Goal: Task Accomplishment & Management: Manage account settings

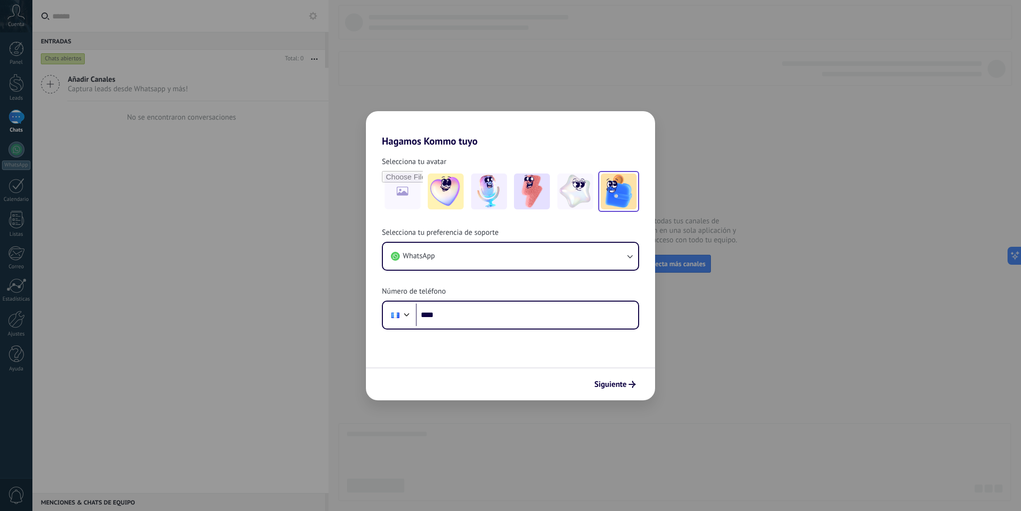
click at [623, 199] on img at bounding box center [619, 192] width 36 height 36
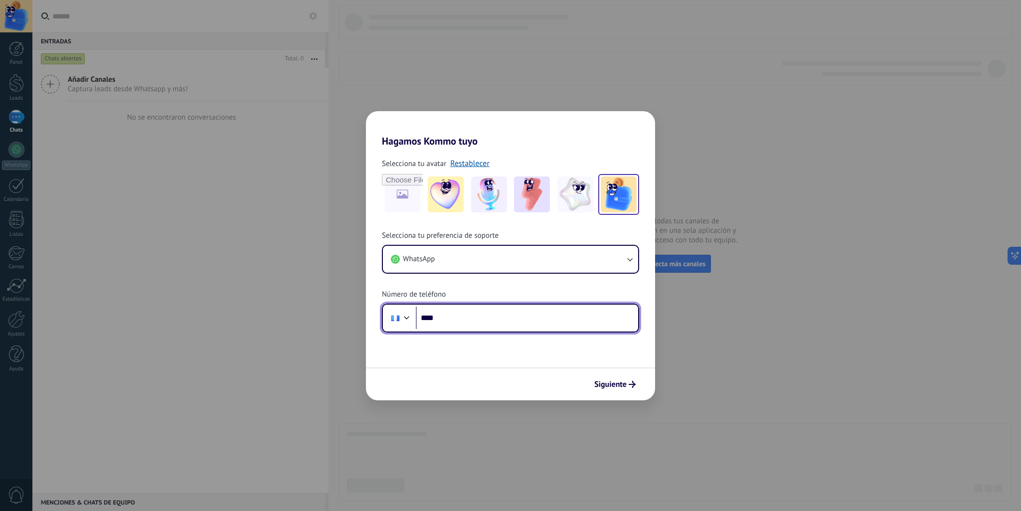
click at [474, 322] on input "****" at bounding box center [527, 318] width 222 height 23
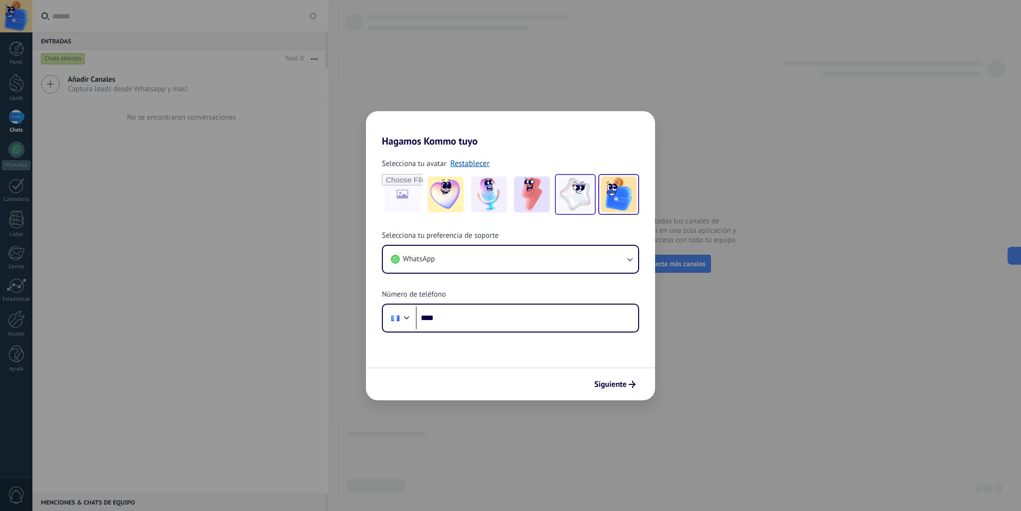
click at [588, 188] on img at bounding box center [575, 195] width 36 height 36
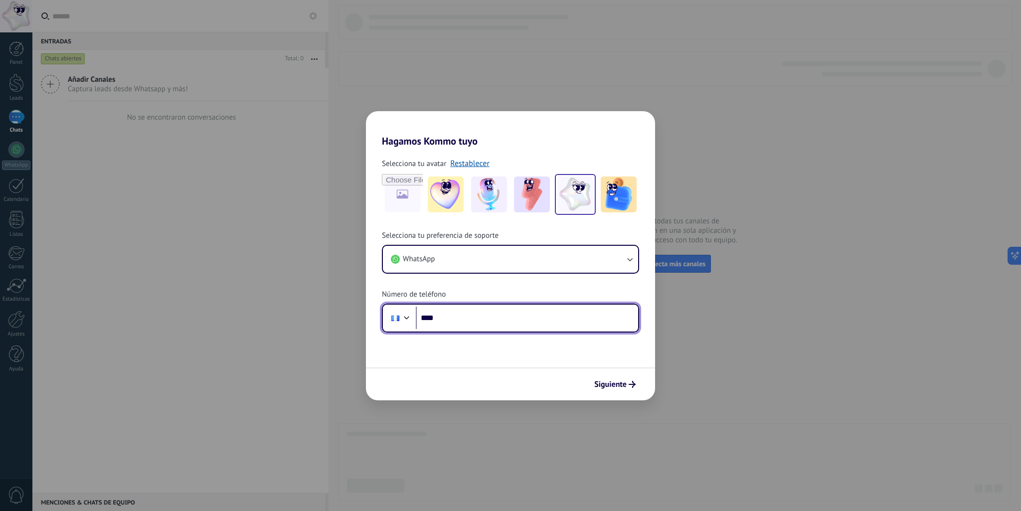
click at [528, 321] on input "****" at bounding box center [527, 318] width 222 height 23
click at [484, 316] on input "****" at bounding box center [527, 318] width 222 height 23
type input "**********"
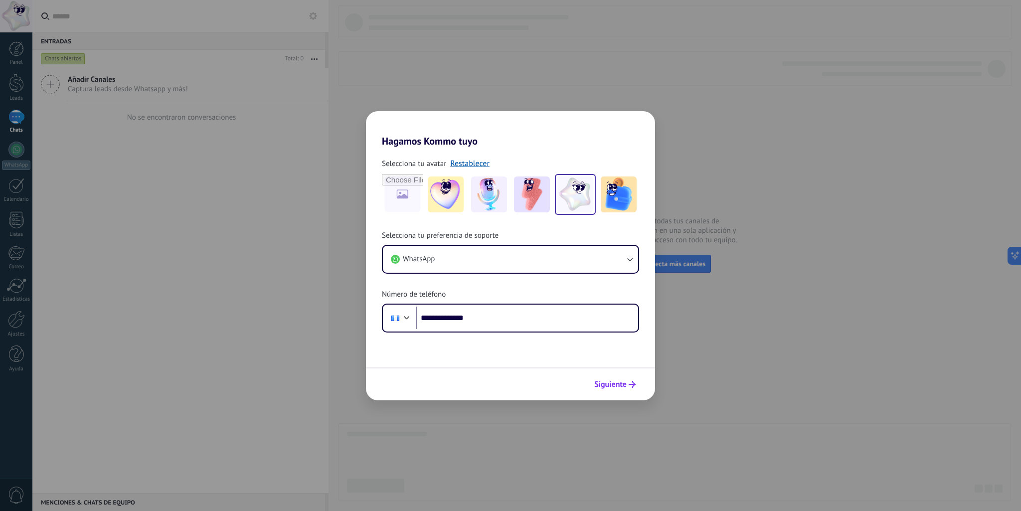
click at [626, 391] on button "Siguiente" at bounding box center [615, 384] width 50 height 17
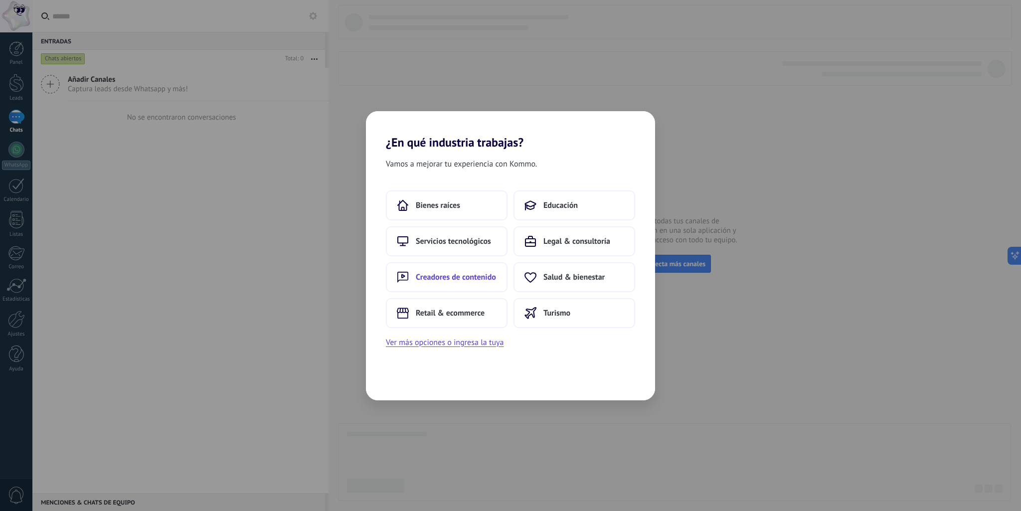
click at [441, 281] on span "Creadores de contenido" at bounding box center [456, 277] width 80 height 10
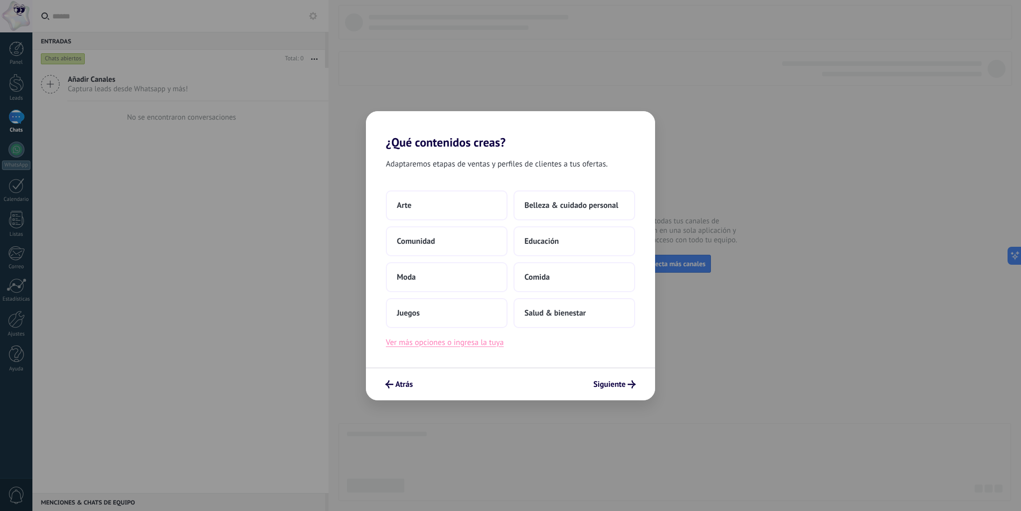
click at [494, 348] on button "Ver más opciones o ingresa la tuya" at bounding box center [445, 342] width 118 height 13
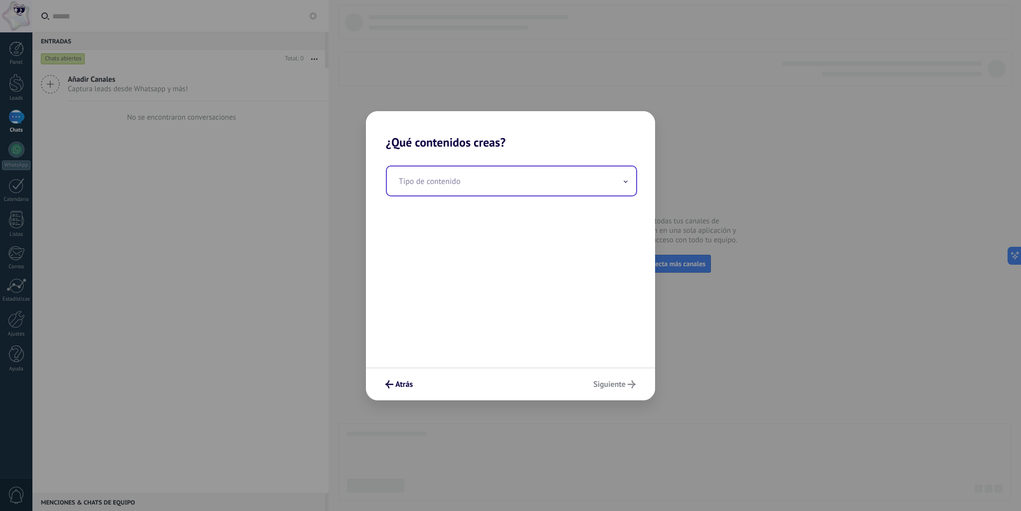
click at [516, 185] on input "text" at bounding box center [511, 181] width 249 height 29
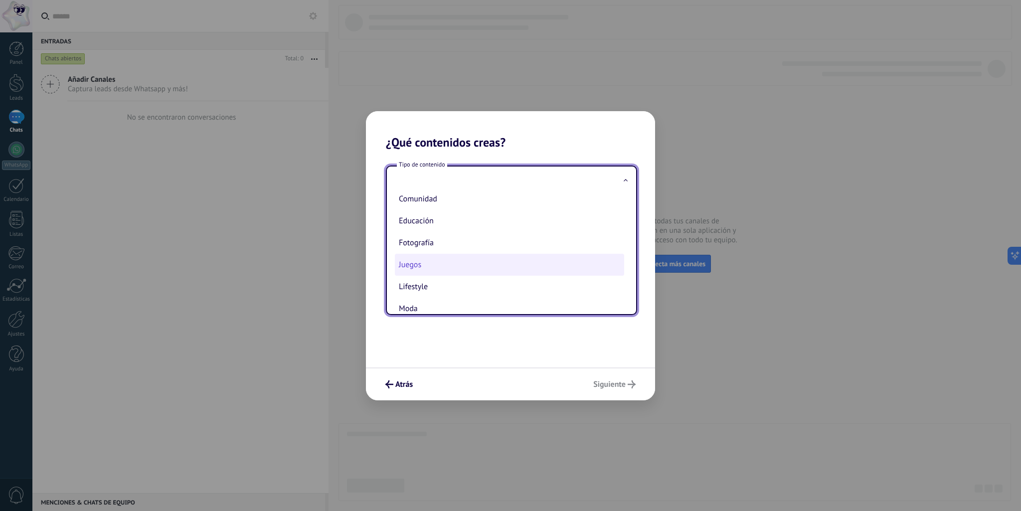
scroll to position [100, 0]
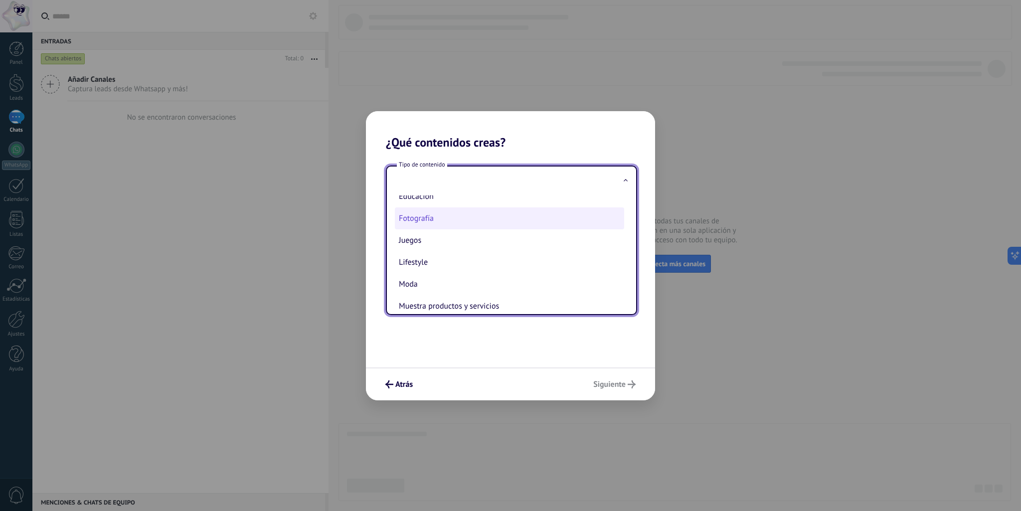
click at [419, 221] on li "Fotografía" at bounding box center [509, 218] width 229 height 22
type input "**********"
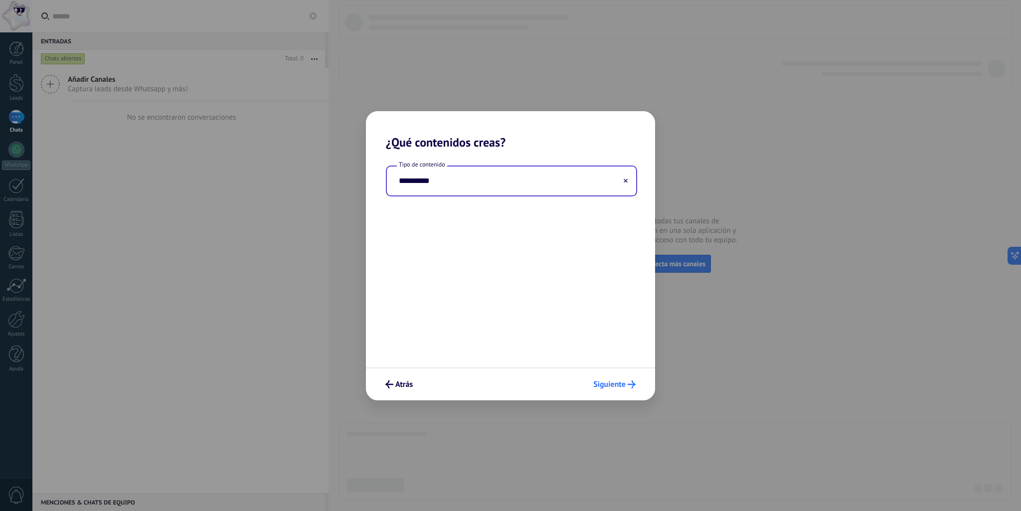
click at [617, 381] on span "Siguiente" at bounding box center [609, 384] width 32 height 7
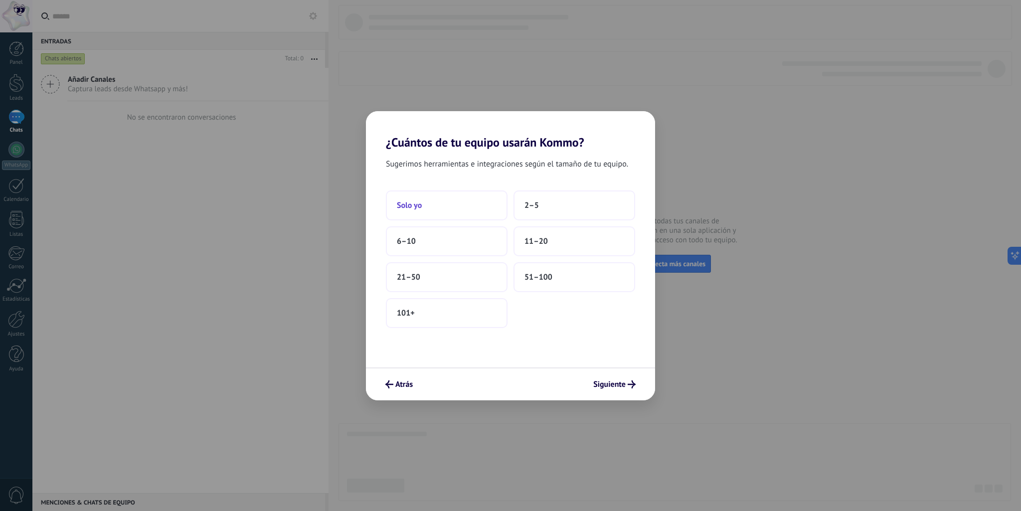
click at [411, 200] on span "Solo yo" at bounding box center [409, 205] width 25 height 10
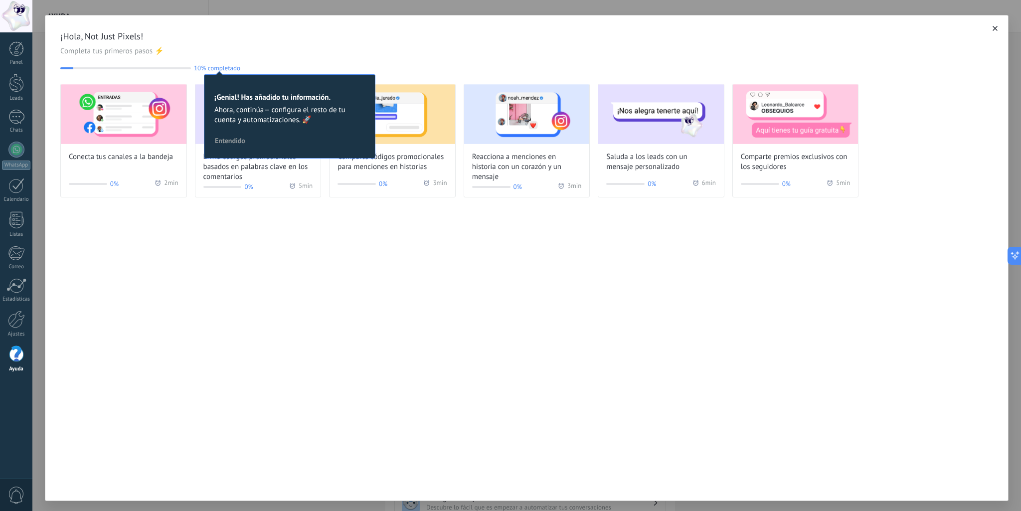
click at [238, 142] on span "Entendido" at bounding box center [230, 140] width 30 height 7
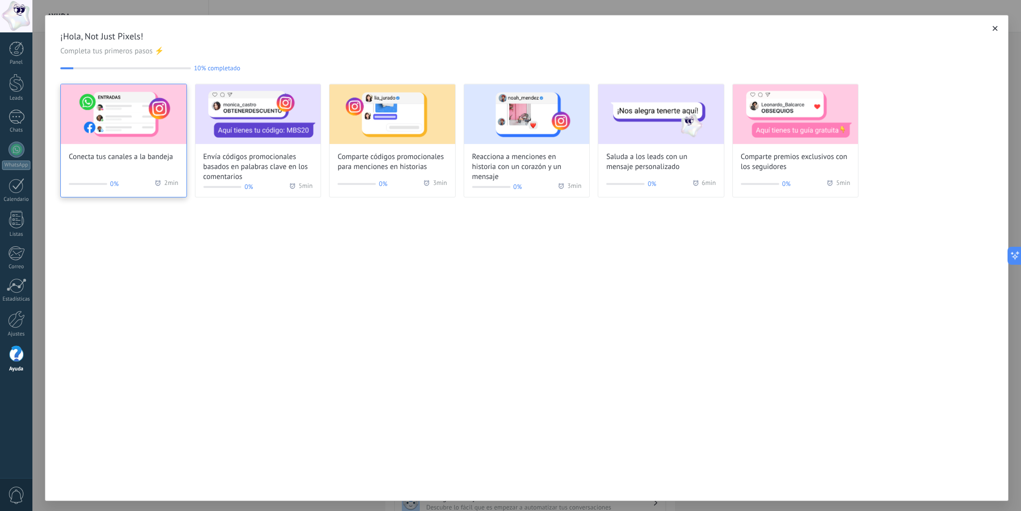
click at [132, 152] on span "Conecta tus canales a la bandeja" at bounding box center [121, 157] width 104 height 10
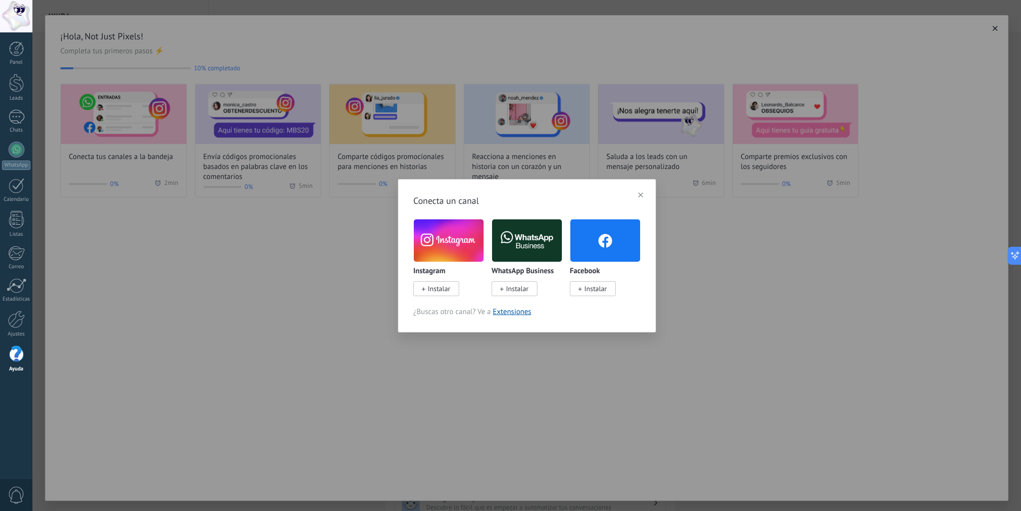
click at [508, 289] on span "Instalar" at bounding box center [517, 288] width 22 height 9
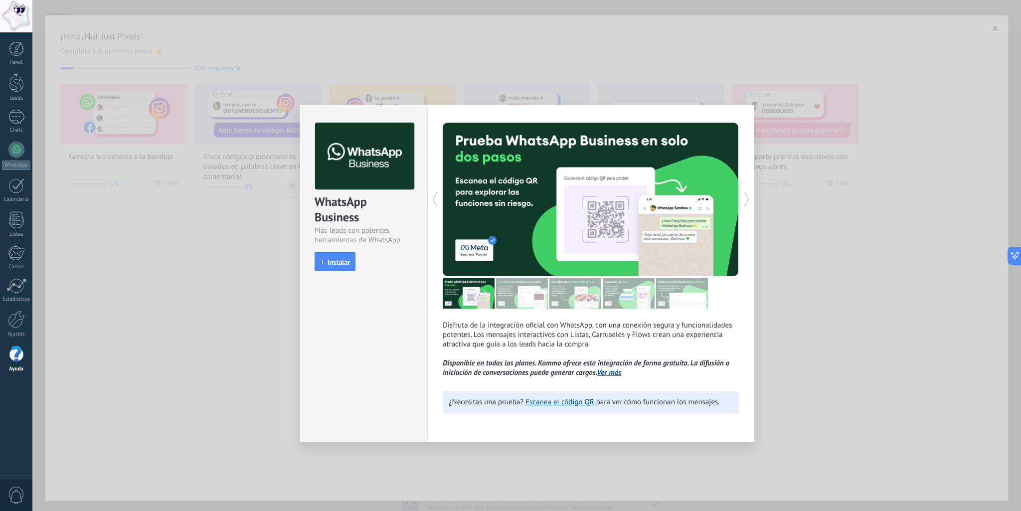
click at [746, 201] on icon at bounding box center [747, 199] width 10 height 20
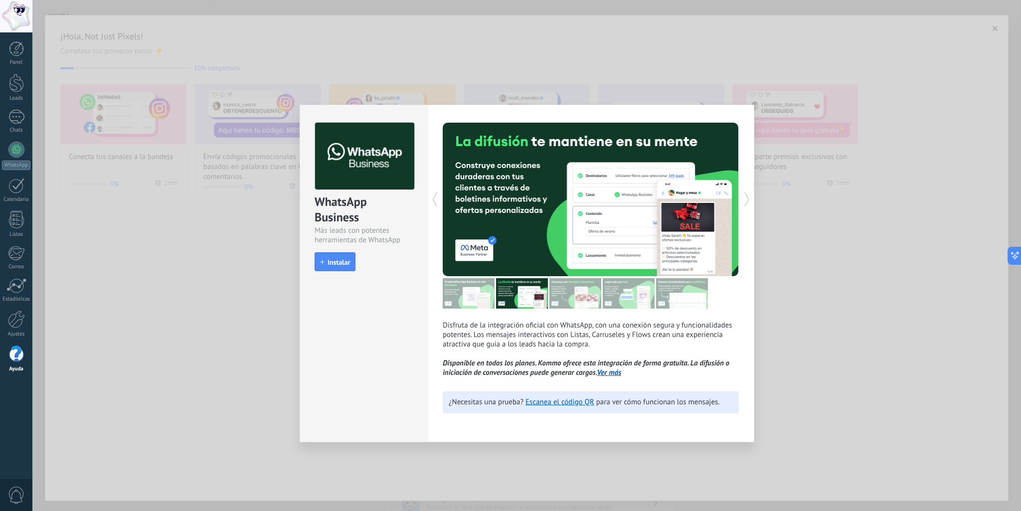
click at [746, 201] on icon at bounding box center [747, 199] width 10 height 20
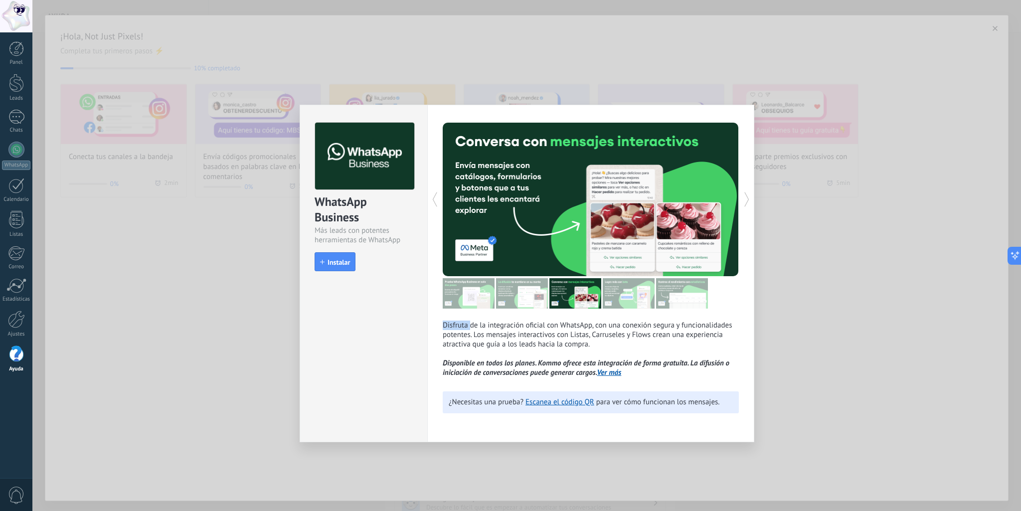
click at [746, 201] on icon at bounding box center [747, 199] width 10 height 20
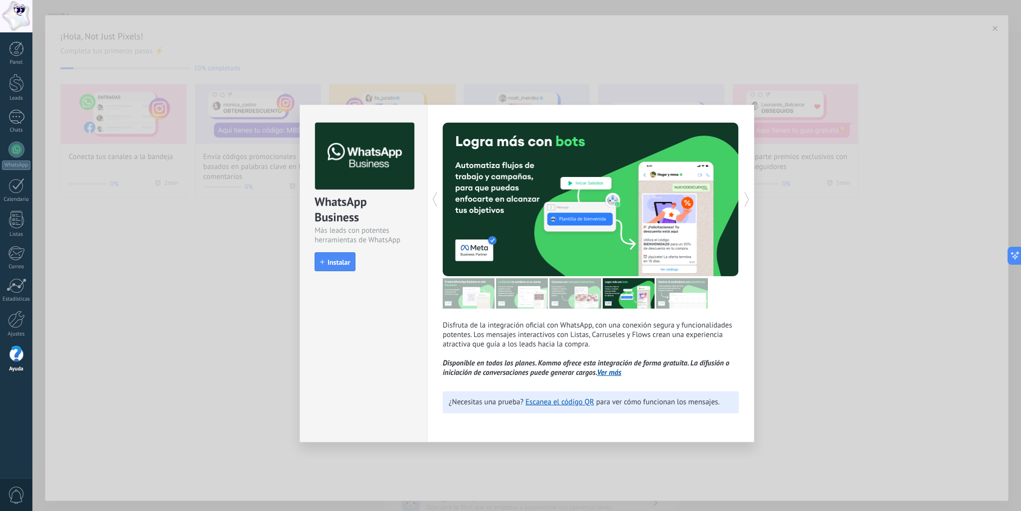
click at [746, 201] on icon at bounding box center [747, 199] width 10 height 20
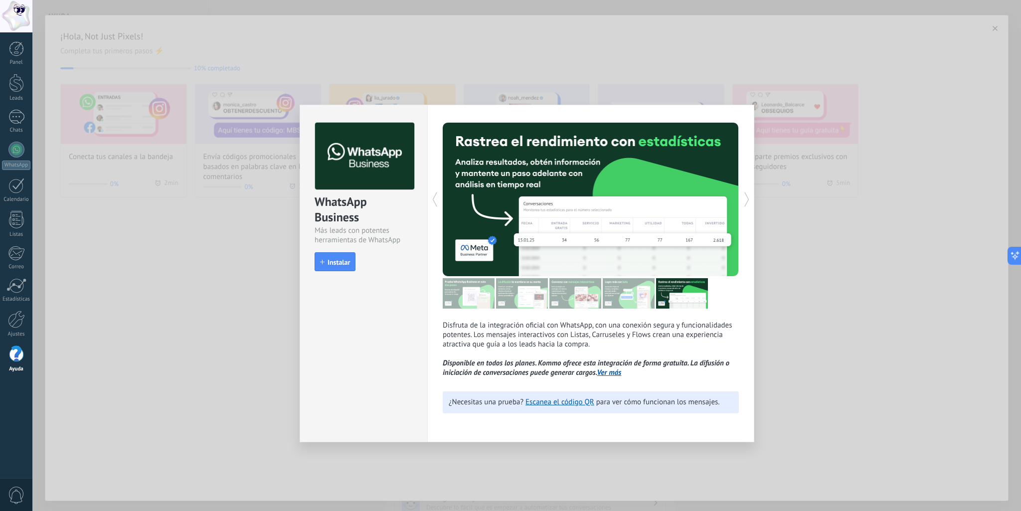
click at [746, 201] on icon at bounding box center [747, 199] width 10 height 20
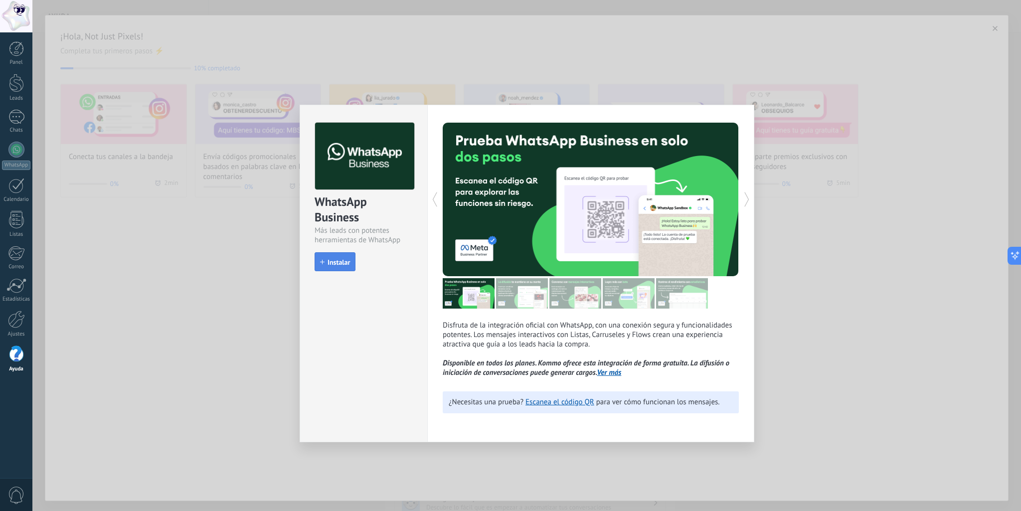
click at [340, 267] on button "Instalar" at bounding box center [335, 261] width 41 height 19
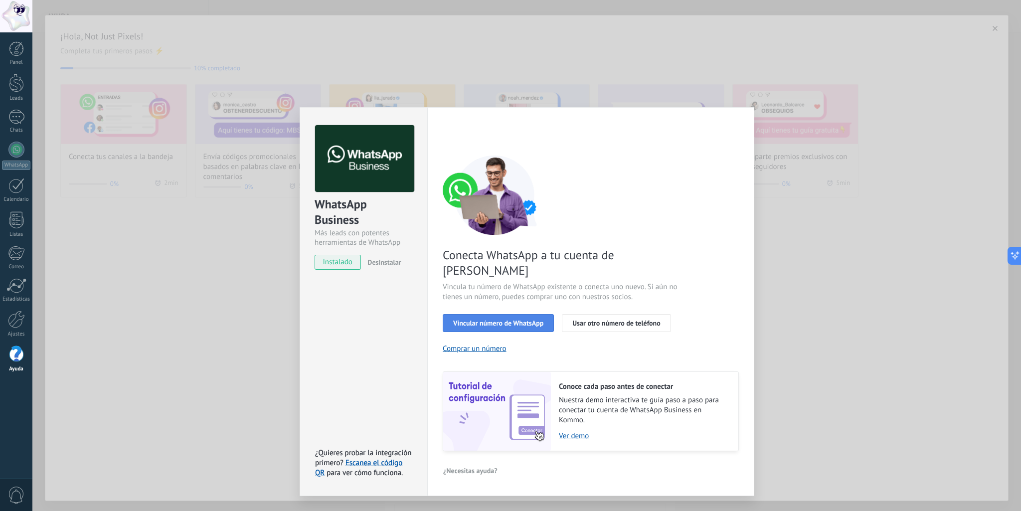
click at [533, 320] on span "Vincular número de WhatsApp" at bounding box center [498, 323] width 90 height 7
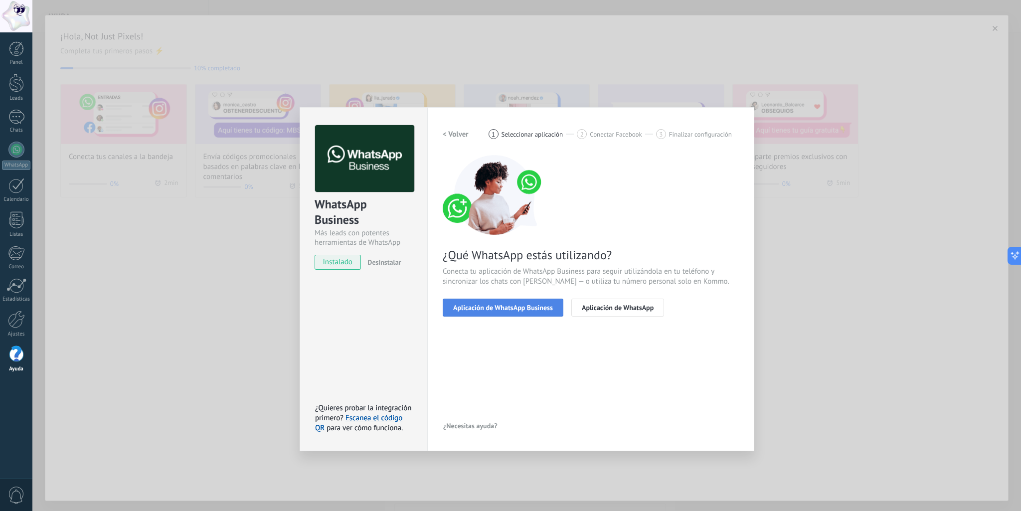
click at [533, 312] on button "Aplicación de WhatsApp Business" at bounding box center [503, 308] width 121 height 18
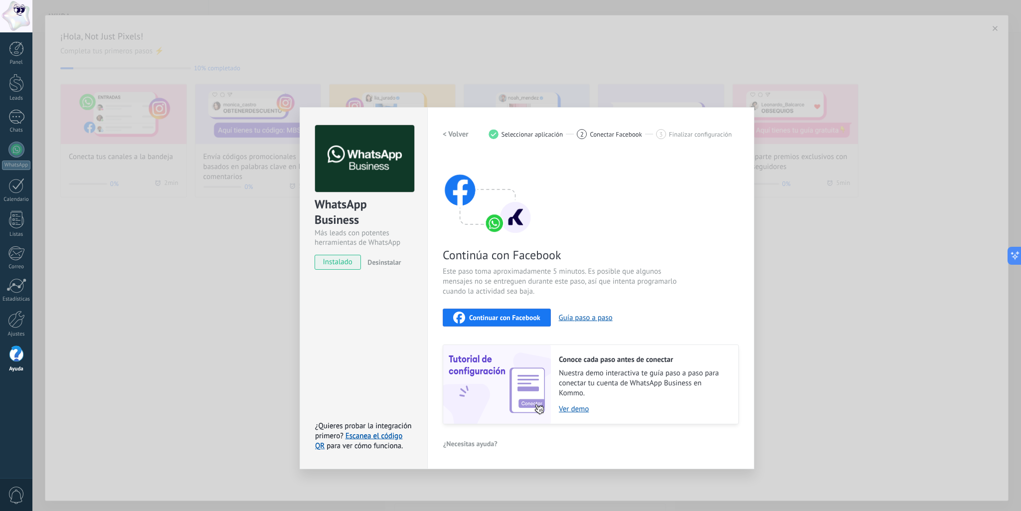
click at [529, 319] on span "Continuar con Facebook" at bounding box center [504, 317] width 71 height 7
click at [478, 316] on span "Continuar con Facebook" at bounding box center [504, 317] width 71 height 7
click at [388, 437] on link "Escanea el código QR" at bounding box center [358, 440] width 87 height 19
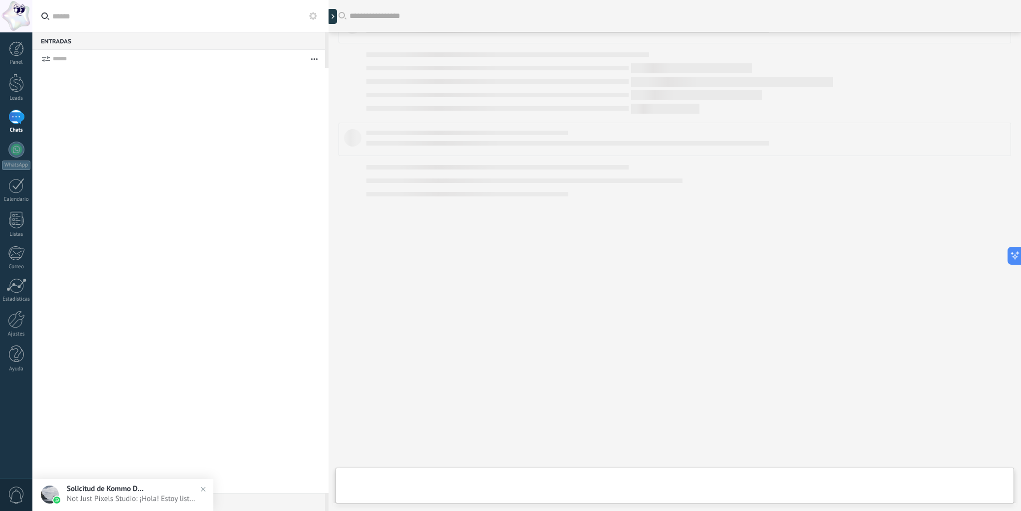
scroll to position [150, 0]
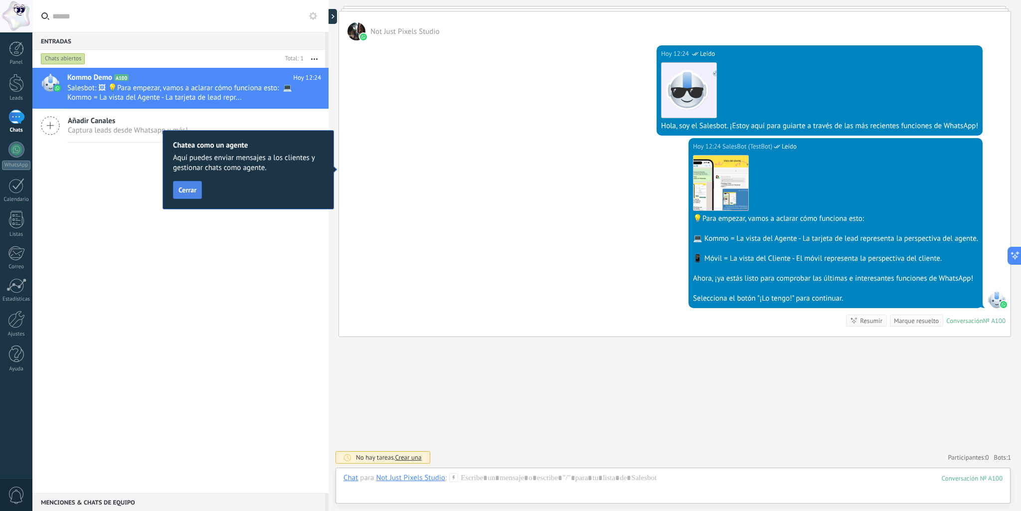
click at [194, 189] on span "Cerrar" at bounding box center [187, 189] width 18 height 7
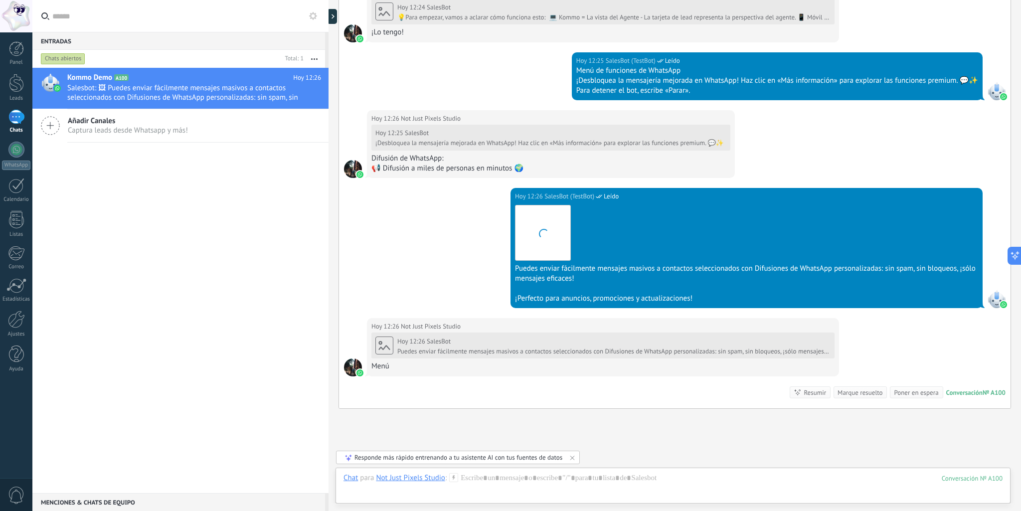
scroll to position [610, 0]
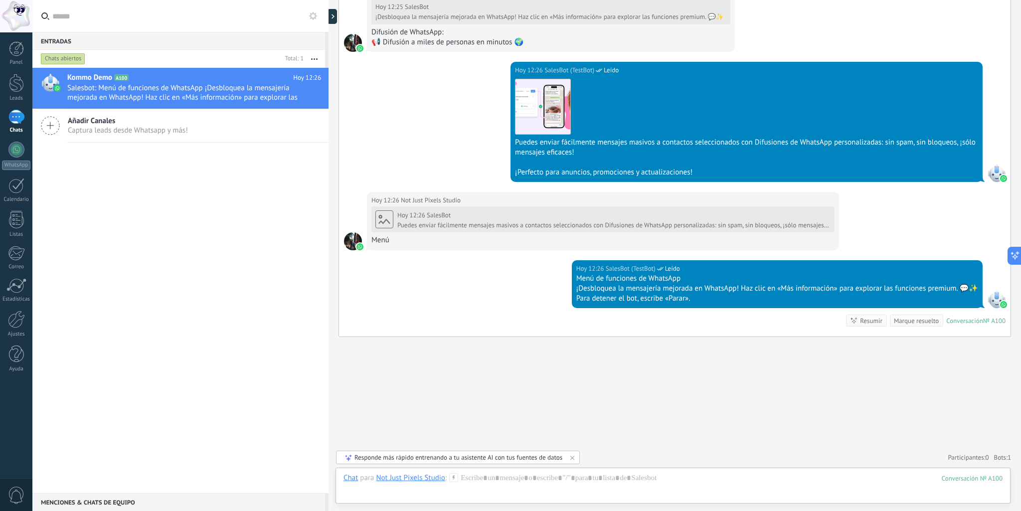
click at [49, 131] on icon at bounding box center [50, 125] width 19 height 19
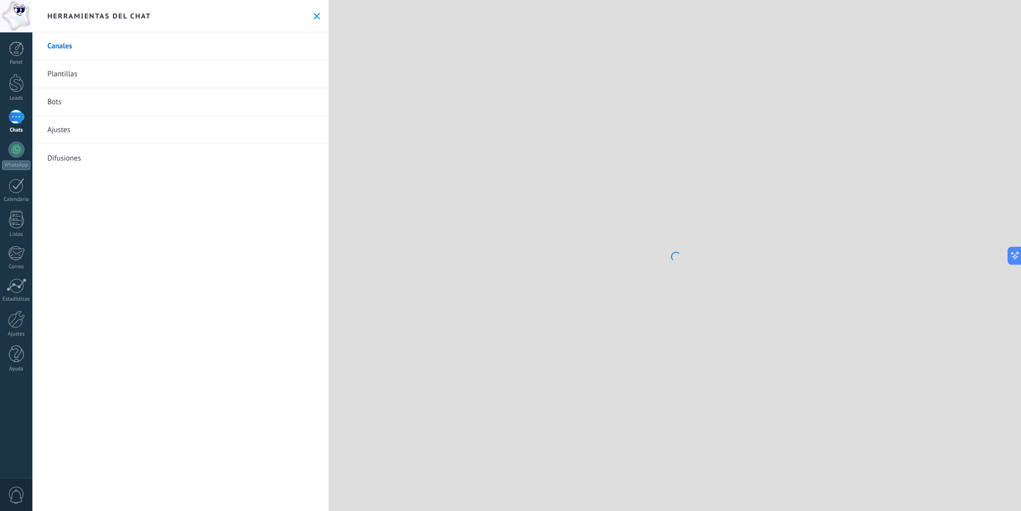
click at [49, 131] on link "Ajustes" at bounding box center [180, 130] width 296 height 28
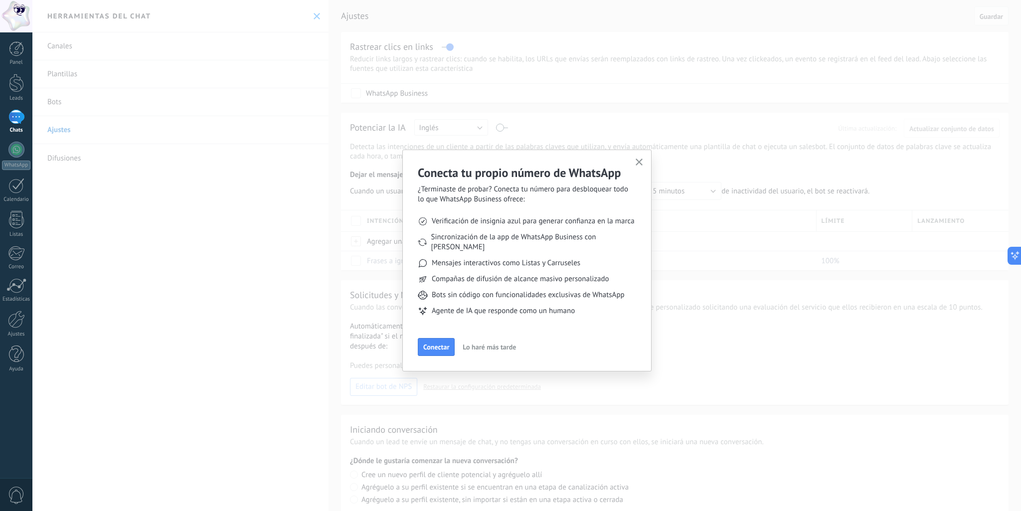
click at [637, 161] on icon "button" at bounding box center [639, 162] width 7 height 7
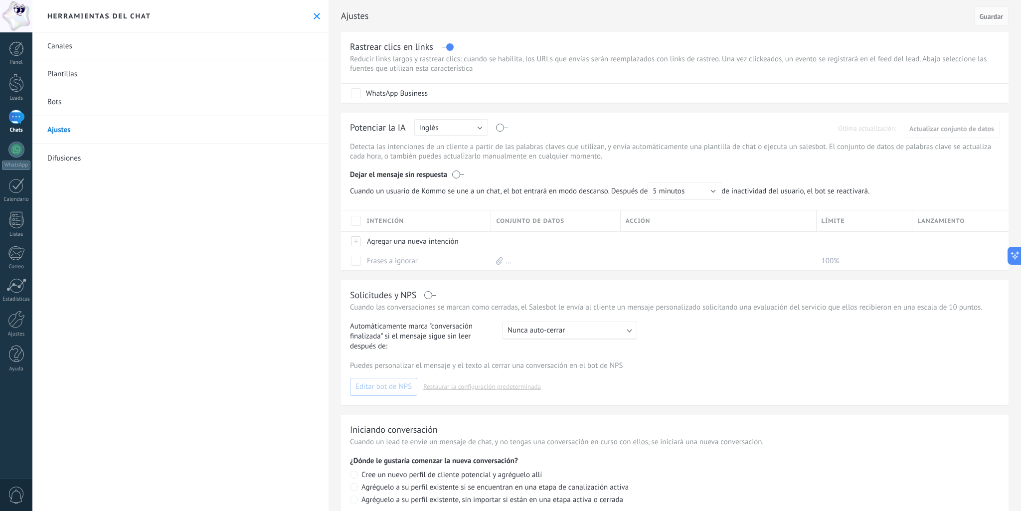
click at [70, 45] on link "Canales" at bounding box center [180, 46] width 296 height 28
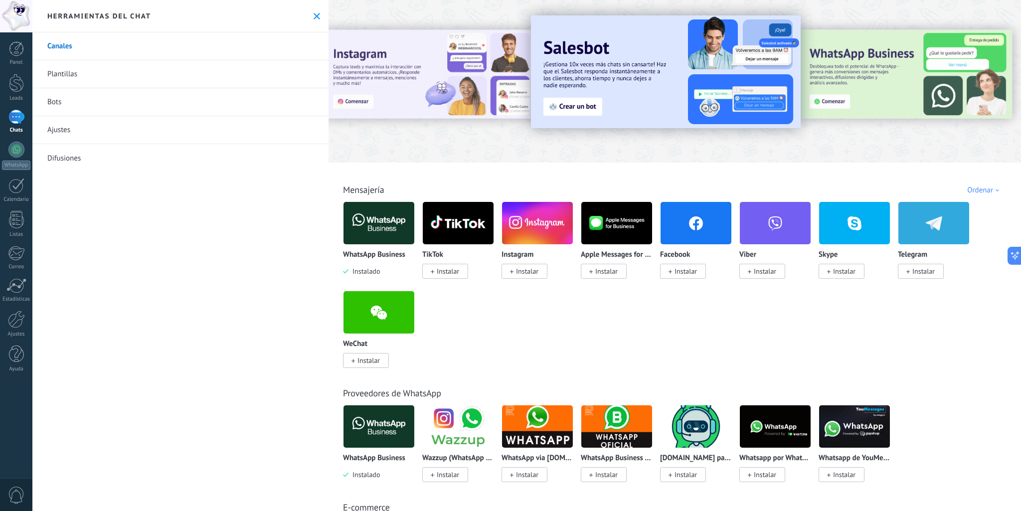
click at [653, 342] on div "WhatsApp Business Instalado TikTok Instalar Instagram Instalar Apple Messages f…" at bounding box center [680, 290] width 674 height 178
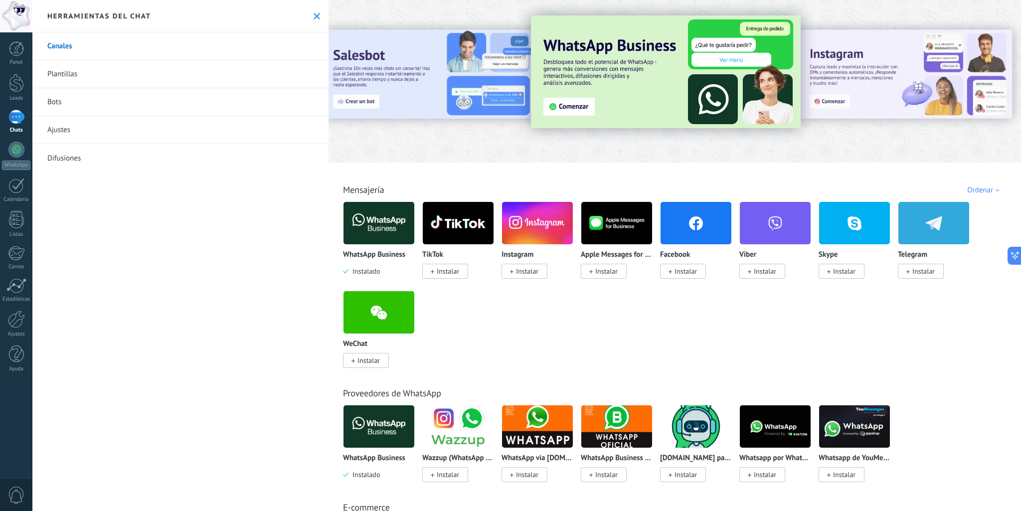
click at [537, 275] on span "Instalar" at bounding box center [527, 271] width 22 height 9
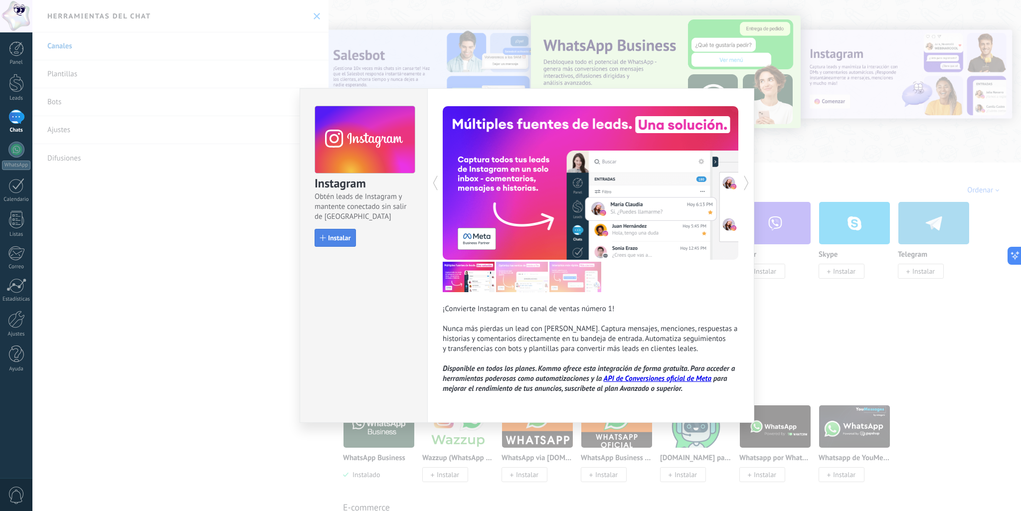
click at [336, 241] on span "Instalar" at bounding box center [339, 237] width 22 height 7
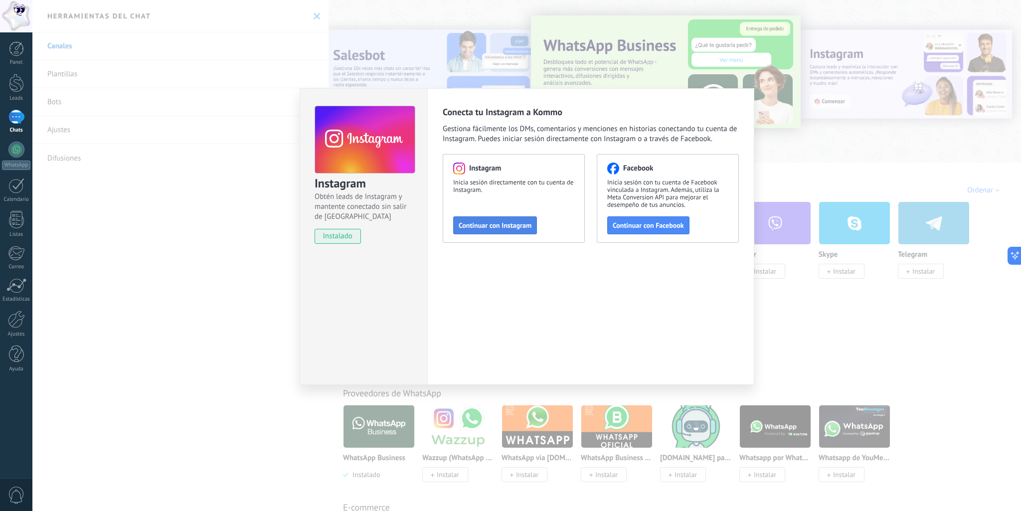
click at [519, 227] on span "Continuar con Instagram" at bounding box center [495, 225] width 73 height 7
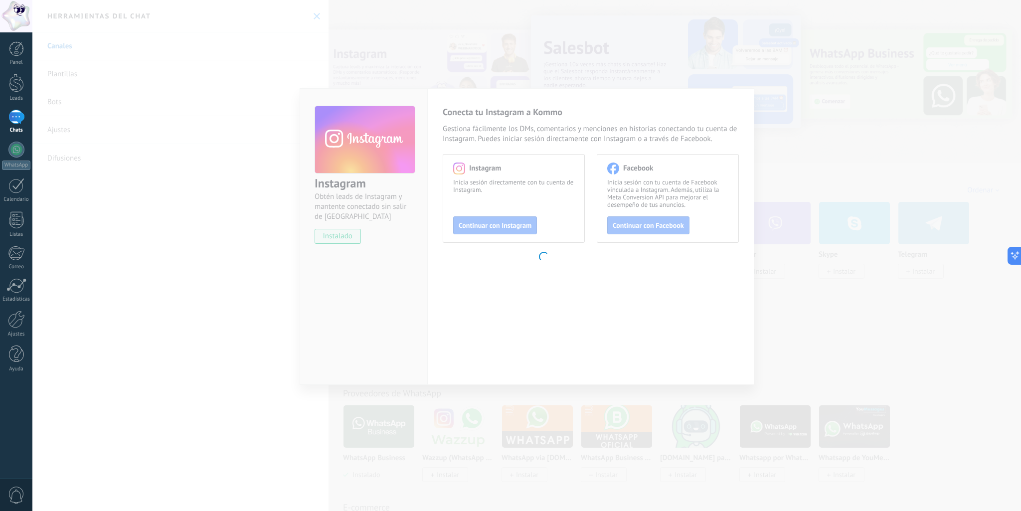
click at [502, 223] on body ".abccls-1,.abccls-2{fill-rule:evenodd}.abccls-2{fill:#fff} .abfcls-1{fill:none}…" at bounding box center [510, 255] width 1021 height 511
click at [1019, 257] on icon at bounding box center [1021, 255] width 7 height 7
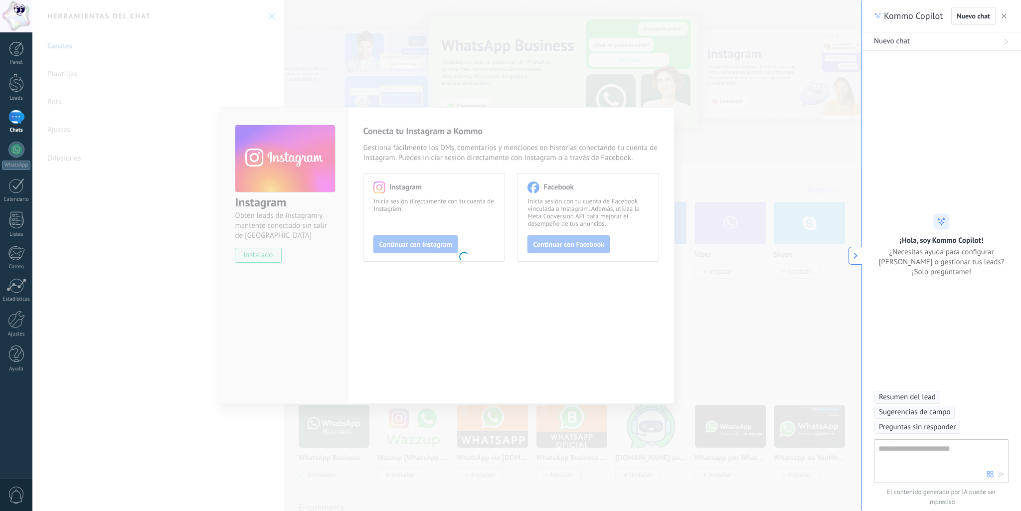
click at [1005, 13] on span "button" at bounding box center [1004, 15] width 5 height 7
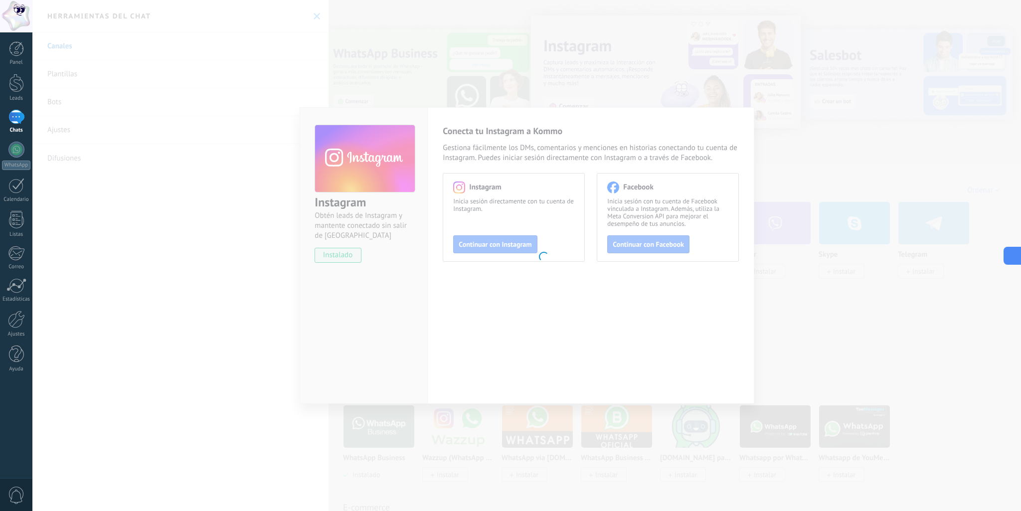
click at [1014, 255] on icon at bounding box center [1011, 255] width 10 height 10
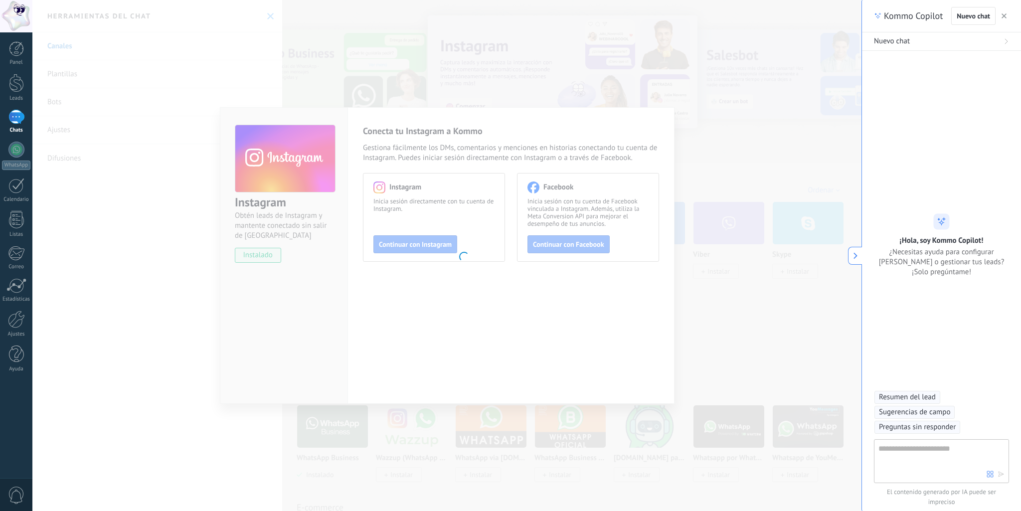
click at [906, 457] on textarea at bounding box center [933, 461] width 108 height 36
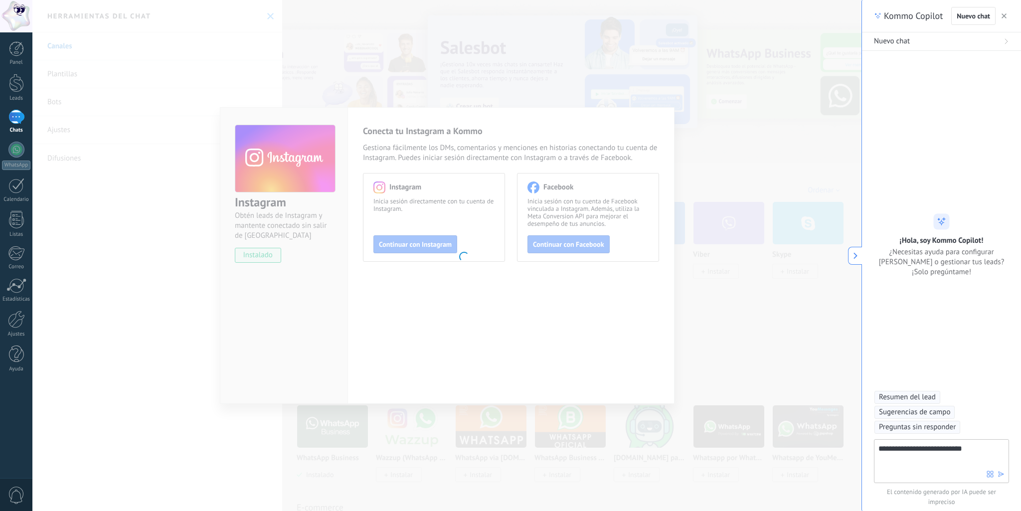
type textarea "**********"
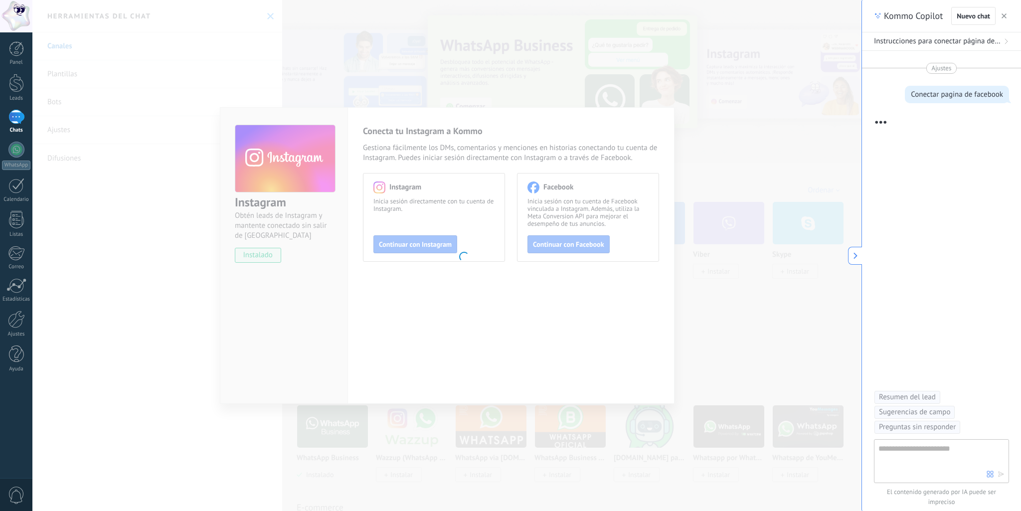
click at [1005, 40] on icon at bounding box center [1006, 41] width 6 height 6
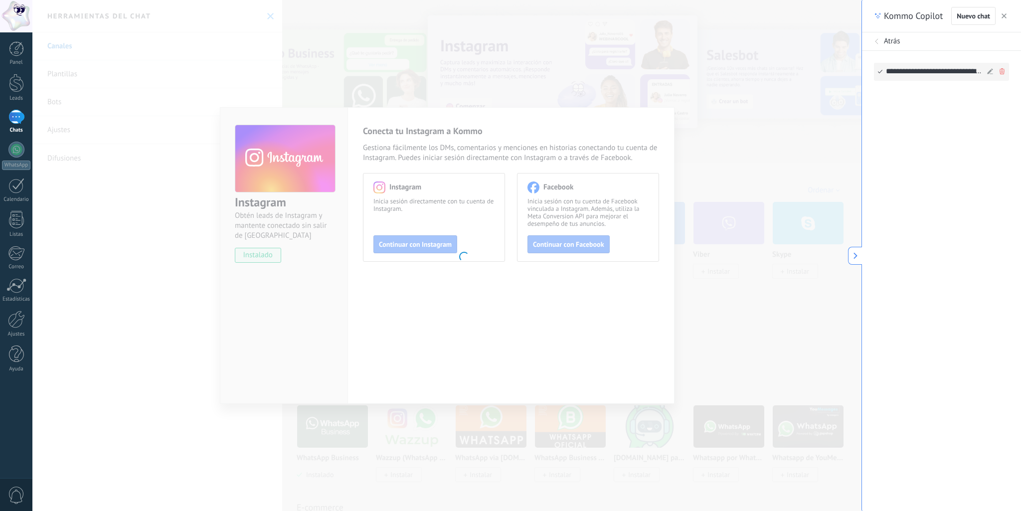
click at [918, 73] on div "**********" at bounding box center [935, 71] width 98 height 17
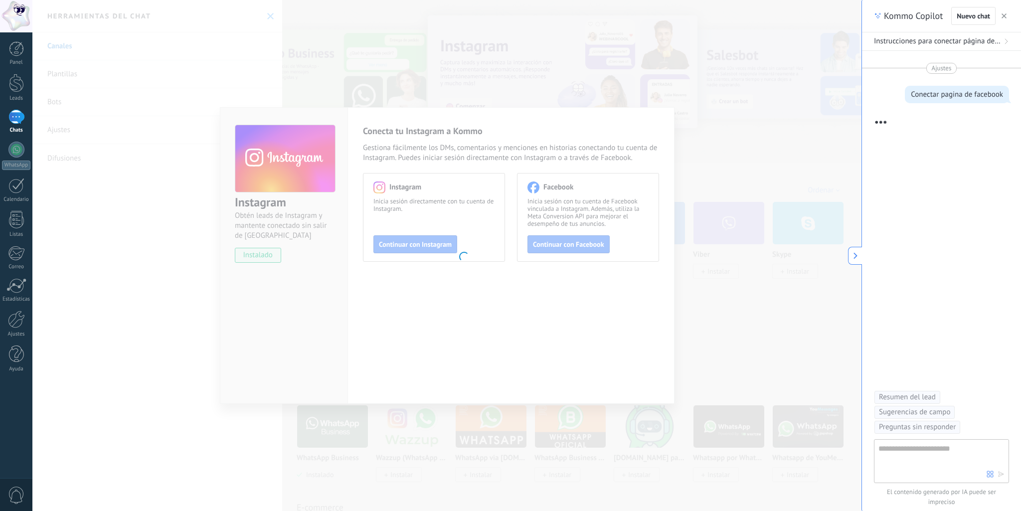
scroll to position [35, 0]
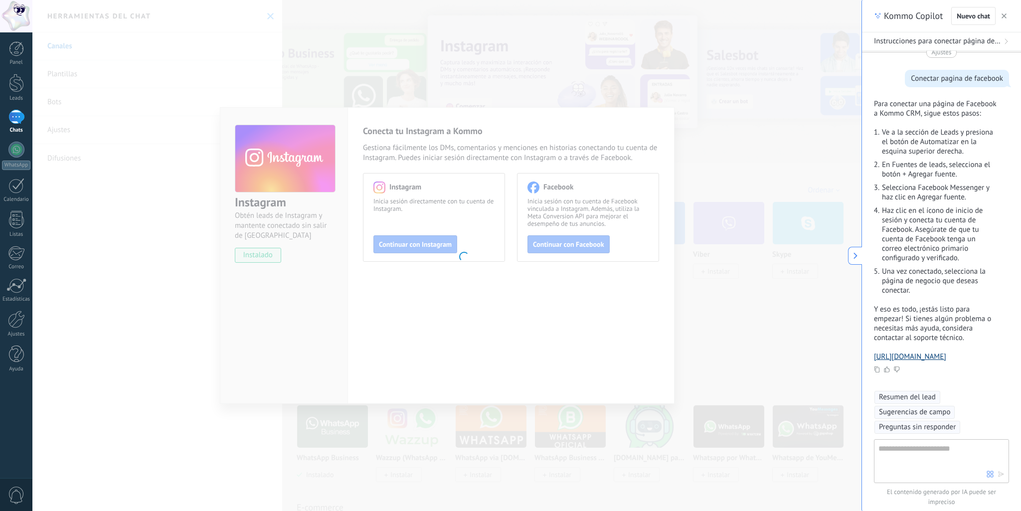
click at [946, 352] on link "[URL][DOMAIN_NAME]" at bounding box center [910, 356] width 72 height 9
drag, startPoint x: 1005, startPoint y: 16, endPoint x: 430, endPoint y: 247, distance: 619.5
click at [1005, 16] on use "button" at bounding box center [1004, 15] width 5 height 5
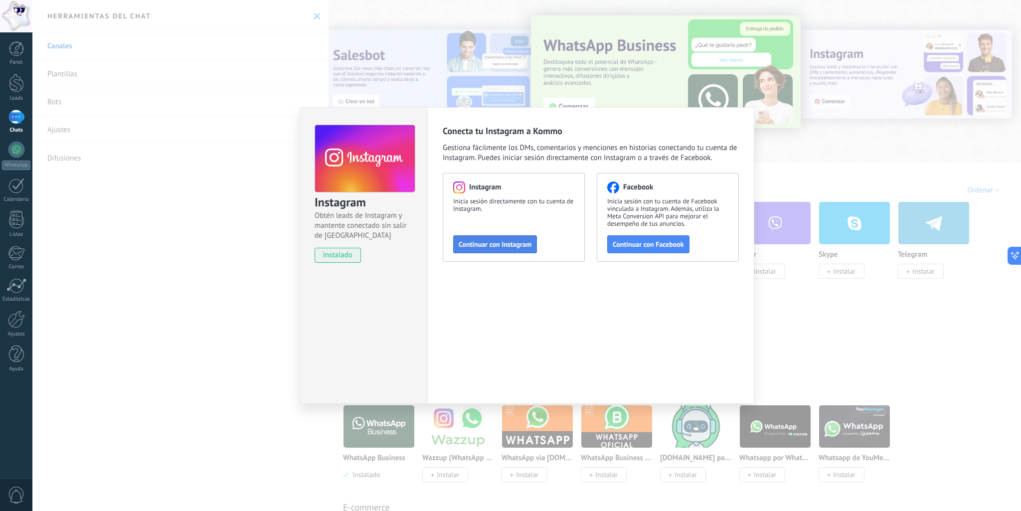
click at [504, 246] on span "Continuar con Instagram" at bounding box center [495, 244] width 73 height 7
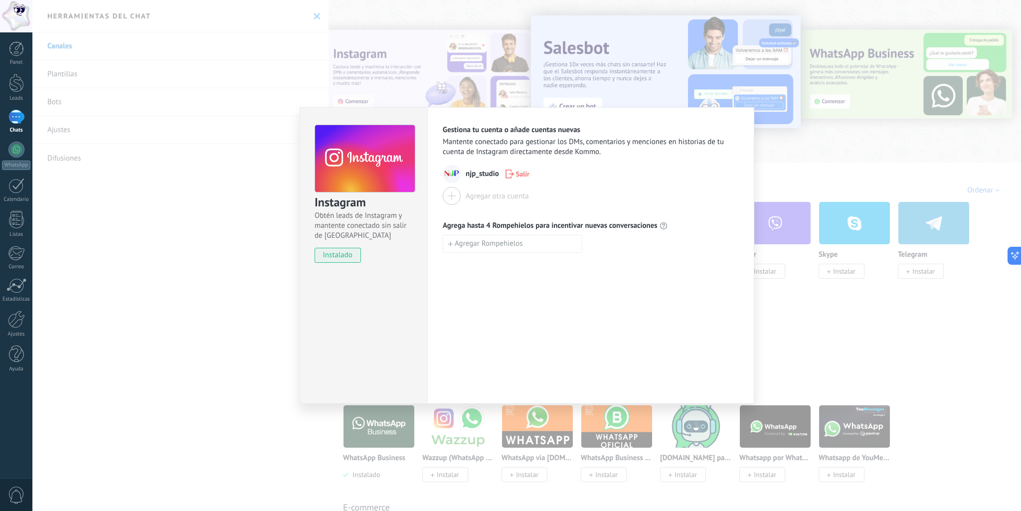
click at [132, 230] on div "Instagram Obtén leads de Instagram y mantente conectado sin salir de Kommo inst…" at bounding box center [526, 255] width 989 height 511
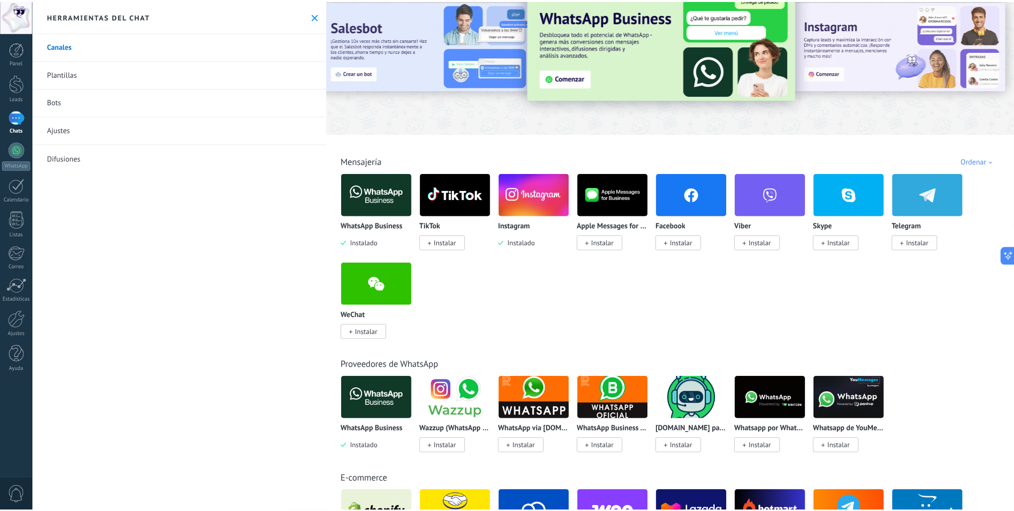
scroll to position [0, 0]
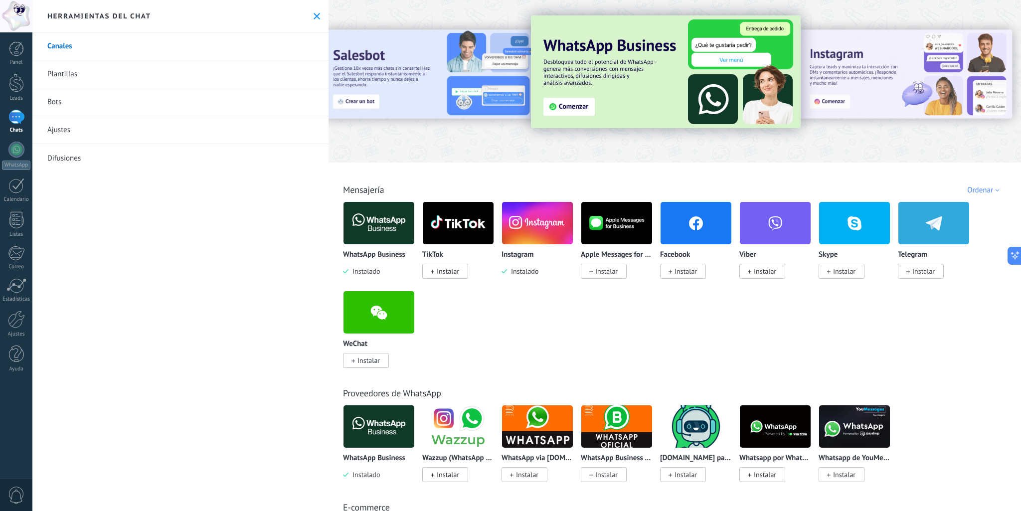
drag, startPoint x: 694, startPoint y: 275, endPoint x: 686, endPoint y: 276, distance: 8.1
click at [686, 276] on span "Instalar" at bounding box center [683, 271] width 46 height 15
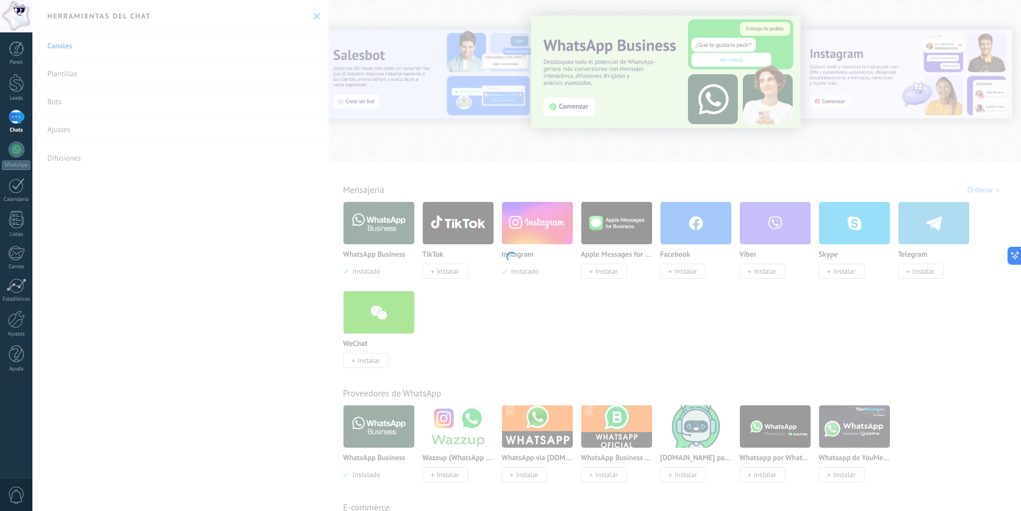
click at [687, 276] on div at bounding box center [510, 255] width 1021 height 511
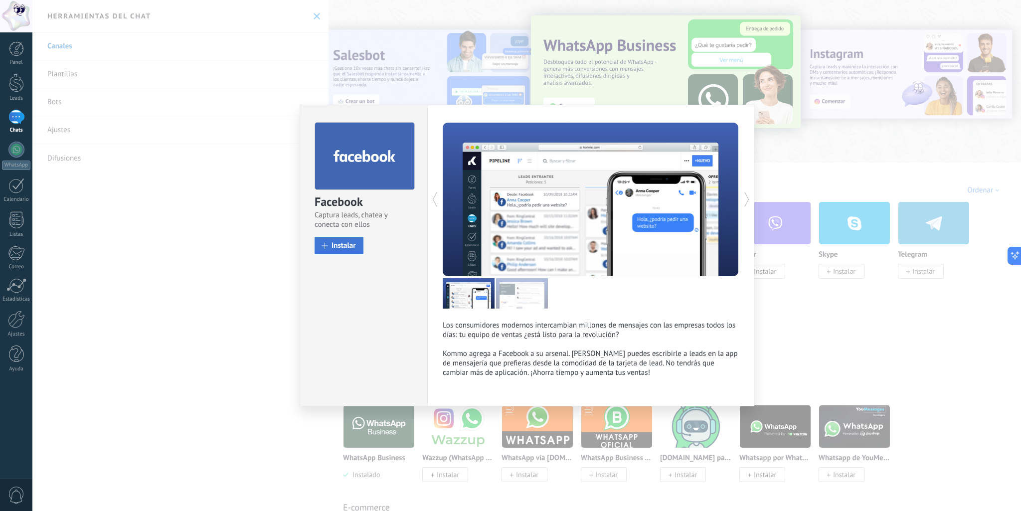
click at [324, 253] on button "Instalar" at bounding box center [339, 245] width 49 height 17
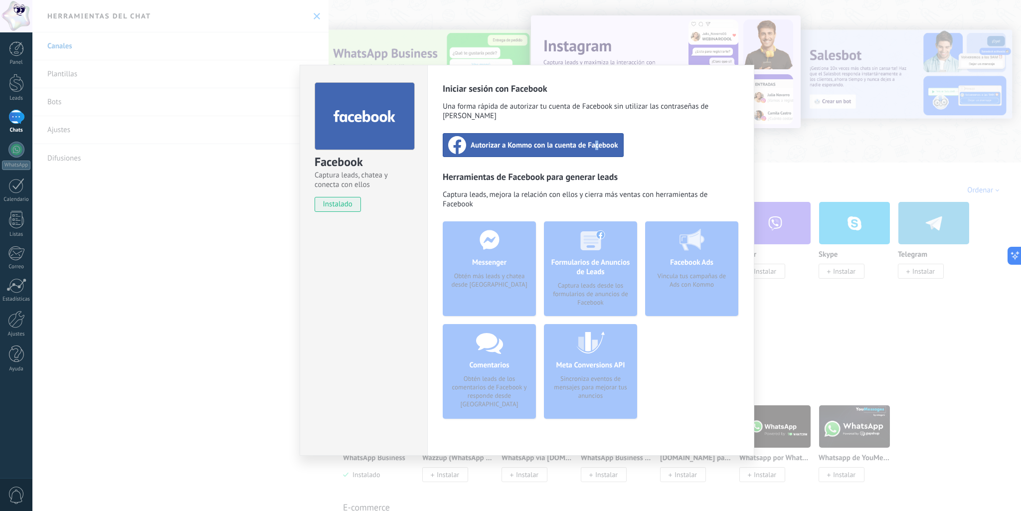
click at [596, 142] on div "Autorizar a Kommo con la cuenta de Facebook" at bounding box center [533, 145] width 181 height 24
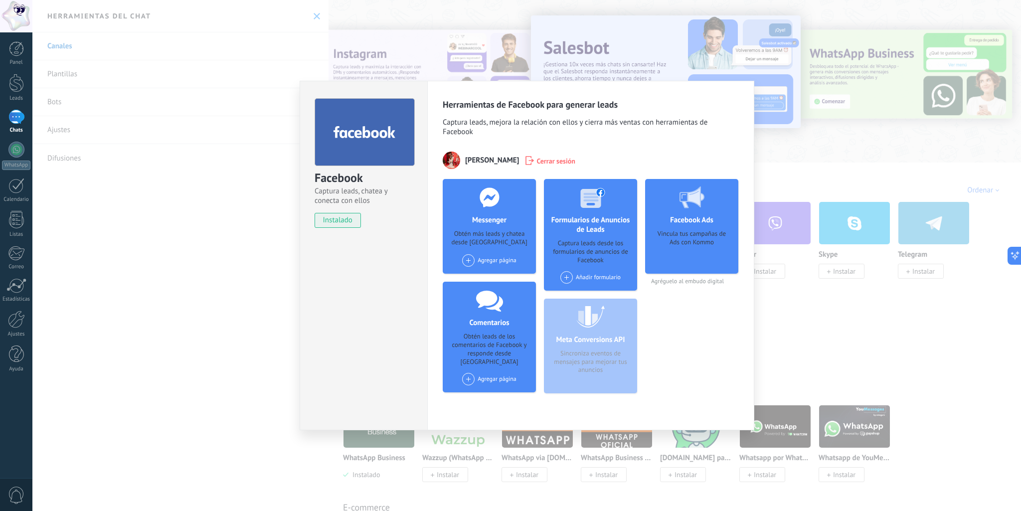
click at [160, 313] on div "Facebook Captura leads, chatea y conecta con ellos instalado Desinstalar Herram…" at bounding box center [526, 255] width 989 height 511
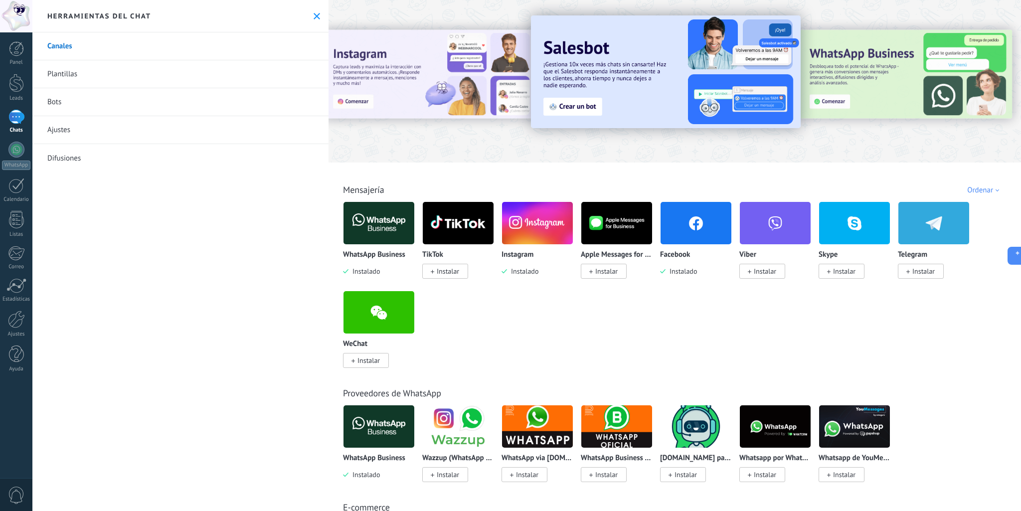
click at [727, 214] on img at bounding box center [696, 223] width 71 height 48
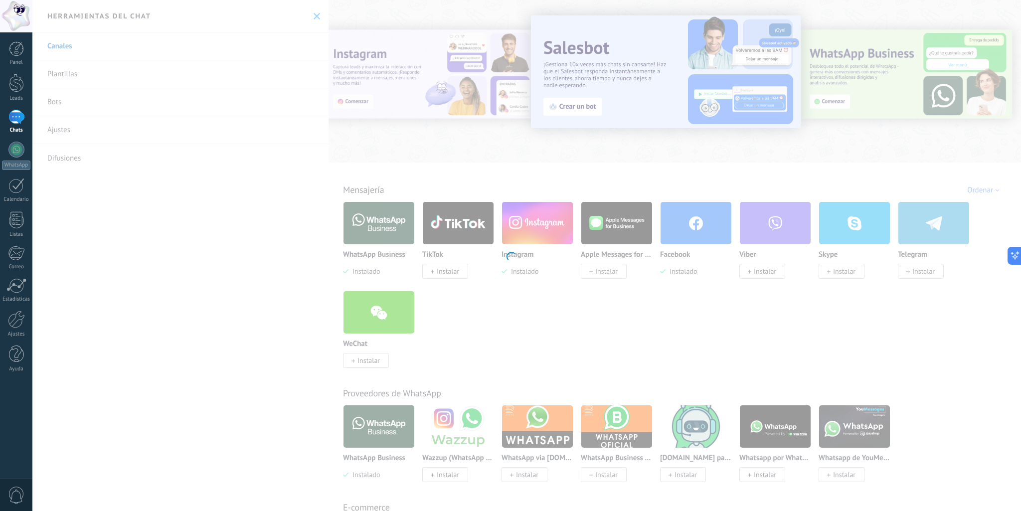
click at [675, 243] on div at bounding box center [510, 255] width 1021 height 511
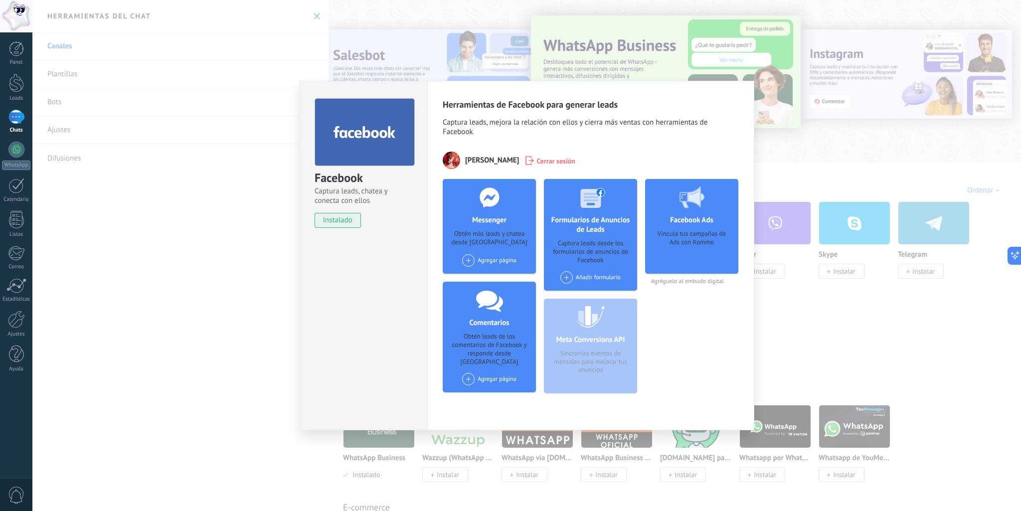
click at [64, 311] on div "Facebook Captura leads, chatea y conecta con ellos instalado Desinstalar Herram…" at bounding box center [526, 255] width 989 height 511
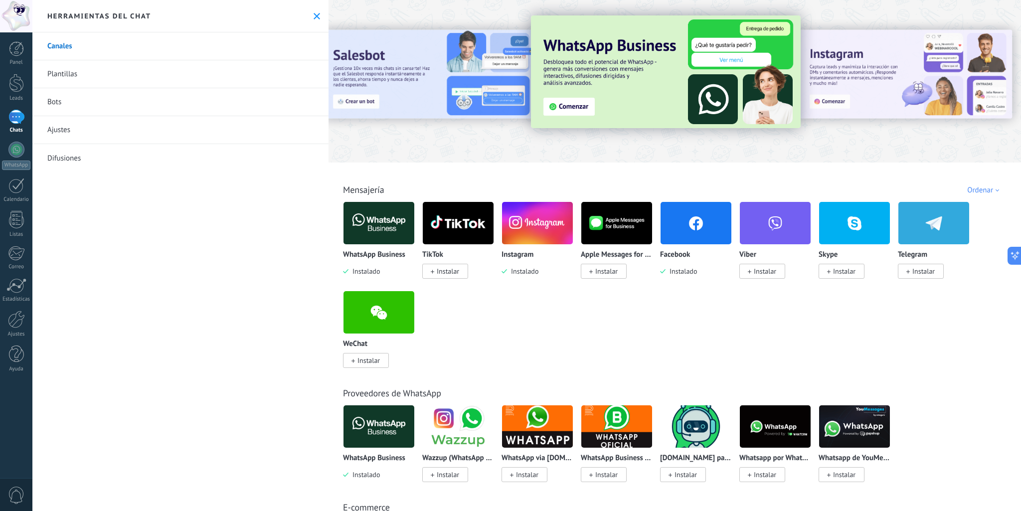
click at [538, 233] on img at bounding box center [537, 223] width 71 height 48
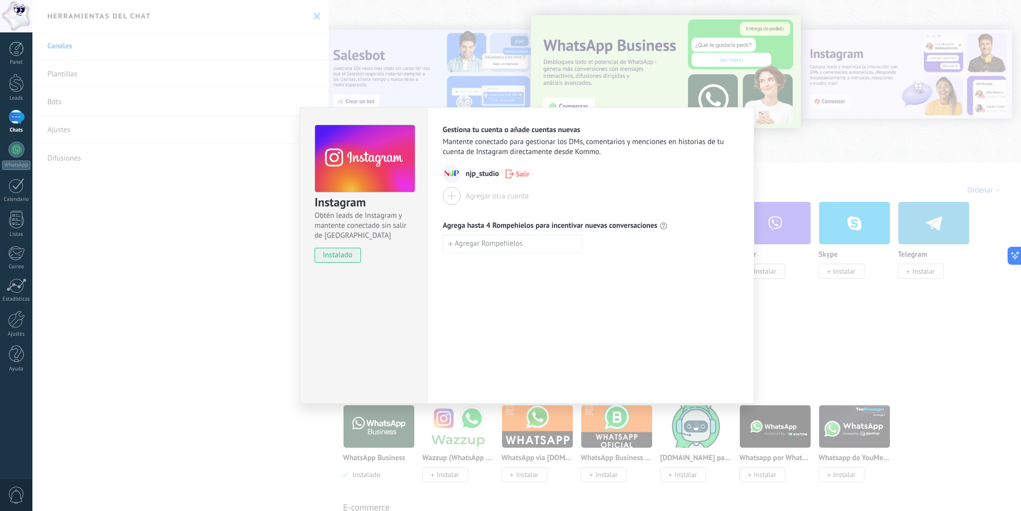
click at [190, 304] on div "Instagram Obtén leads de Instagram y mantente conectado sin salir de Kommo inst…" at bounding box center [526, 255] width 989 height 511
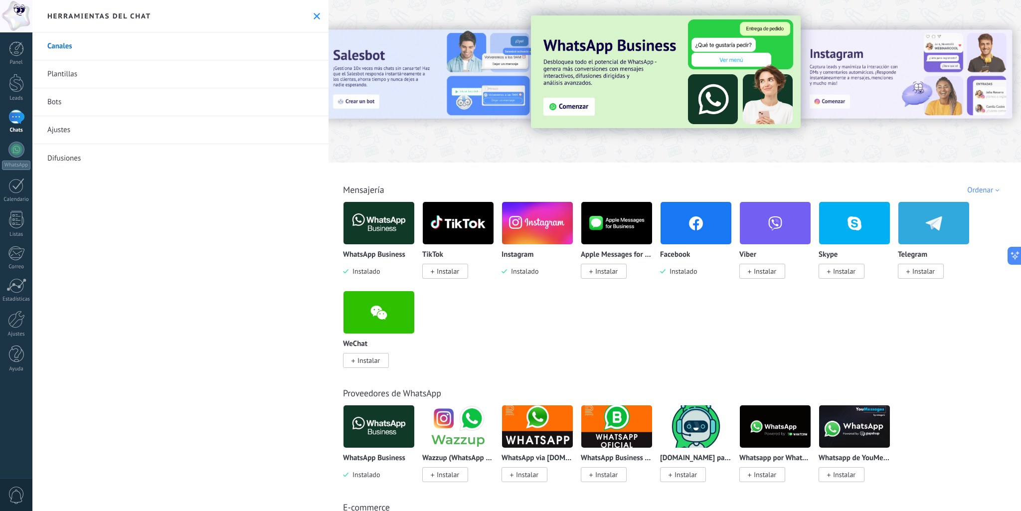
click at [369, 223] on img at bounding box center [379, 223] width 71 height 48
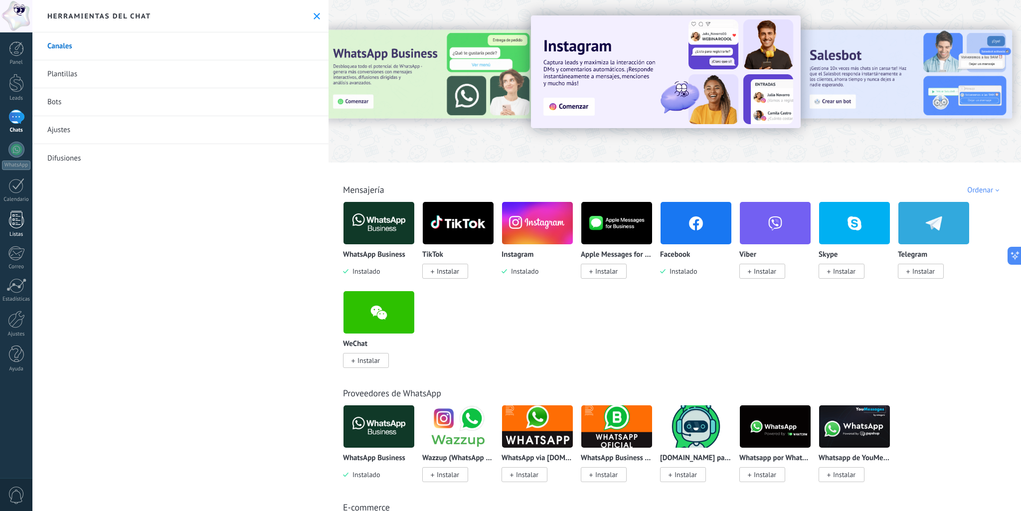
click at [14, 225] on div at bounding box center [16, 219] width 15 height 17
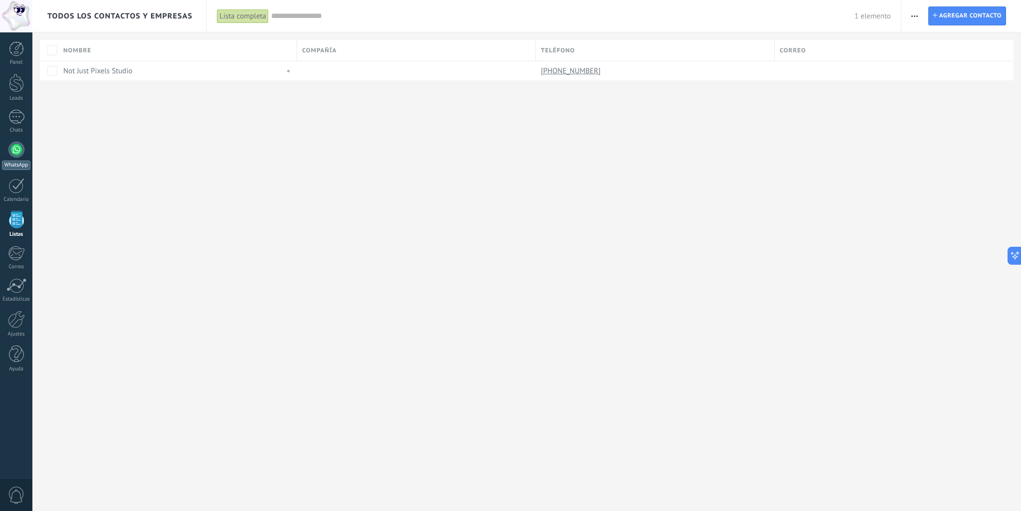
click at [18, 154] on div at bounding box center [16, 150] width 16 height 16
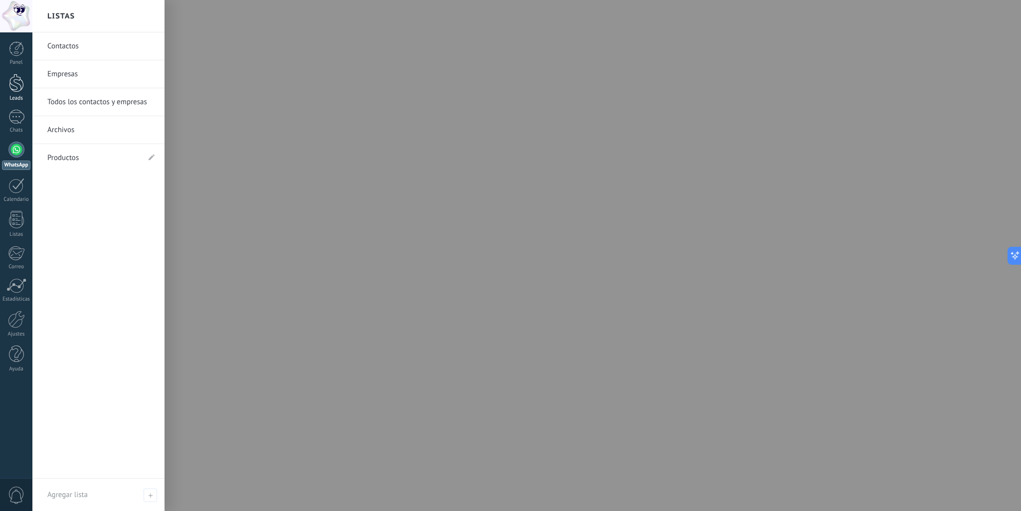
click at [12, 89] on div at bounding box center [16, 83] width 15 height 18
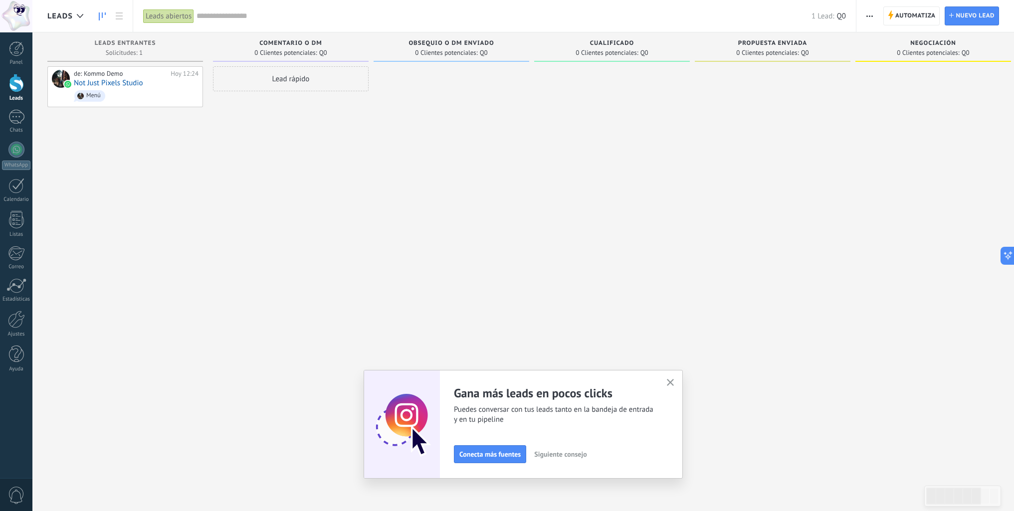
click at [867, 17] on span "button" at bounding box center [869, 15] width 6 height 19
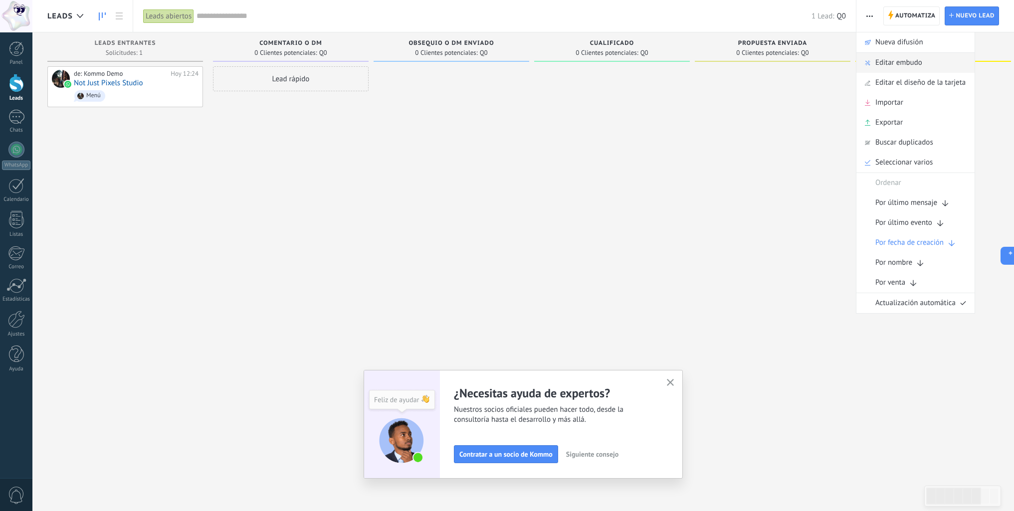
click at [890, 66] on span "Editar embudo" at bounding box center [898, 63] width 47 height 20
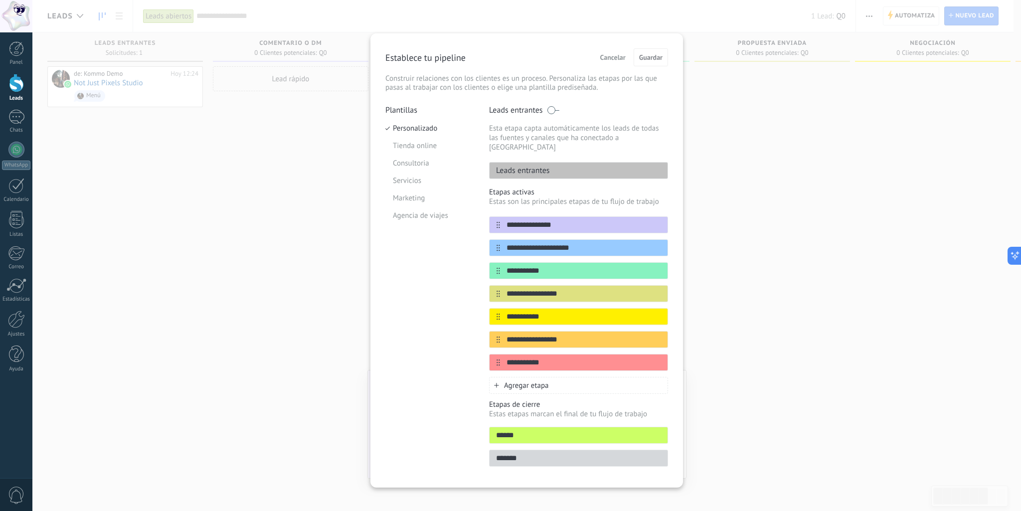
click at [859, 240] on div "**********" at bounding box center [526, 255] width 989 height 511
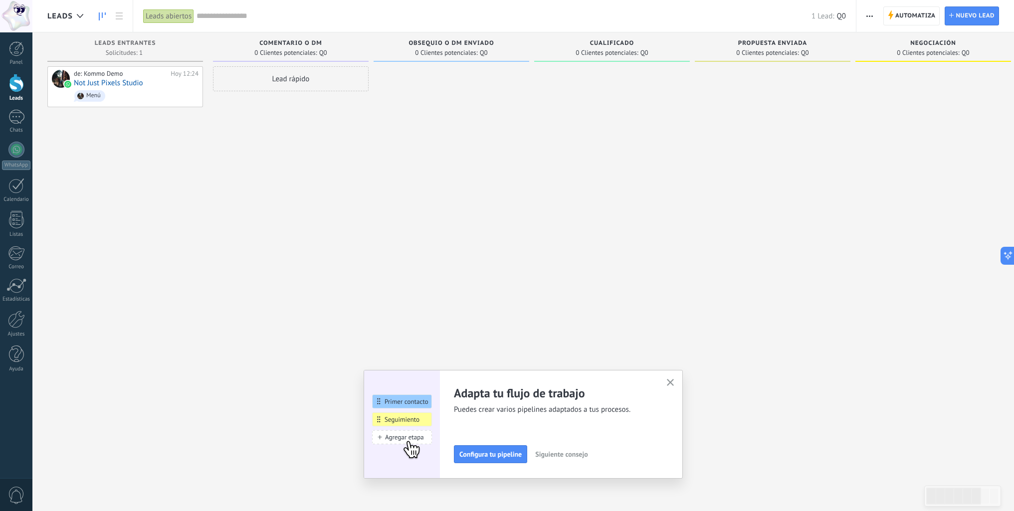
click at [672, 383] on icon "button" at bounding box center [670, 382] width 7 height 7
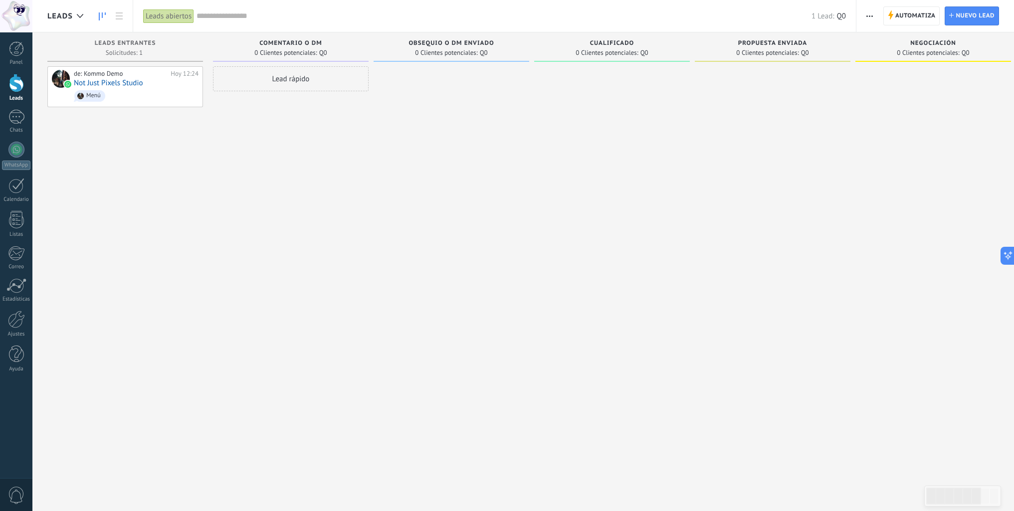
click at [565, 290] on div at bounding box center [612, 256] width 156 height 381
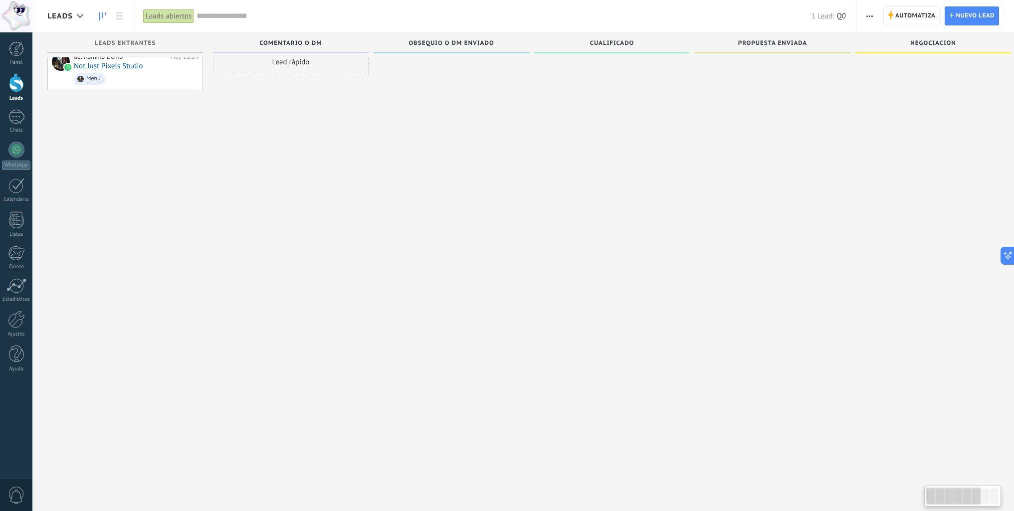
scroll to position [9, 0]
click at [993, 501] on div at bounding box center [994, 496] width 8 height 15
click at [976, 501] on div at bounding box center [953, 496] width 55 height 17
drag, startPoint x: 976, startPoint y: 501, endPoint x: 946, endPoint y: 391, distance: 113.7
click at [947, 391] on body ".abccls-1,.abccls-2{fill-rule:evenodd}.abccls-2{fill:#fff} .abfcls-1{fill:none}…" at bounding box center [507, 246] width 1014 height 511
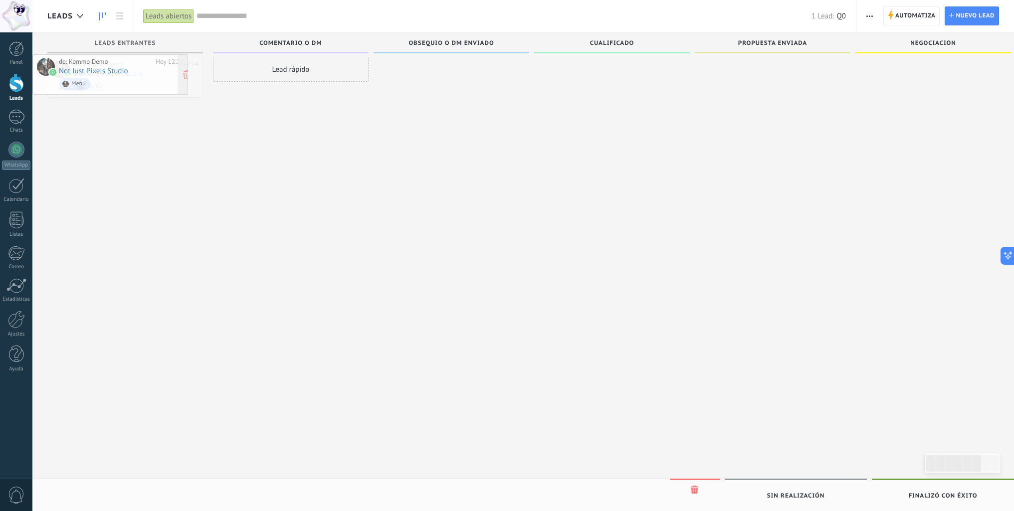
drag, startPoint x: 160, startPoint y: 71, endPoint x: 113, endPoint y: 69, distance: 47.4
drag, startPoint x: 127, startPoint y: 80, endPoint x: 132, endPoint y: 75, distance: 7.1
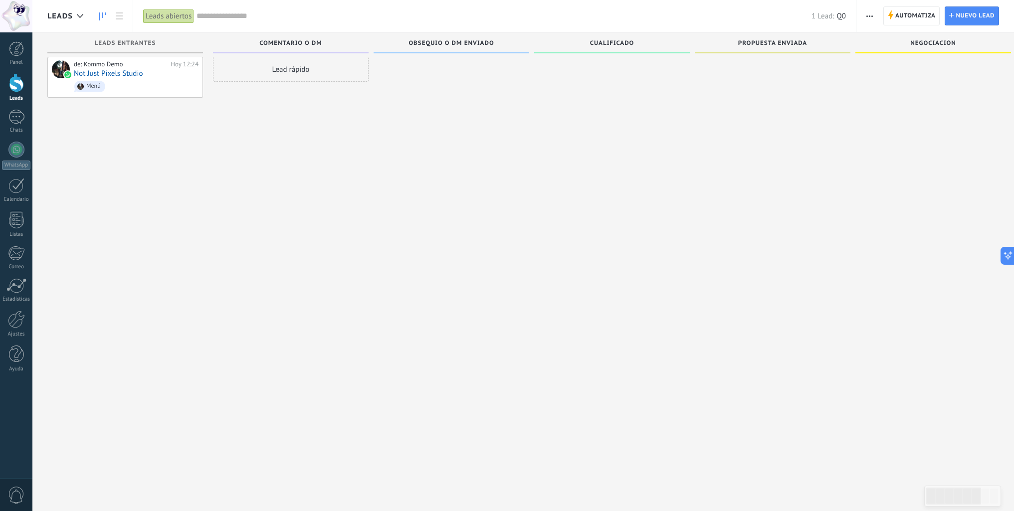
click at [270, 185] on div "Lead rápido" at bounding box center [291, 247] width 156 height 381
click at [8, 193] on div at bounding box center [16, 185] width 16 height 15
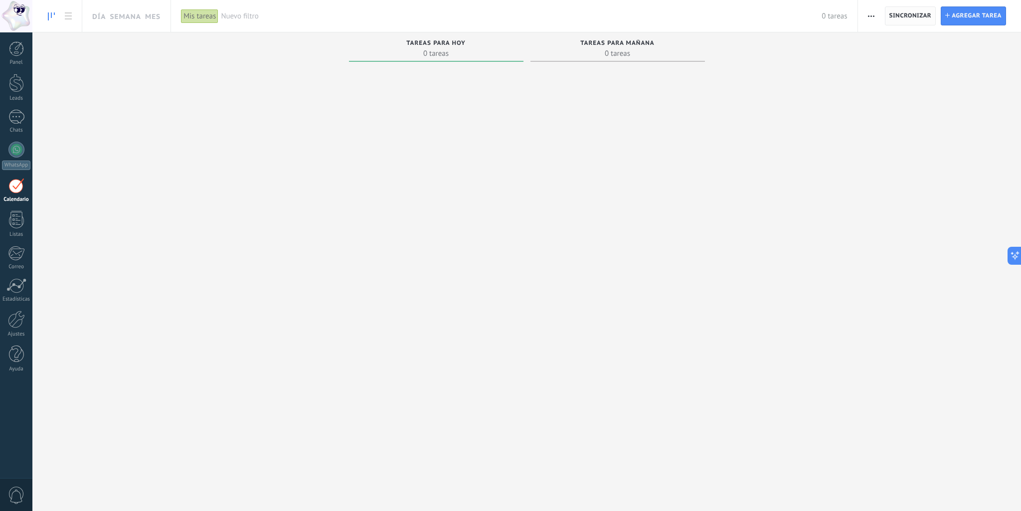
click at [915, 15] on span "Sincronizar" at bounding box center [910, 16] width 42 height 6
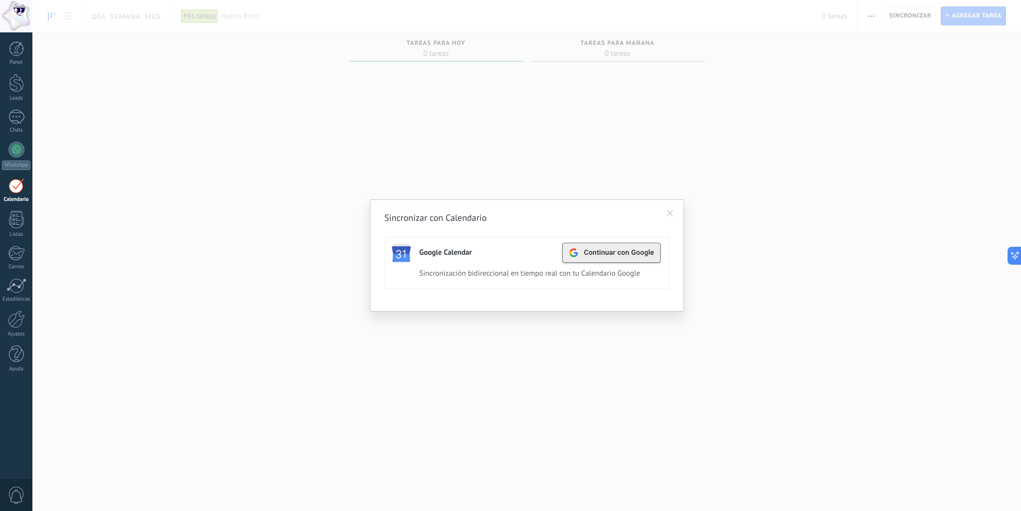
click at [619, 256] on span "Continuar con Google" at bounding box center [619, 253] width 70 height 8
click at [217, 137] on div "Sincronizar con Calendario Google Calendar Continuar con Google Activa Apagar S…" at bounding box center [526, 255] width 989 height 511
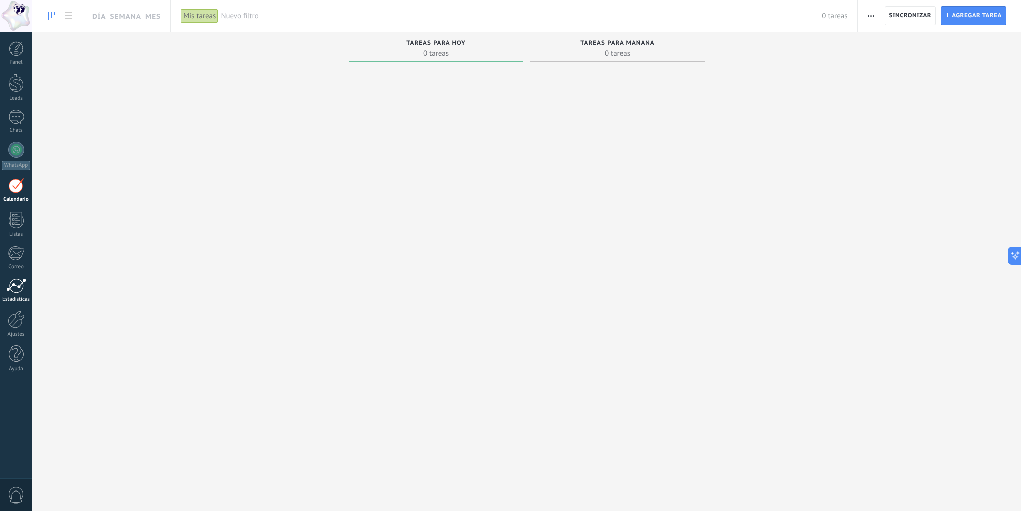
click at [11, 290] on div at bounding box center [16, 285] width 20 height 15
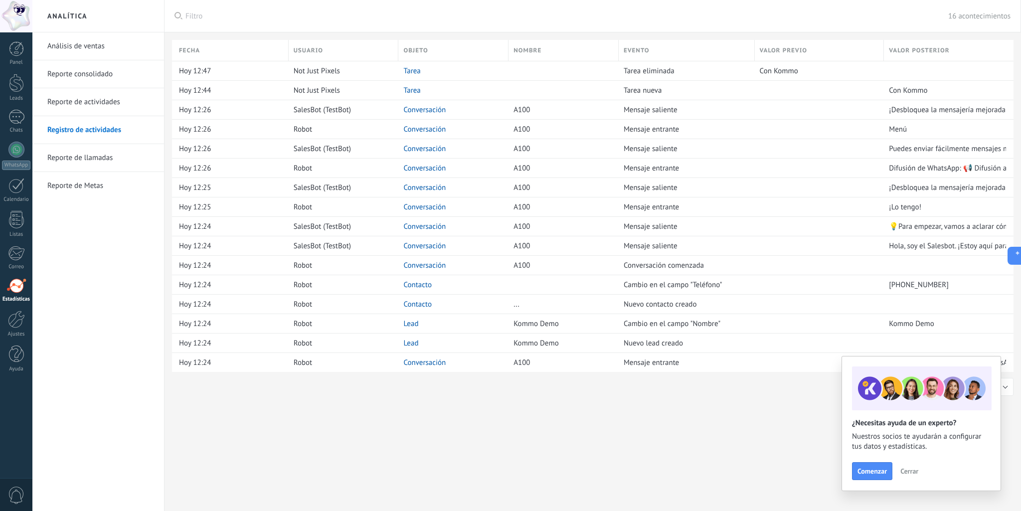
click at [105, 73] on link "Reporte consolidado" at bounding box center [100, 74] width 107 height 28
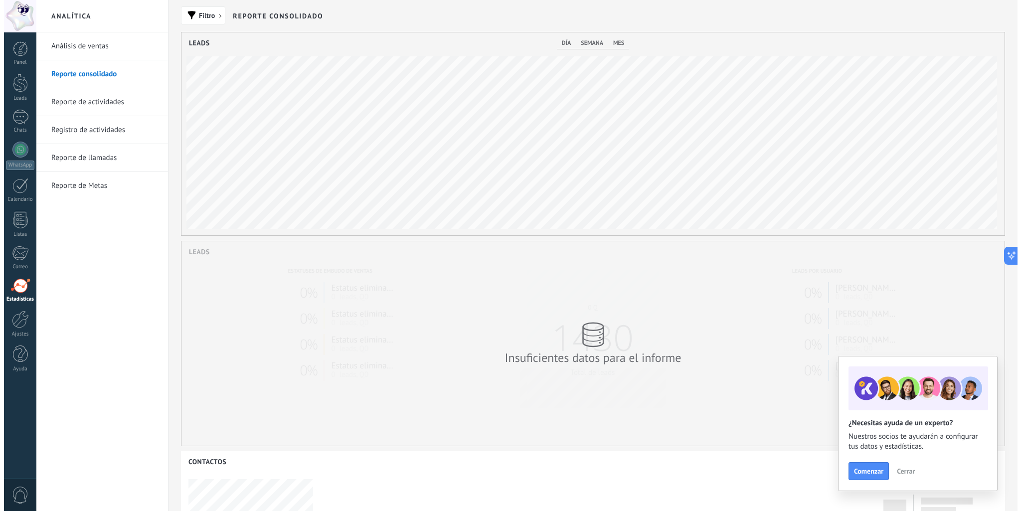
scroll to position [203, 823]
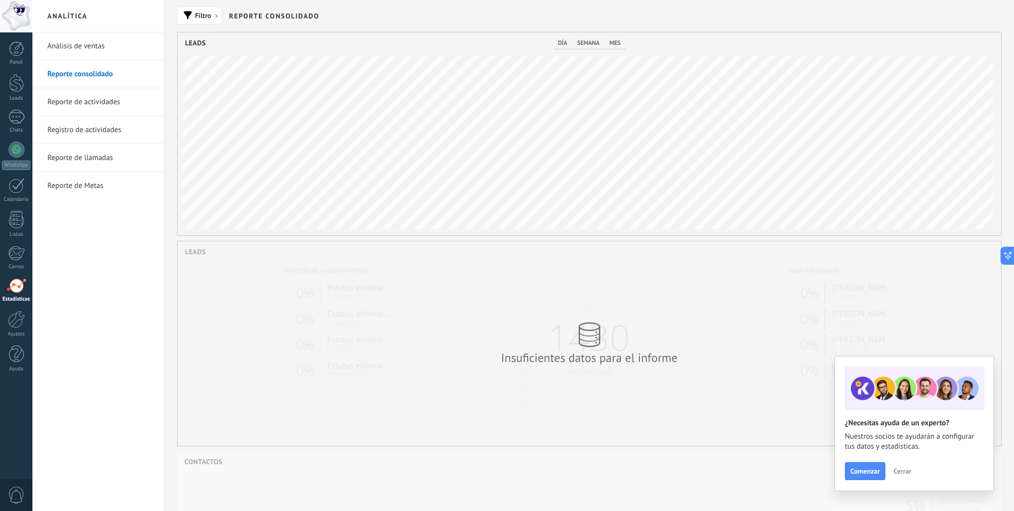
click at [82, 128] on link "Registro de actividades" at bounding box center [100, 130] width 107 height 28
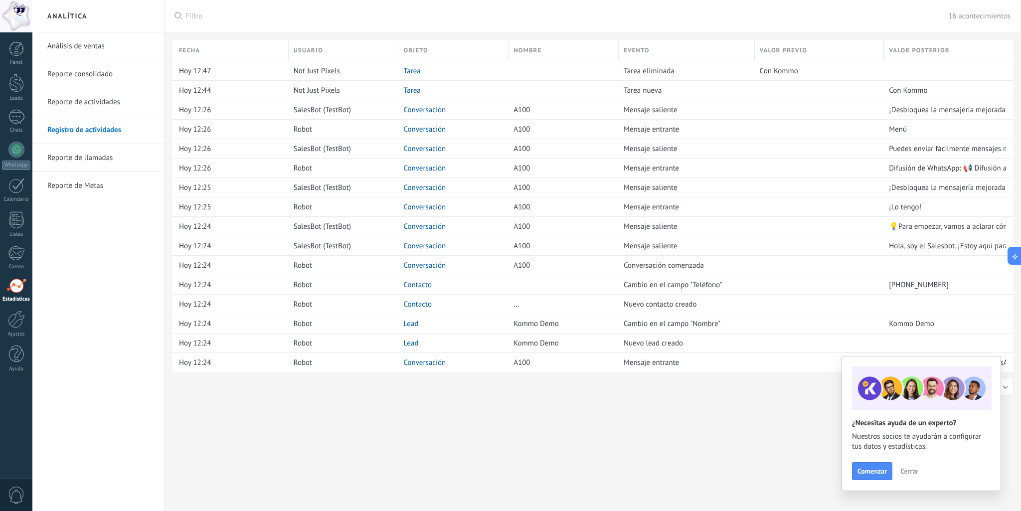
click at [89, 187] on link "Reporte de Metas" at bounding box center [100, 186] width 107 height 28
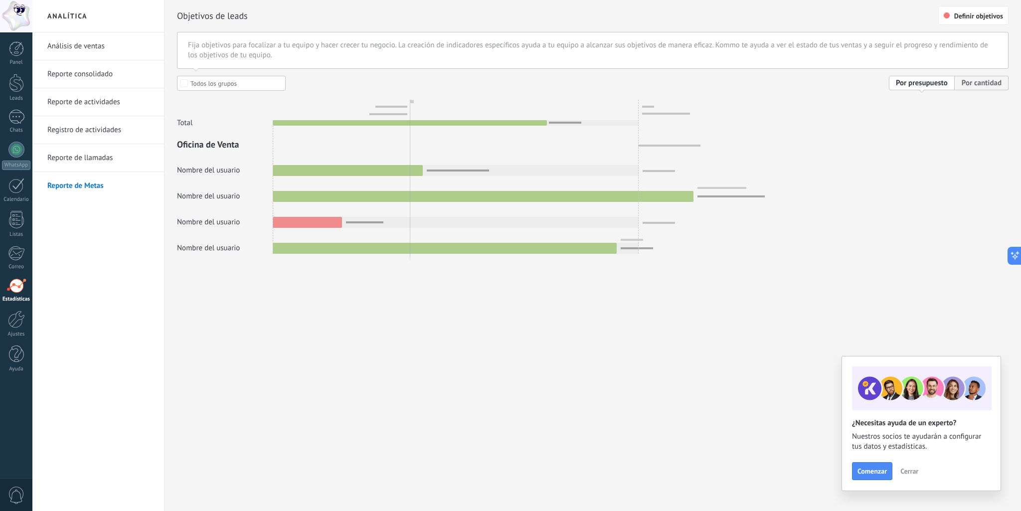
click at [97, 163] on link "Reporte de llamadas" at bounding box center [100, 158] width 107 height 28
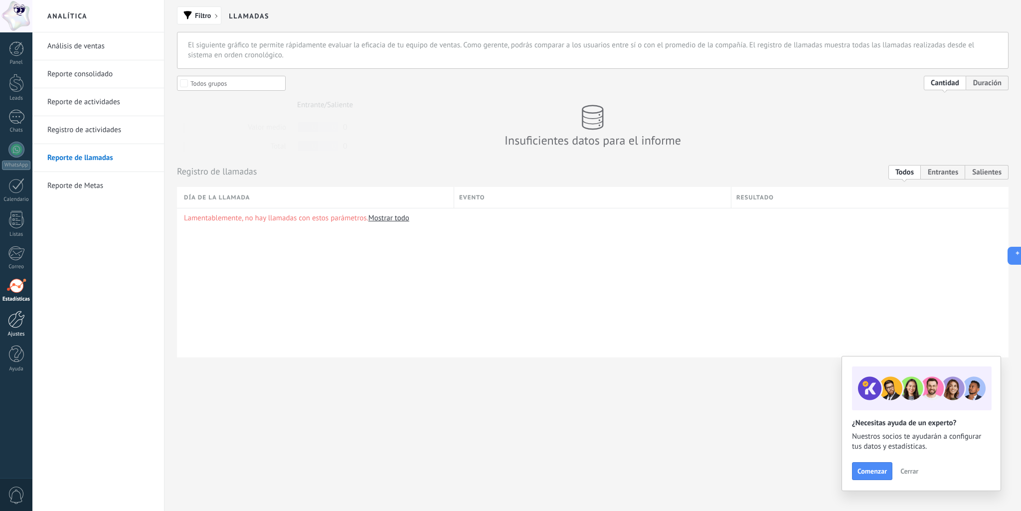
click at [22, 327] on div at bounding box center [16, 319] width 17 height 17
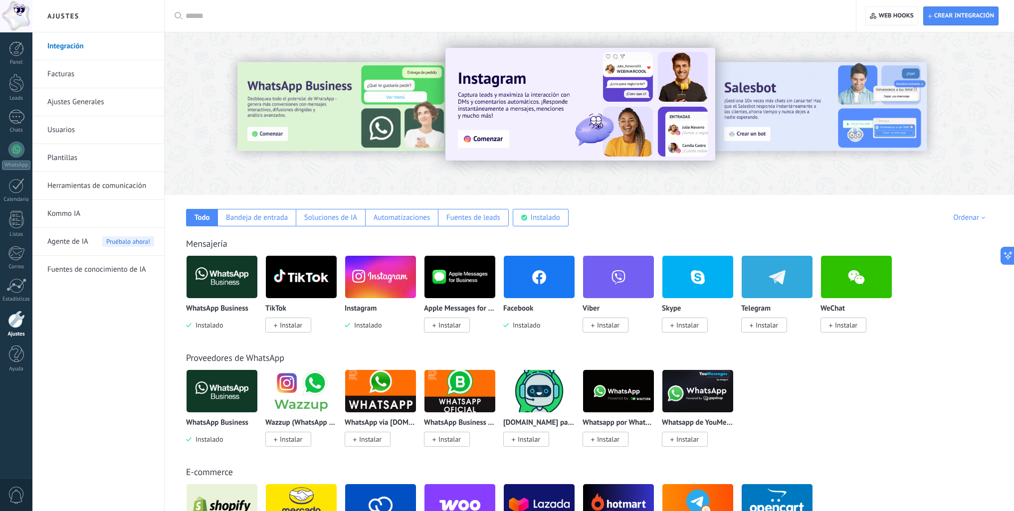
click at [90, 214] on link "Kommo IA" at bounding box center [100, 214] width 107 height 28
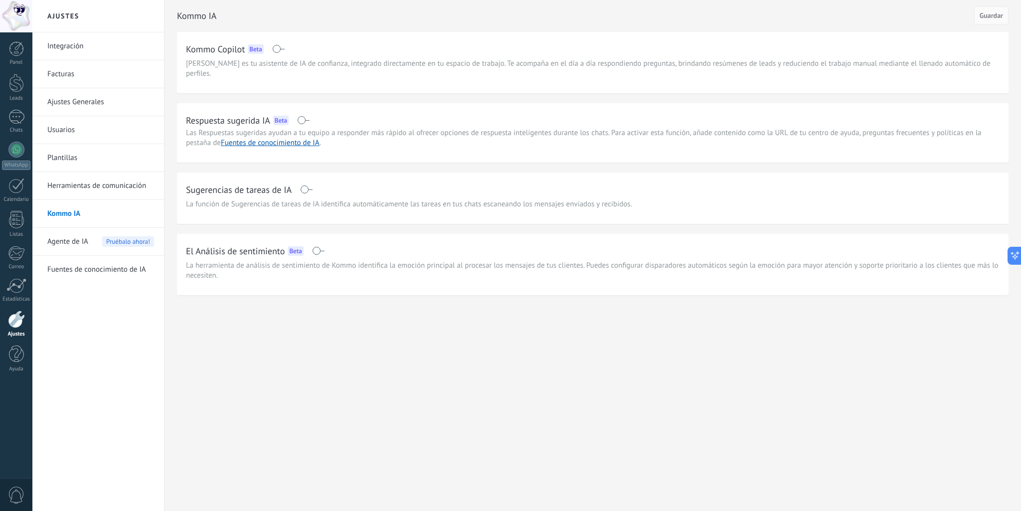
click at [70, 246] on span "Agente de IA" at bounding box center [67, 242] width 41 height 28
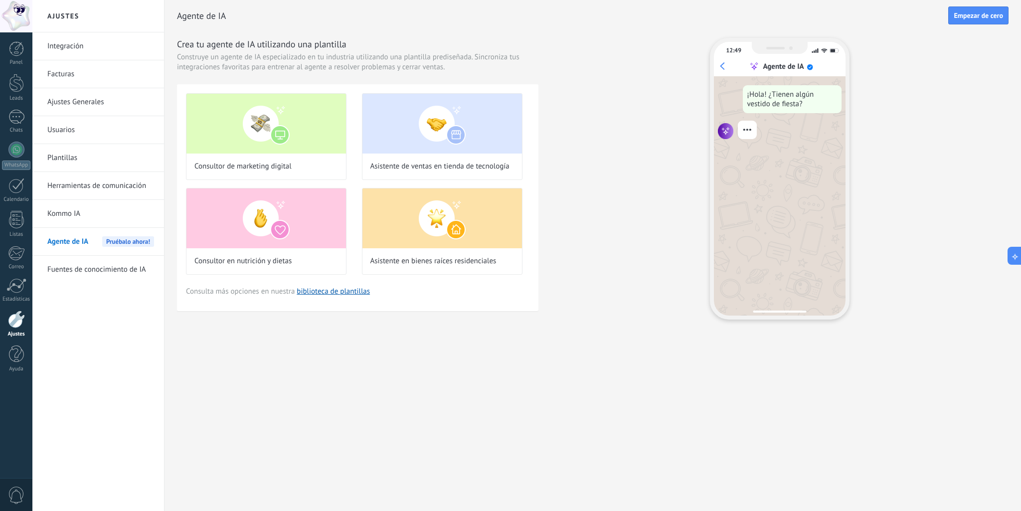
click at [108, 269] on link "Fuentes de conocimiento de IA" at bounding box center [100, 270] width 107 height 28
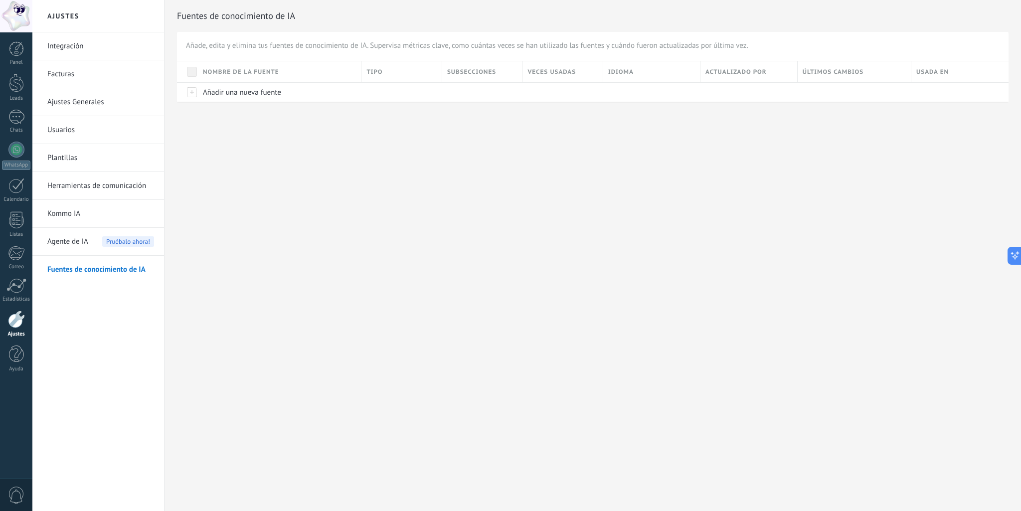
click at [92, 248] on div "Agente de IA Pruébalo ahora!" at bounding box center [100, 242] width 107 height 28
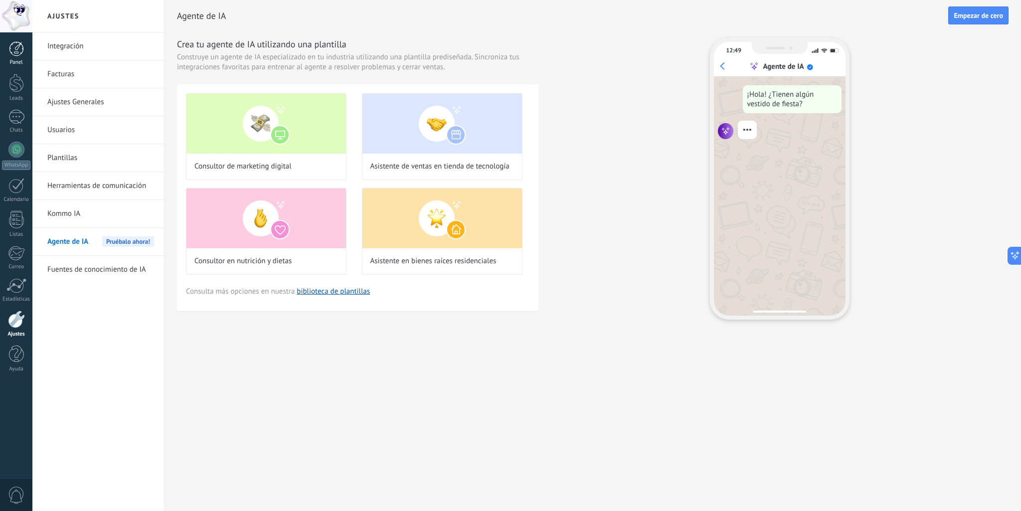
click at [16, 48] on div at bounding box center [16, 48] width 15 height 15
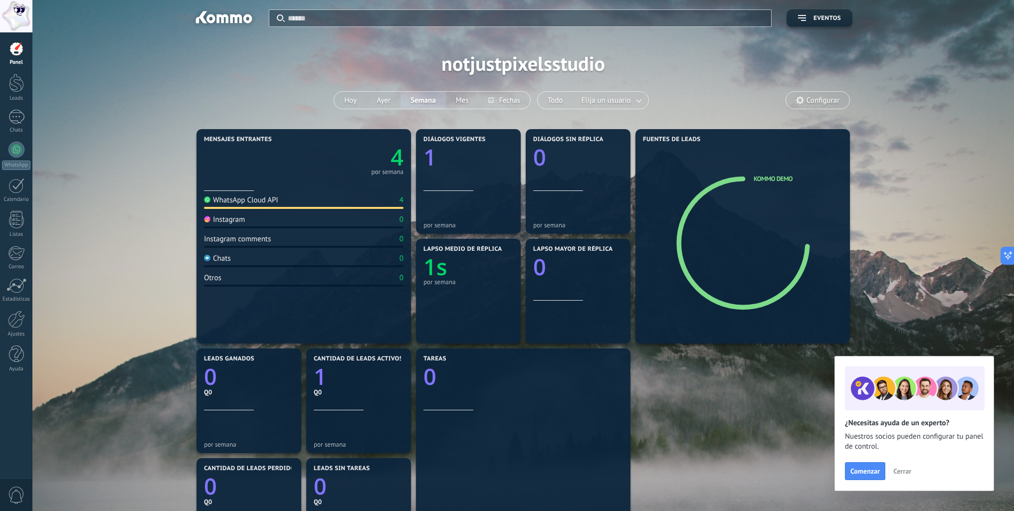
click at [20, 8] on div at bounding box center [16, 16] width 32 height 32
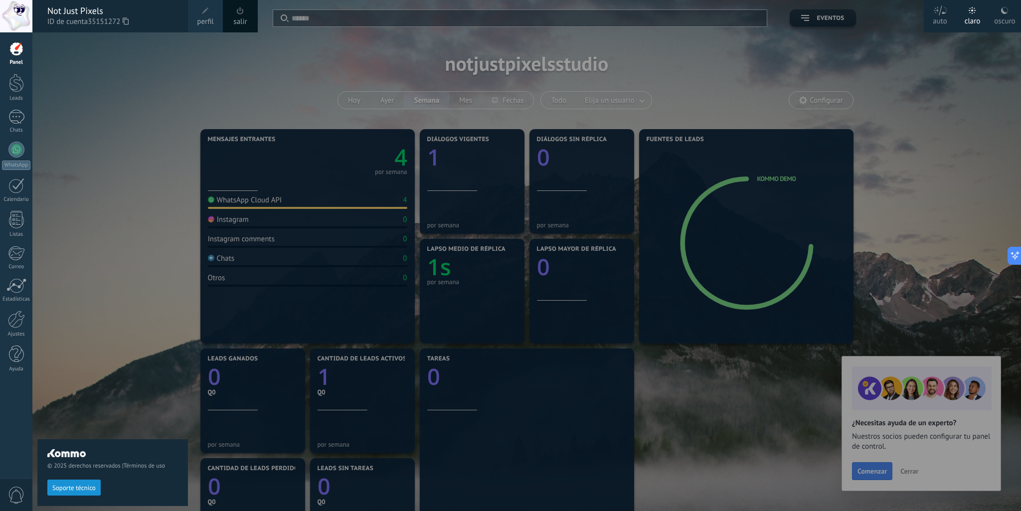
click at [210, 23] on span "perfil" at bounding box center [205, 21] width 16 height 11
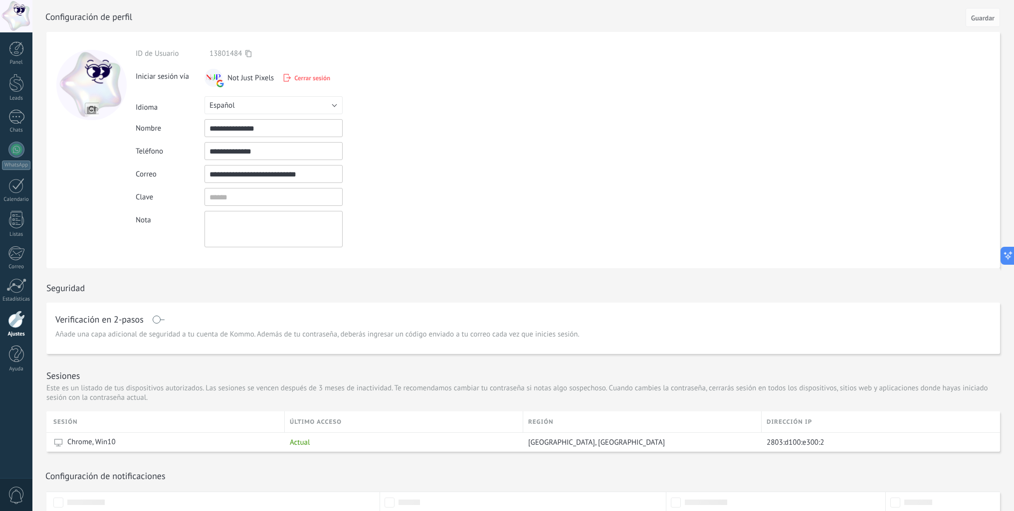
click at [267, 127] on input "**********" at bounding box center [273, 128] width 138 height 18
type input "**********"
click at [494, 179] on form "**********" at bounding box center [522, 150] width 953 height 236
click at [977, 20] on span "Guardar" at bounding box center [982, 17] width 23 height 7
click at [6, 19] on div at bounding box center [16, 16] width 32 height 32
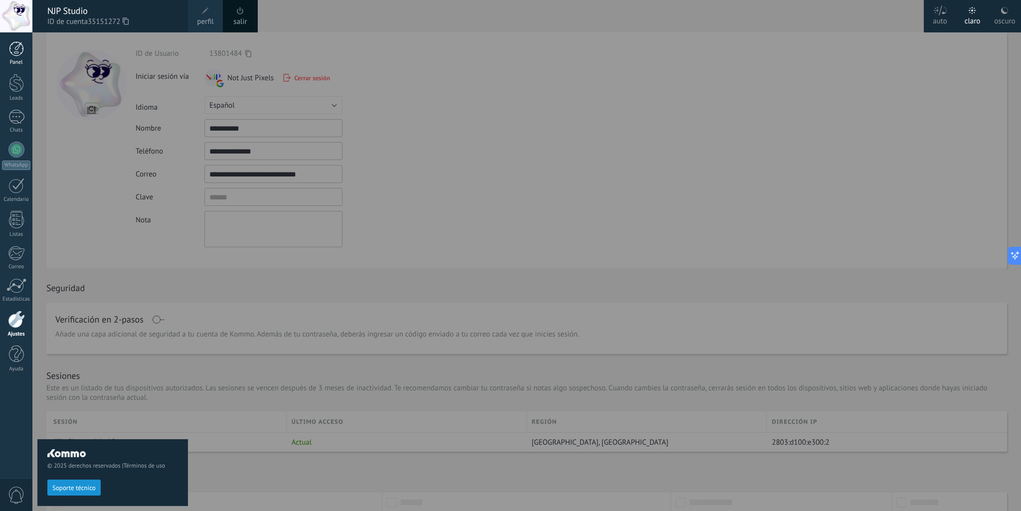
click at [16, 58] on link "Panel" at bounding box center [16, 53] width 32 height 24
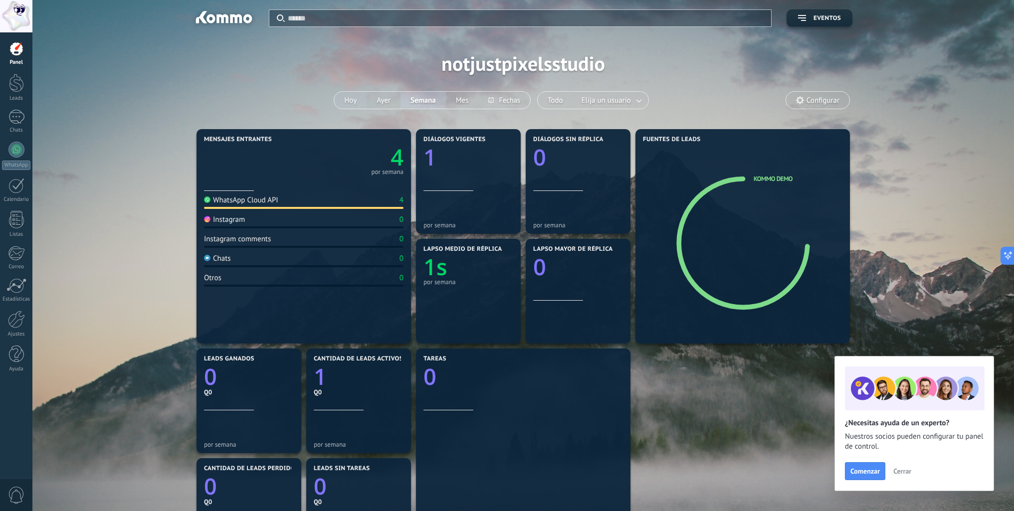
click at [350, 102] on button "Hoy" at bounding box center [350, 100] width 32 height 17
click at [469, 99] on button "Mes" at bounding box center [462, 100] width 33 height 17
click at [604, 98] on span "Elija un usuario" at bounding box center [605, 100] width 53 height 13
click at [641, 104] on link at bounding box center [639, 100] width 18 height 16
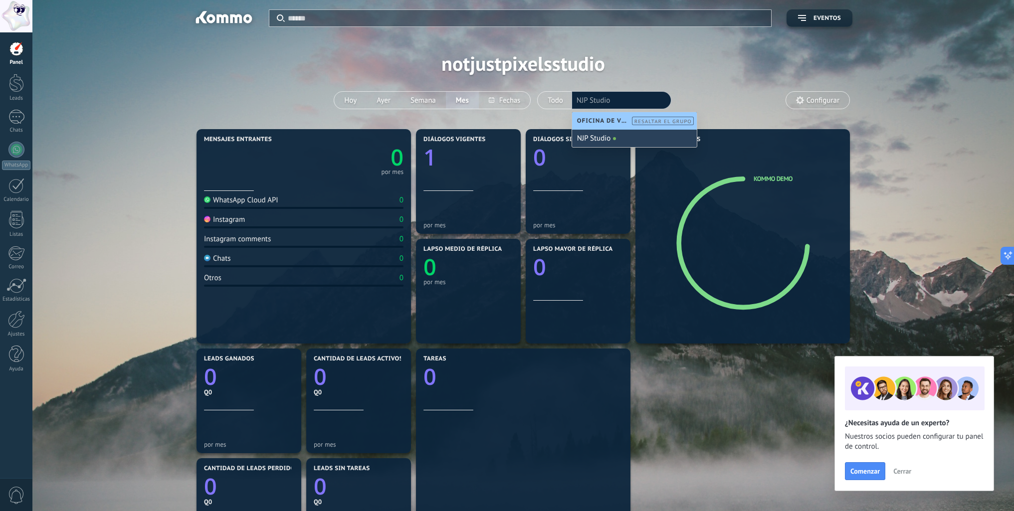
click at [611, 141] on div "NJP Studio" at bounding box center [634, 138] width 125 height 17
click at [698, 96] on div "Aplicar Eventos notjustpixelsstudio Hoy Ayer Semana Mes Todo Elija un usuario N…" at bounding box center [522, 63] width 951 height 127
click at [429, 103] on button "Semana" at bounding box center [430, 100] width 45 height 17
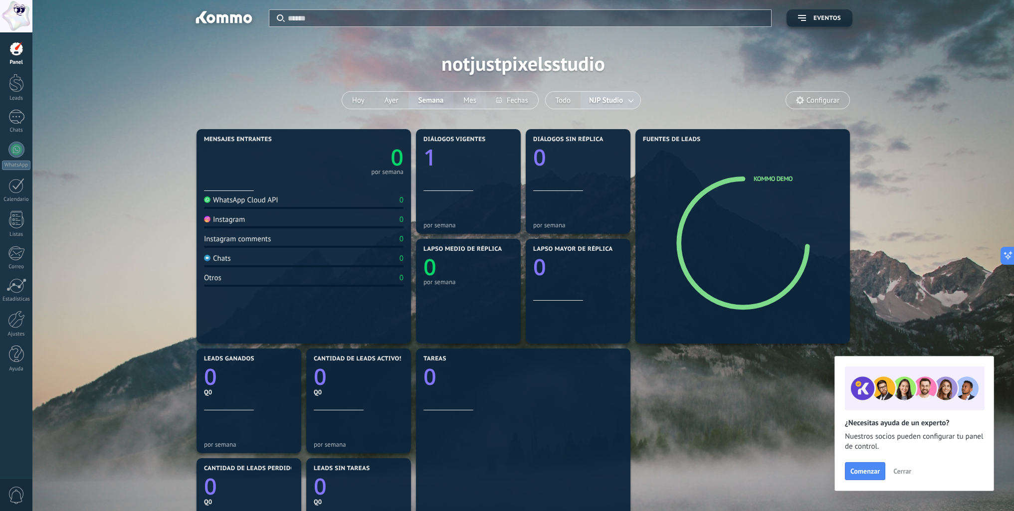
click at [475, 104] on button "Mes" at bounding box center [469, 100] width 33 height 17
click at [360, 100] on button "Hoy" at bounding box center [358, 100] width 32 height 17
click at [636, 98] on link at bounding box center [631, 100] width 18 height 16
click at [559, 97] on button "Todo" at bounding box center [562, 100] width 35 height 17
click at [826, 100] on span "Configurar" at bounding box center [822, 100] width 33 height 8
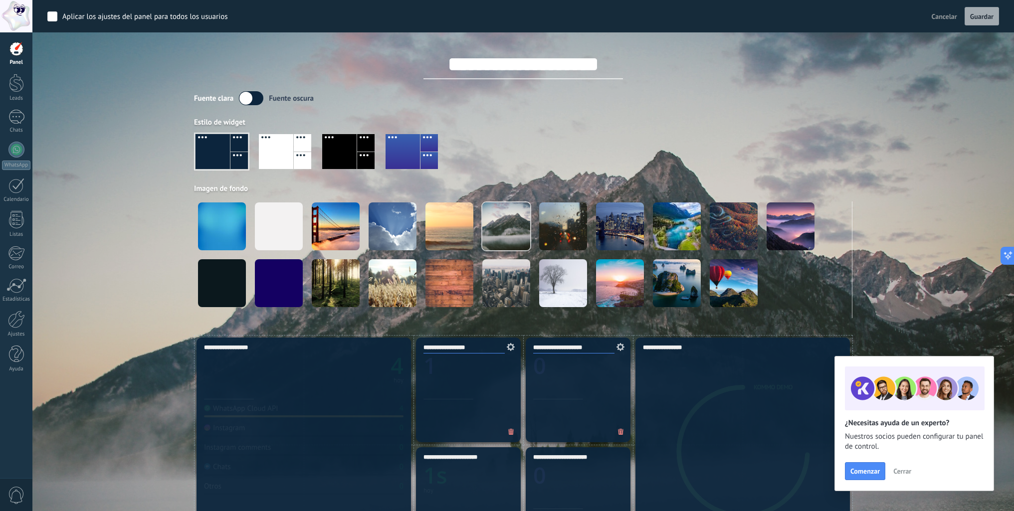
click at [869, 122] on div "Aplicar Eventos notjustpixelsstudio Hoy Ayer Semana Mes Todo NJP Studio Configu…" at bounding box center [522, 167] width 951 height 335
click at [513, 58] on input "**********" at bounding box center [522, 64] width 199 height 30
drag, startPoint x: 600, startPoint y: 66, endPoint x: 403, endPoint y: 76, distance: 197.7
click at [403, 76] on div "**********" at bounding box center [523, 55] width 658 height 47
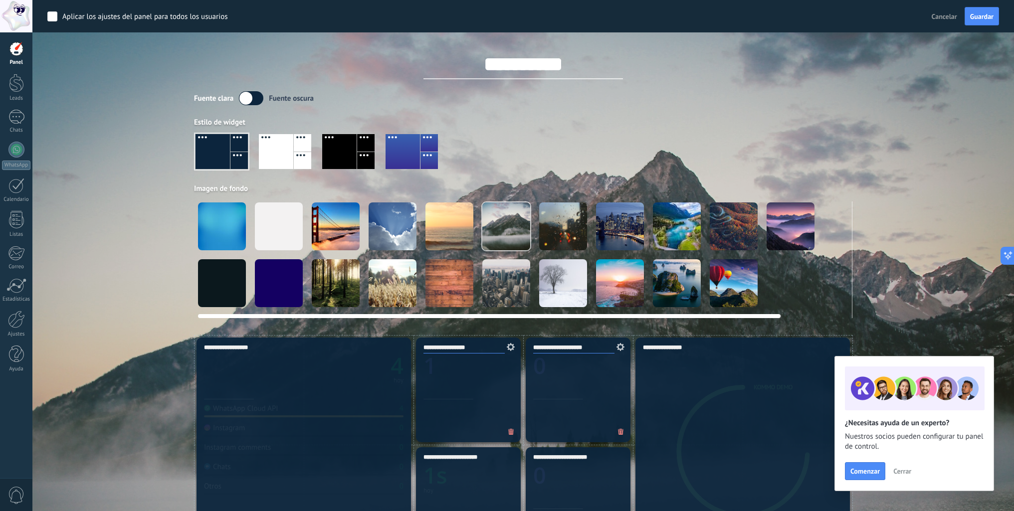
type input "**********"
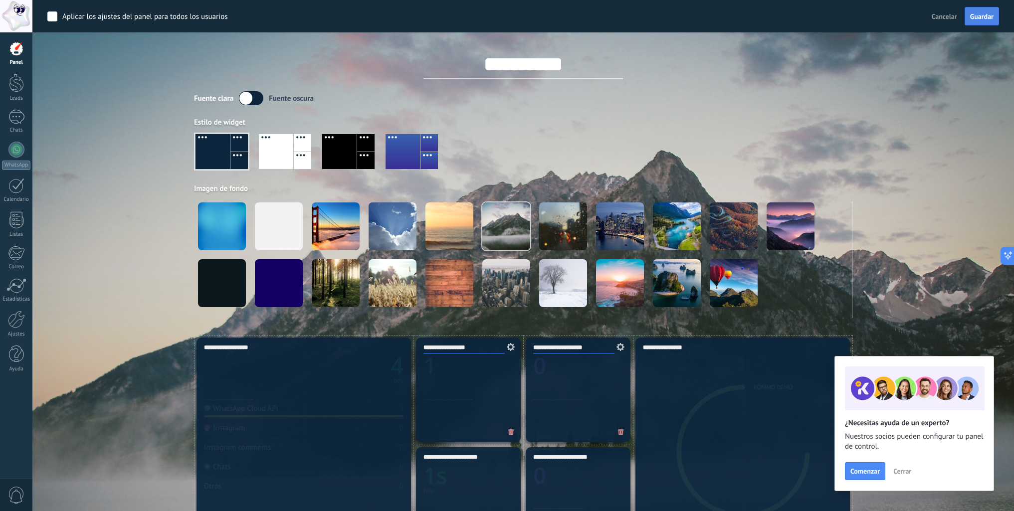
click at [979, 16] on span "Guardar" at bounding box center [981, 16] width 23 height 7
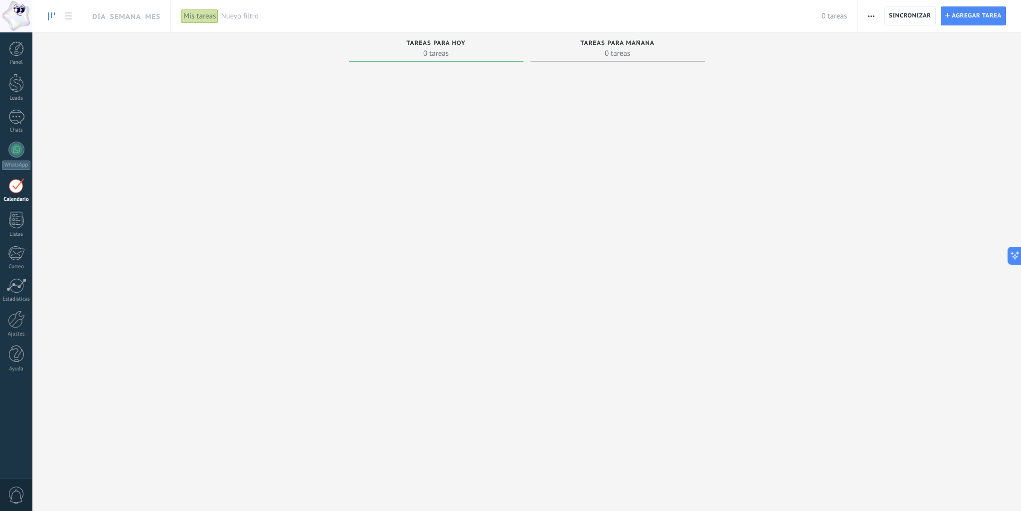
scroll to position [58, 0]
click at [637, 73] on div at bounding box center [618, 276] width 175 height 420
click at [906, 19] on span "Sincronizar" at bounding box center [910, 16] width 42 height 6
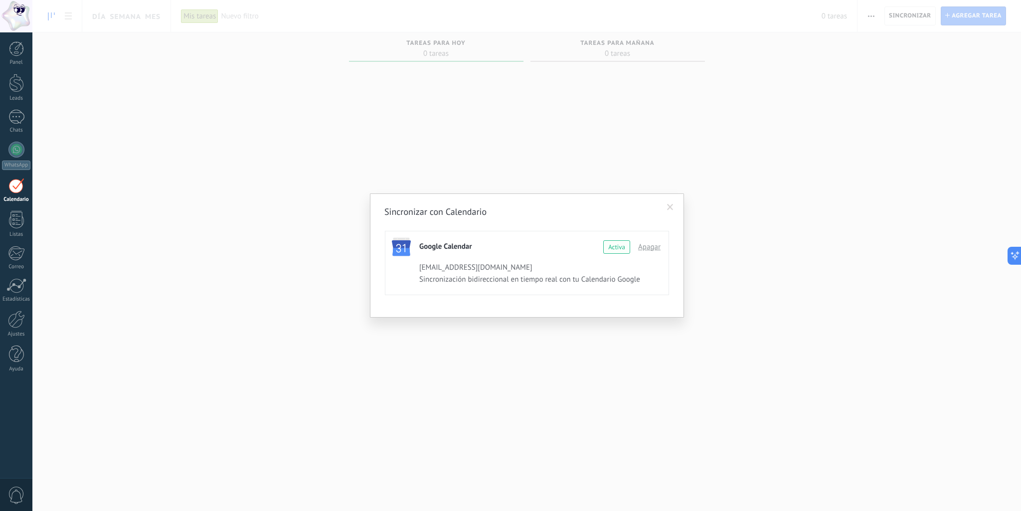
click at [616, 246] on div "Activa" at bounding box center [616, 246] width 27 height 13
click at [598, 247] on span "Continuar con Google" at bounding box center [619, 247] width 70 height 8
click at [670, 207] on span at bounding box center [670, 207] width 6 height 7
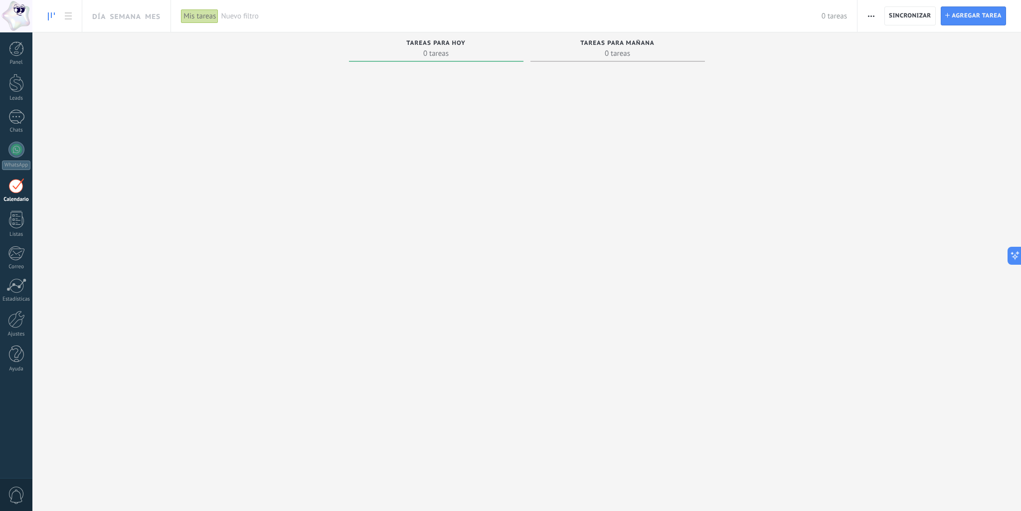
scroll to position [58, 0]
click at [879, 16] on div "Exportación Administrar los tipos de tareas Sincronizar Vista de la tarjeta Act…" at bounding box center [871, 15] width 17 height 19
click at [873, 16] on use "button" at bounding box center [871, 15] width 6 height 1
click at [899, 14] on span "Sincronizar" at bounding box center [910, 16] width 42 height 6
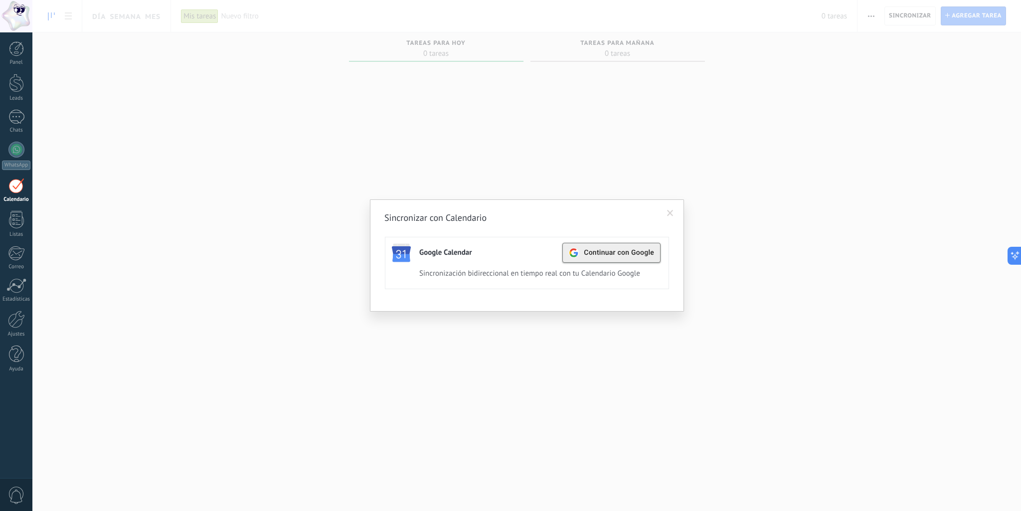
click at [620, 250] on span "Continuar con Google" at bounding box center [619, 253] width 70 height 8
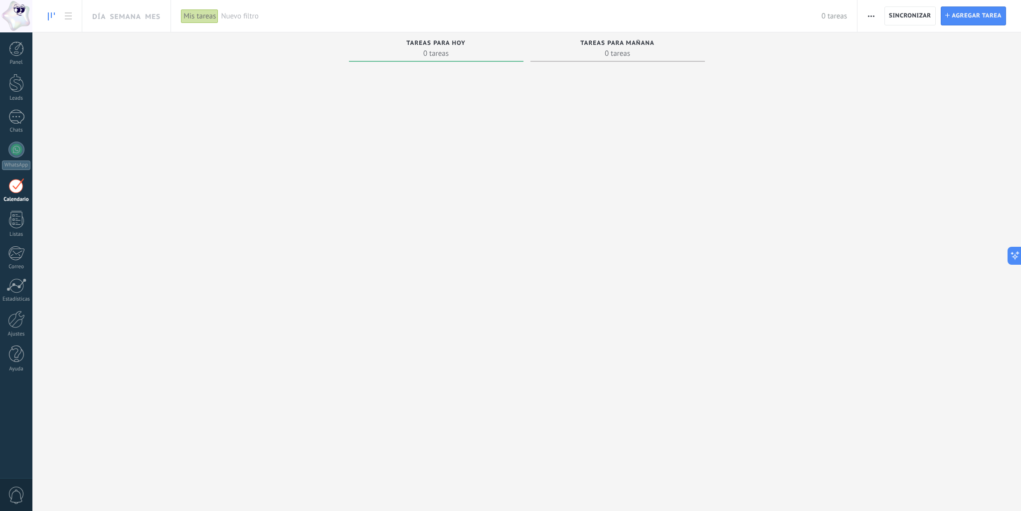
scroll to position [58, 0]
click at [877, 16] on button "button" at bounding box center [871, 15] width 14 height 19
click at [632, 141] on div at bounding box center [618, 276] width 175 height 420
click at [963, 14] on span "Agregar tarea" at bounding box center [977, 16] width 50 height 18
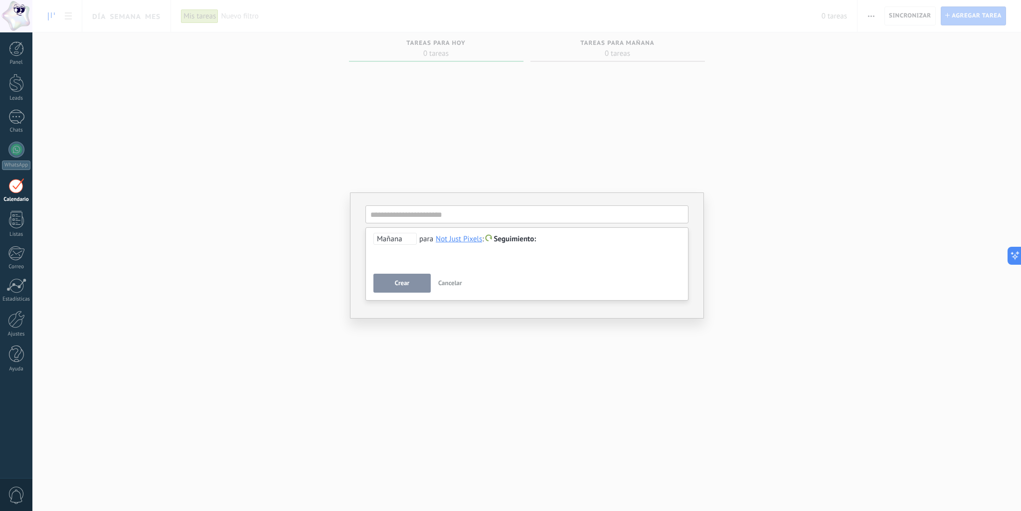
click at [526, 240] on span "Seguimiento" at bounding box center [515, 238] width 42 height 9
click at [509, 280] on label "Personalizado" at bounding box center [516, 278] width 90 height 19
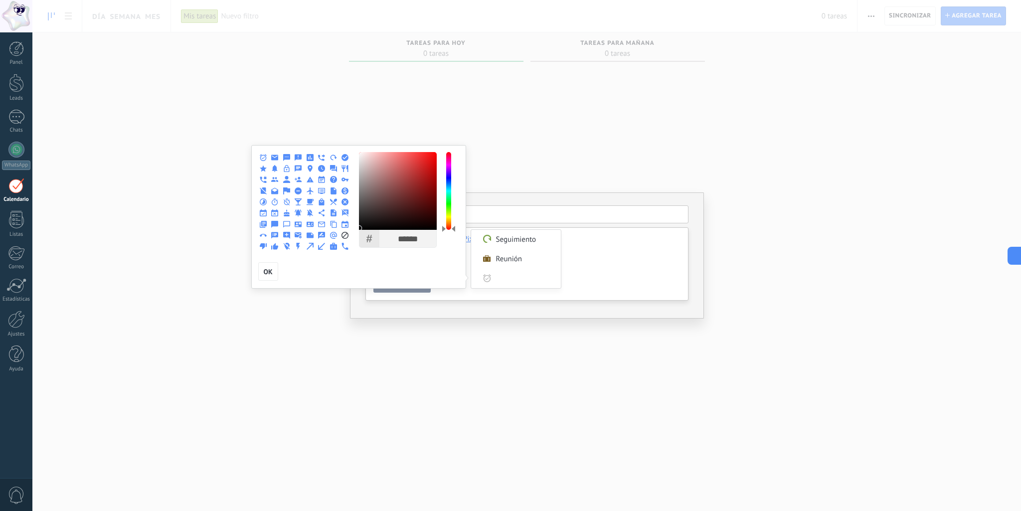
click at [297, 245] on use at bounding box center [298, 246] width 3 height 7
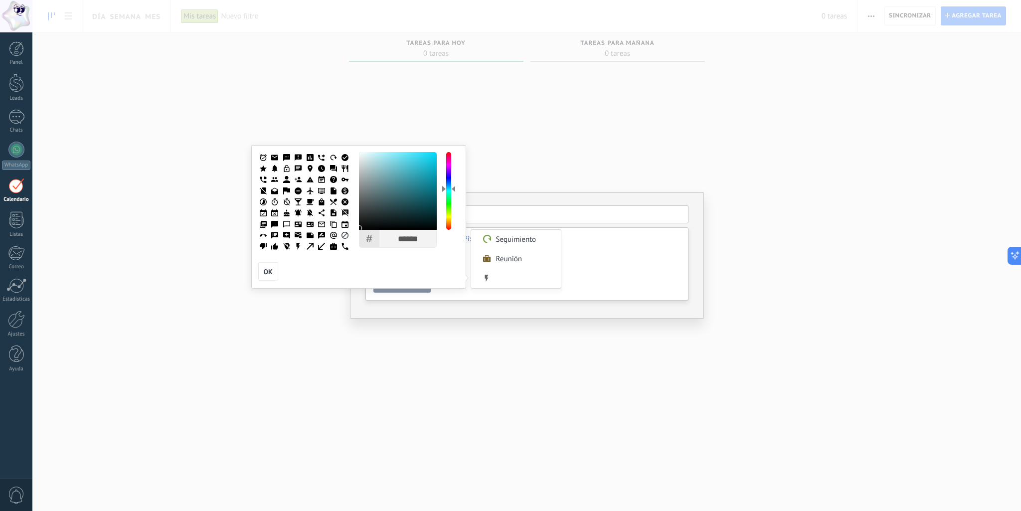
drag, startPoint x: 449, startPoint y: 209, endPoint x: 454, endPoint y: 187, distance: 21.9
click at [451, 187] on div at bounding box center [448, 191] width 5 height 78
drag, startPoint x: 454, startPoint y: 187, endPoint x: 453, endPoint y: 177, distance: 10.5
click at [453, 177] on div at bounding box center [453, 178] width 3 height 6
click at [298, 248] on use at bounding box center [298, 246] width 3 height 7
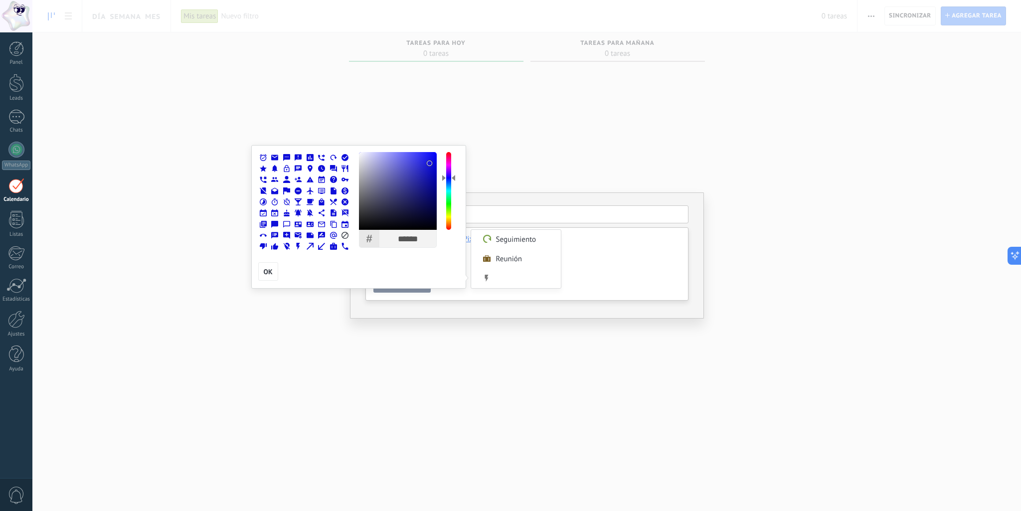
type input "******"
drag, startPoint x: 382, startPoint y: 207, endPoint x: 440, endPoint y: 155, distance: 77.3
click at [440, 155] on div "# ****** R * G * B *** H *** S *** B ** OK" at bounding box center [410, 202] width 103 height 100
click at [264, 274] on span "OK" at bounding box center [268, 271] width 9 height 7
click at [527, 284] on input "Personalizado" at bounding box center [525, 278] width 60 height 19
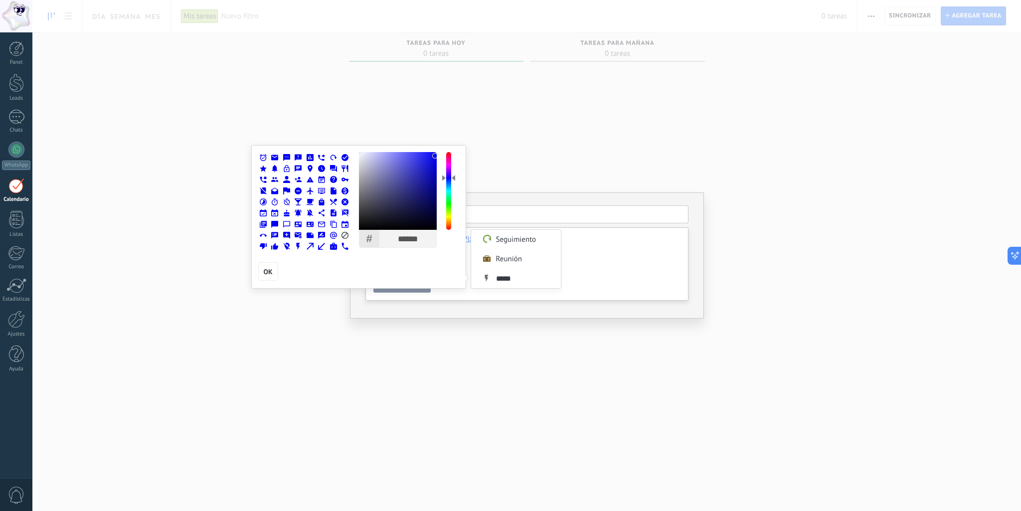
type input "******"
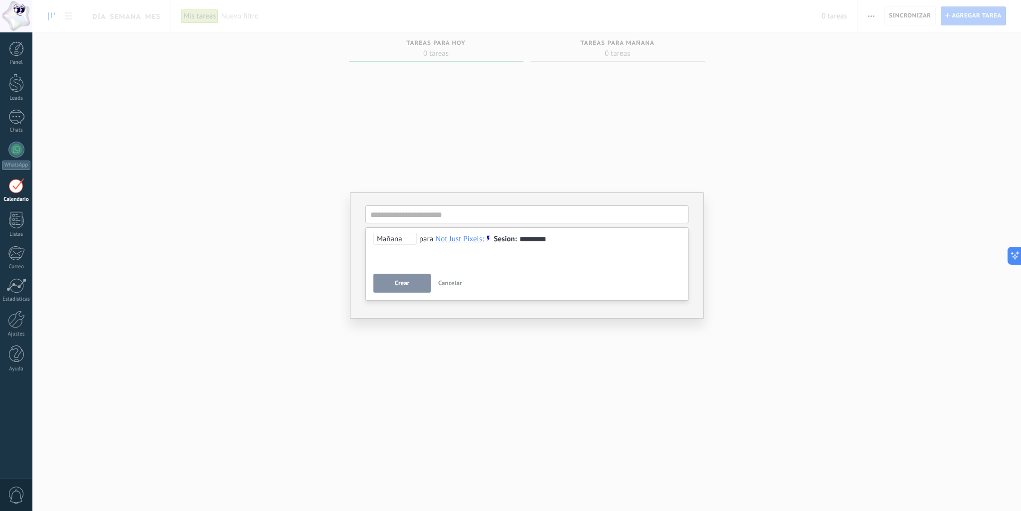
click at [402, 238] on span "Mañana" at bounding box center [394, 239] width 43 height 12
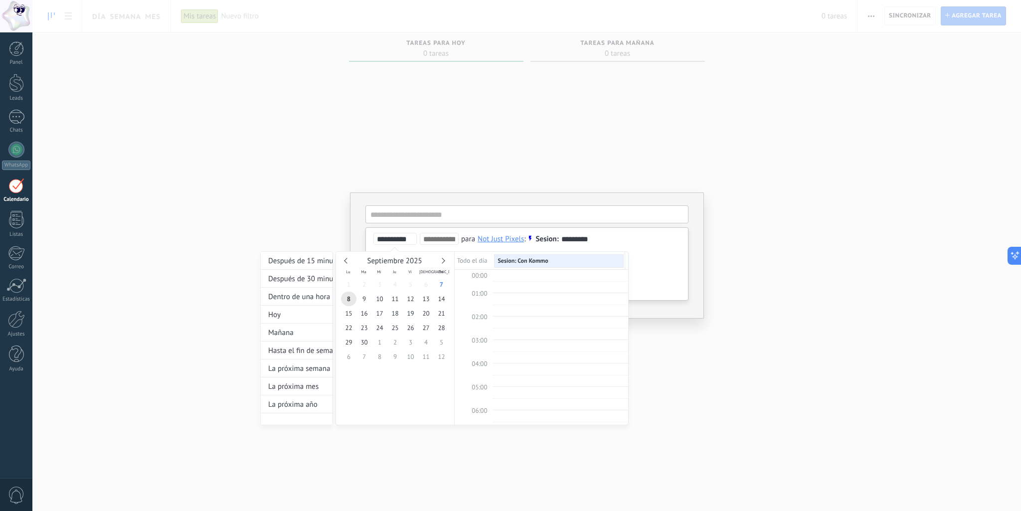
scroll to position [188, 0]
click at [265, 321] on div "Hoy" at bounding box center [297, 315] width 72 height 18
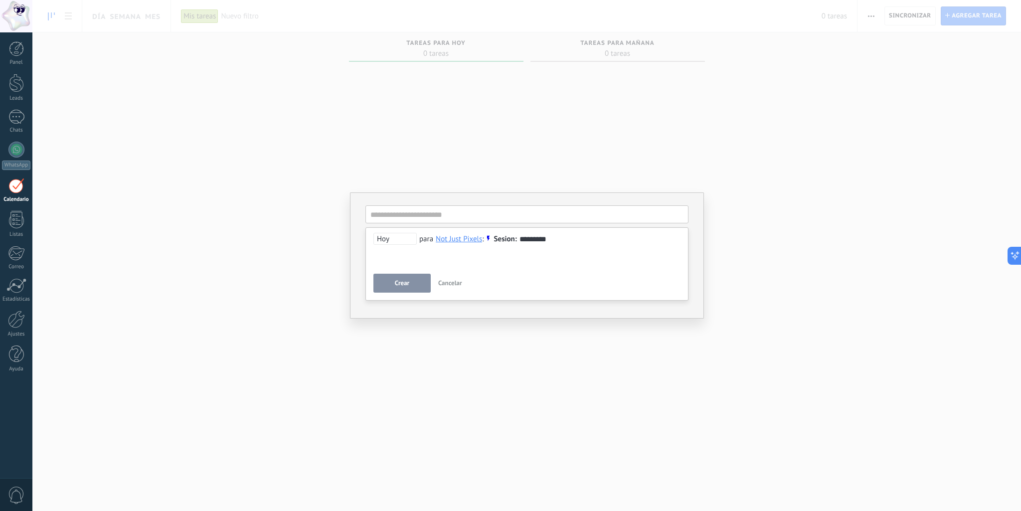
click at [398, 237] on span "Hoy" at bounding box center [394, 239] width 43 height 12
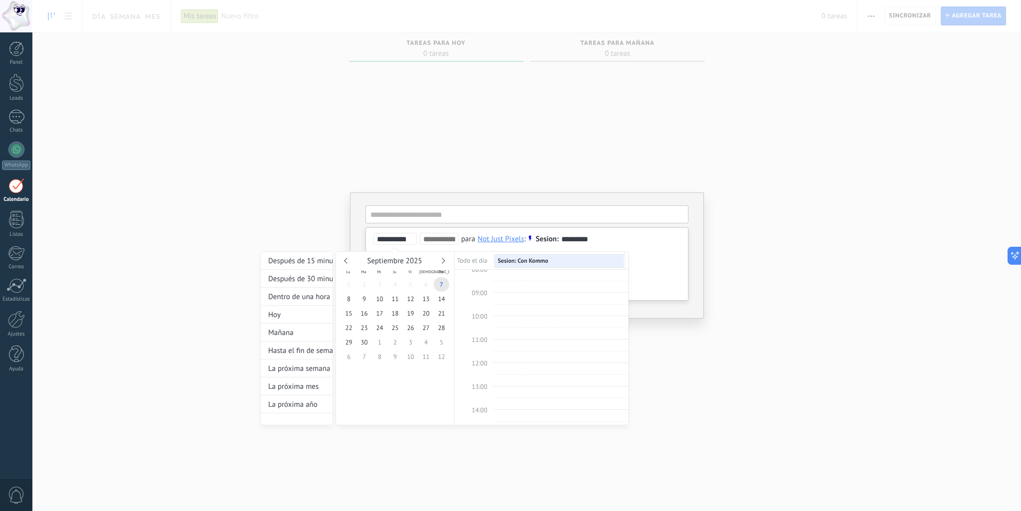
type input "**********"
click at [656, 265] on div at bounding box center [510, 255] width 1021 height 511
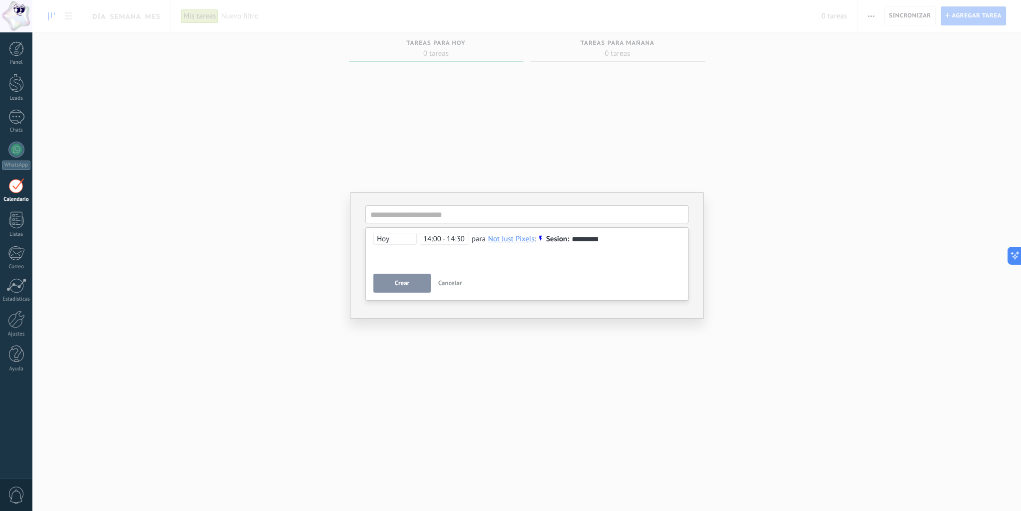
click at [404, 285] on span "Crear" at bounding box center [402, 283] width 14 height 7
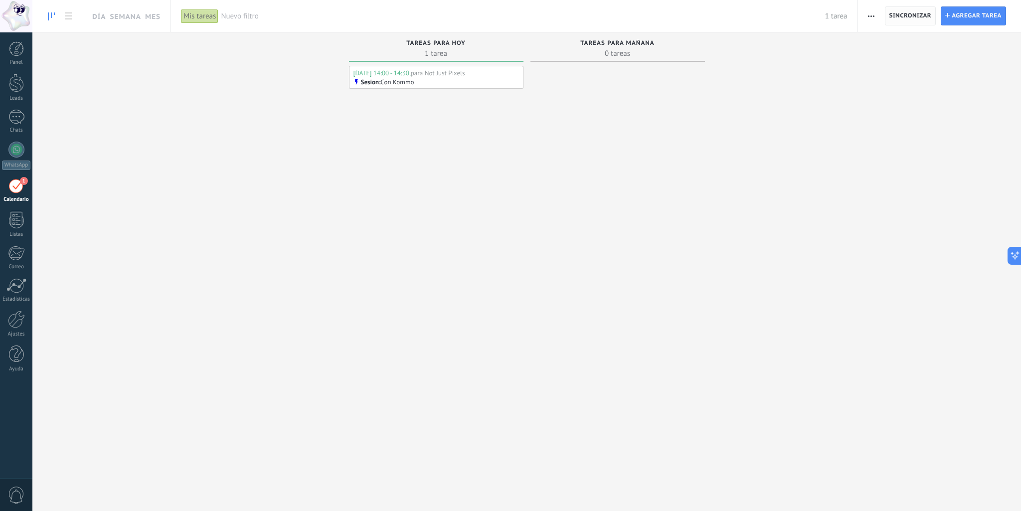
click at [891, 20] on span "Sincronizar" at bounding box center [910, 16] width 42 height 18
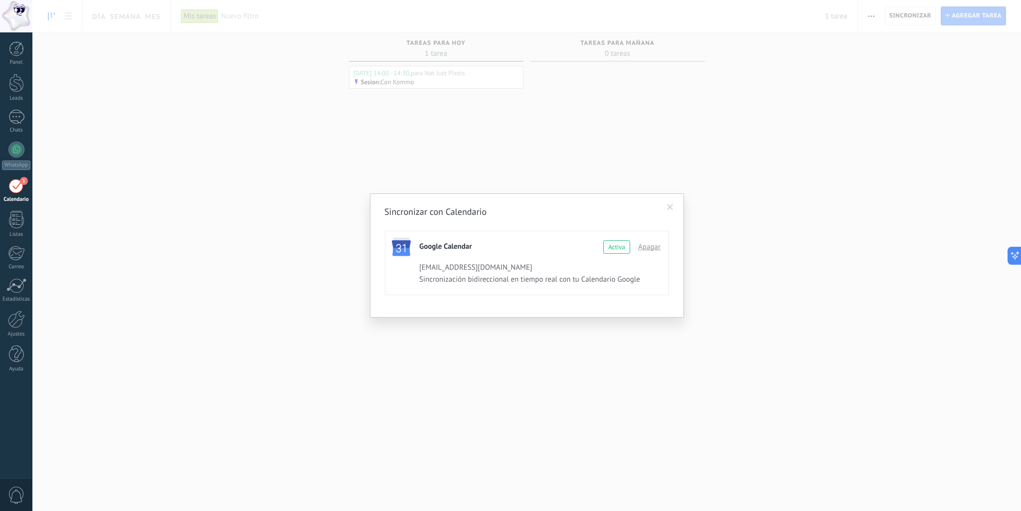
click at [669, 206] on span at bounding box center [670, 207] width 6 height 7
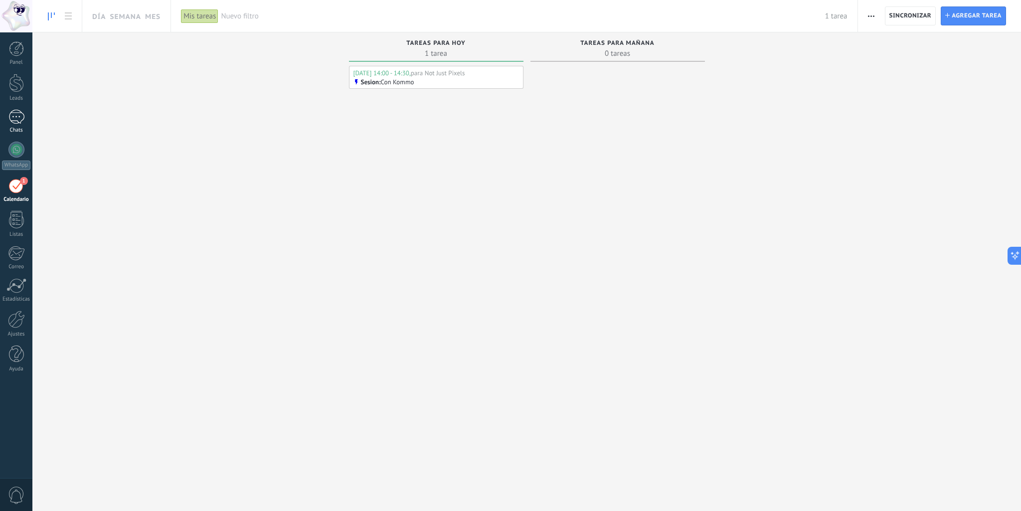
click at [18, 120] on div at bounding box center [16, 117] width 16 height 14
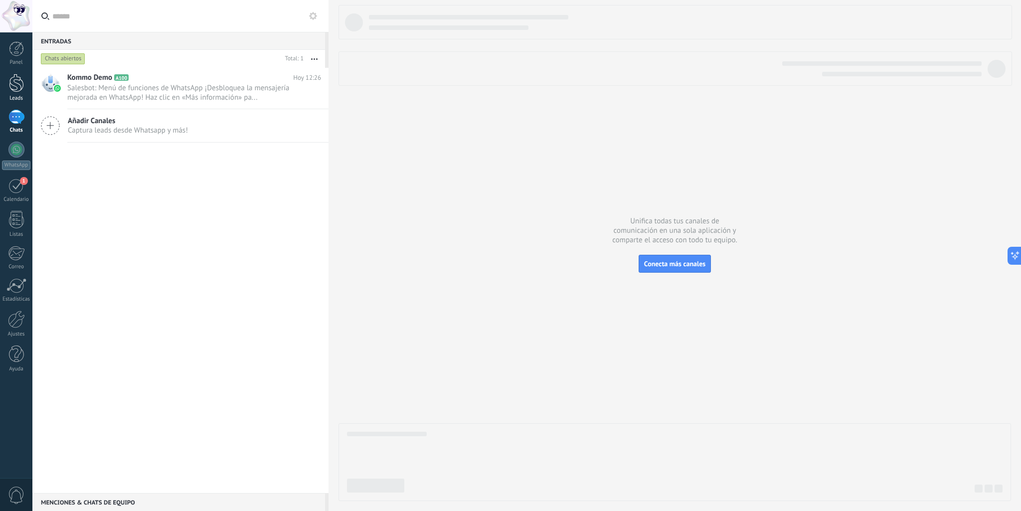
click at [10, 83] on div at bounding box center [16, 83] width 15 height 18
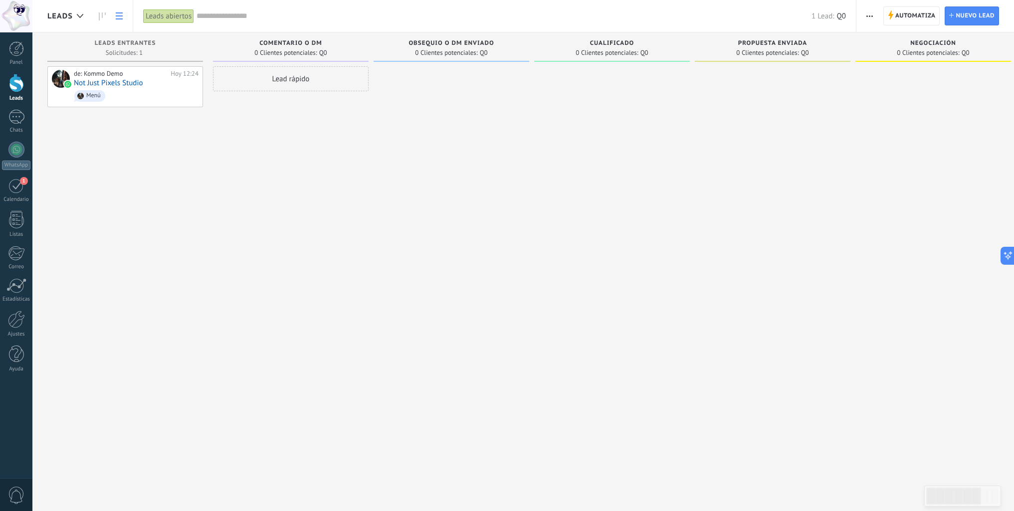
click at [119, 17] on icon at bounding box center [119, 15] width 7 height 7
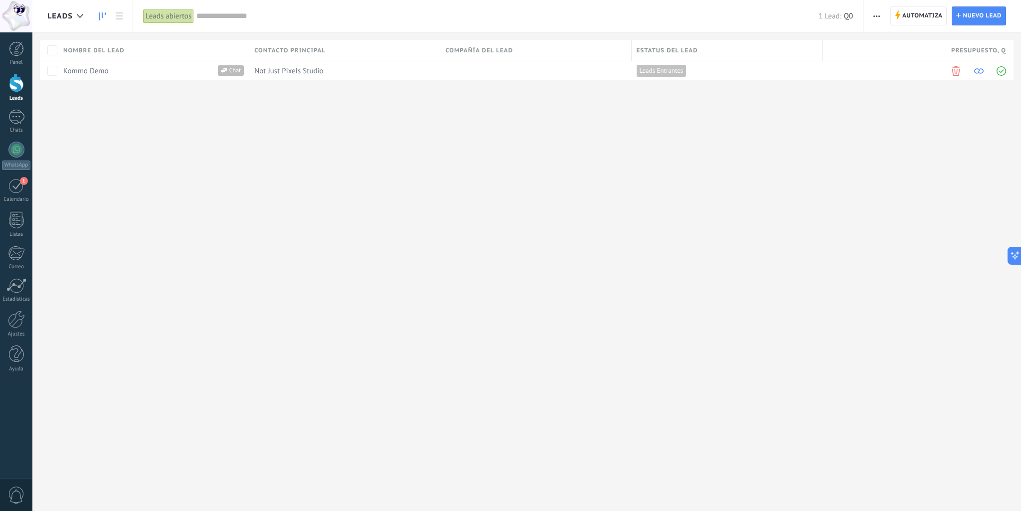
click at [104, 17] on icon at bounding box center [102, 16] width 7 height 8
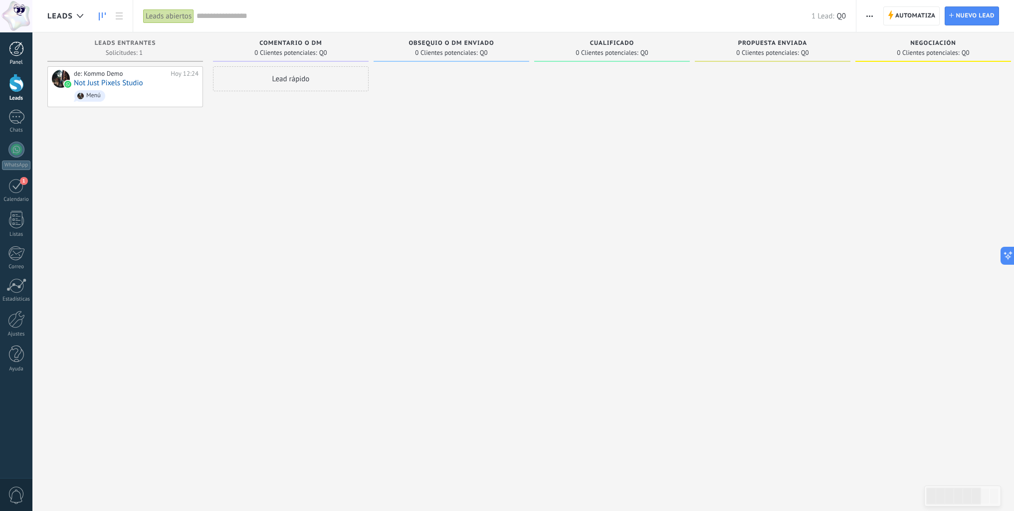
click at [18, 57] on link "Panel" at bounding box center [16, 53] width 32 height 24
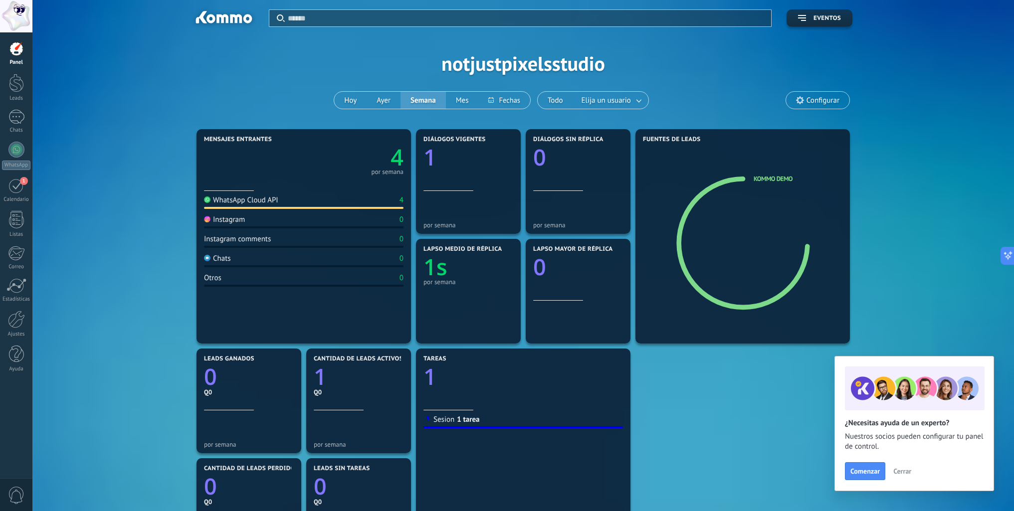
click at [505, 74] on div "Aplicar Eventos notjustpixelsstudio Hoy Ayer Semana Mes Todo Elija un usuario C…" at bounding box center [522, 63] width 951 height 127
click at [508, 69] on div "Aplicar Eventos notjustpixelsstudio Hoy Ayer Semana Mes Todo Elija un usuario C…" at bounding box center [522, 63] width 951 height 127
click at [823, 104] on span "Configurar" at bounding box center [822, 100] width 33 height 8
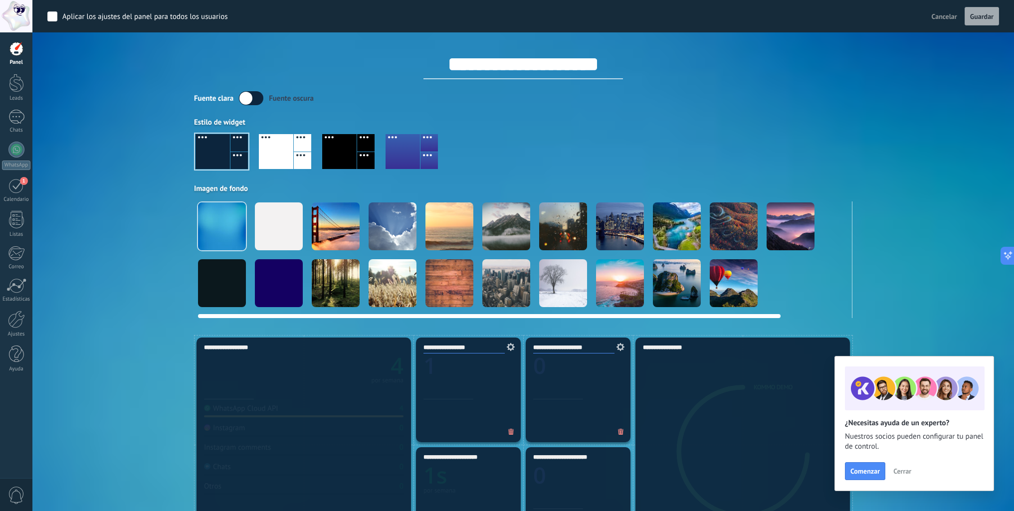
click at [562, 231] on div at bounding box center [563, 226] width 48 height 48
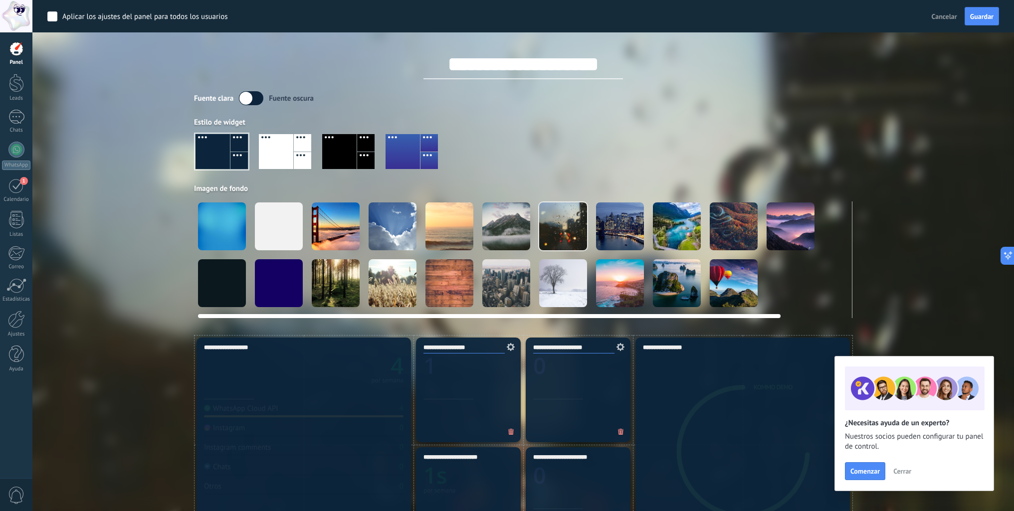
click at [387, 243] on div at bounding box center [392, 226] width 48 height 48
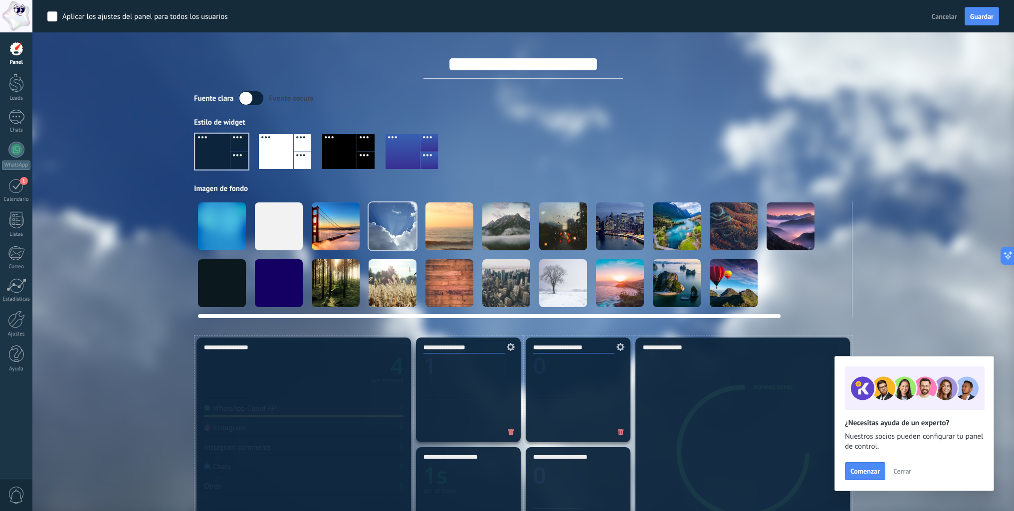
click at [327, 234] on div at bounding box center [336, 226] width 48 height 48
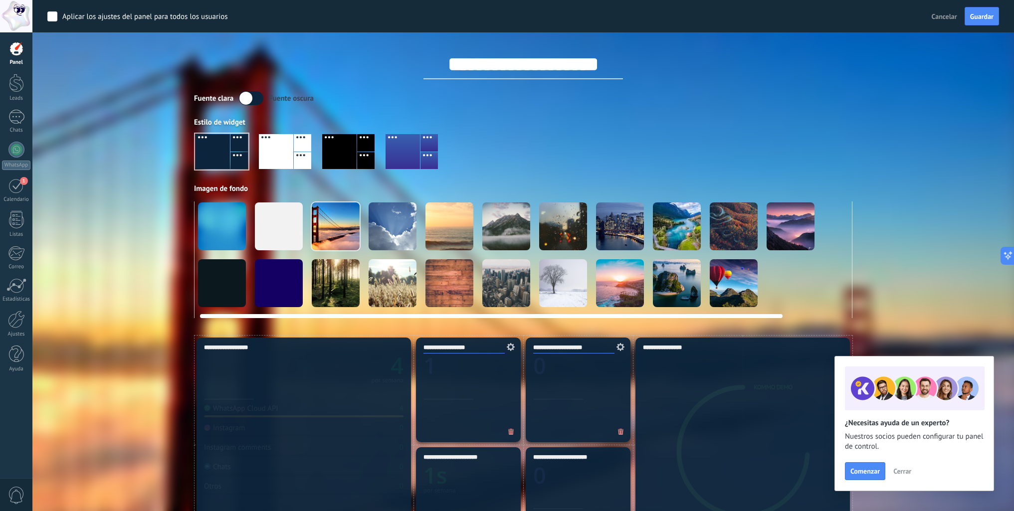
scroll to position [0, 2]
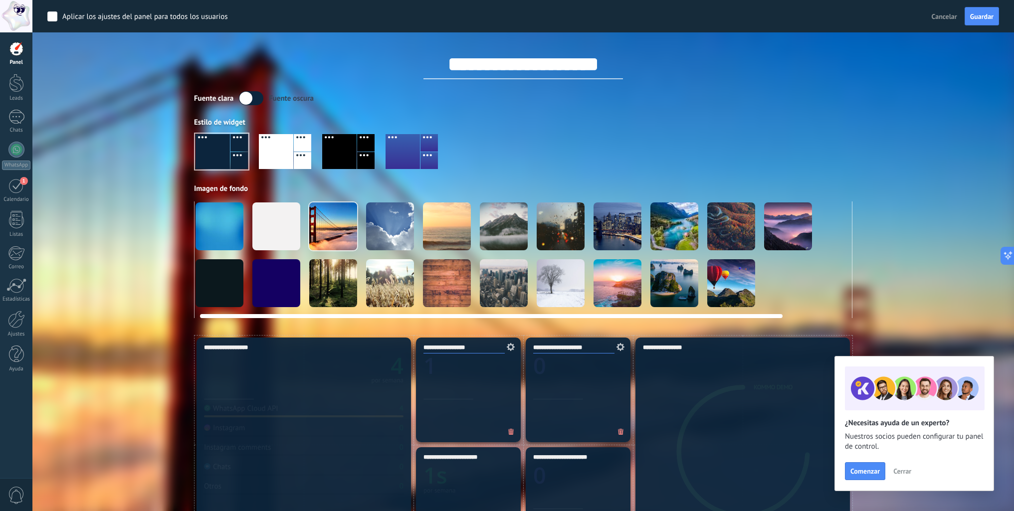
click at [672, 296] on div at bounding box center [674, 283] width 48 height 48
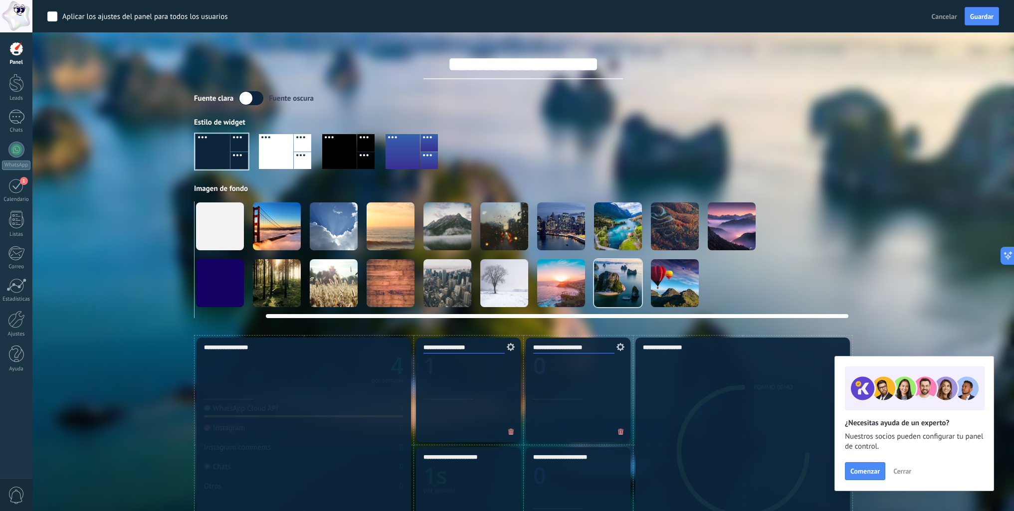
scroll to position [0, 77]
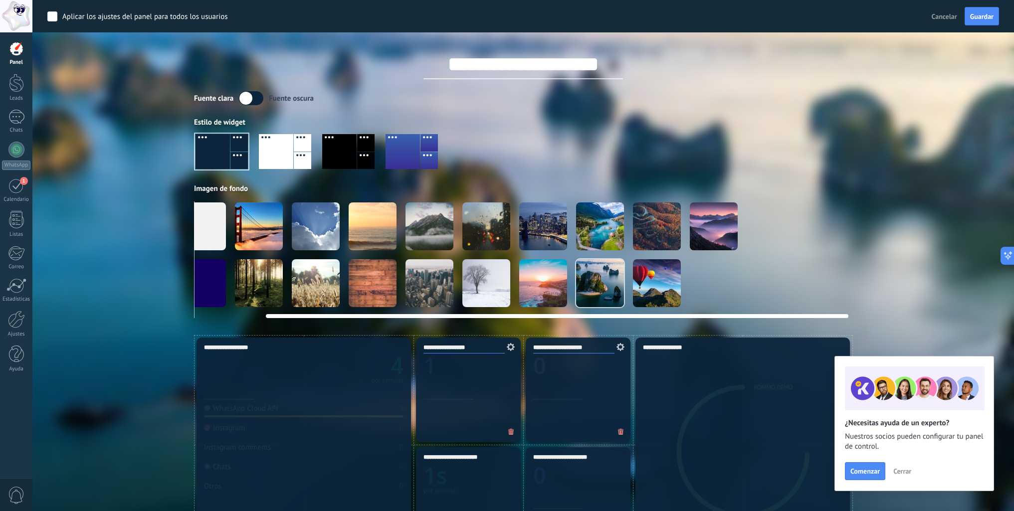
drag, startPoint x: 758, startPoint y: 314, endPoint x: 834, endPoint y: 306, distance: 76.3
click at [834, 306] on div at bounding box center [523, 259] width 658 height 117
click at [836, 231] on video at bounding box center [827, 226] width 48 height 48
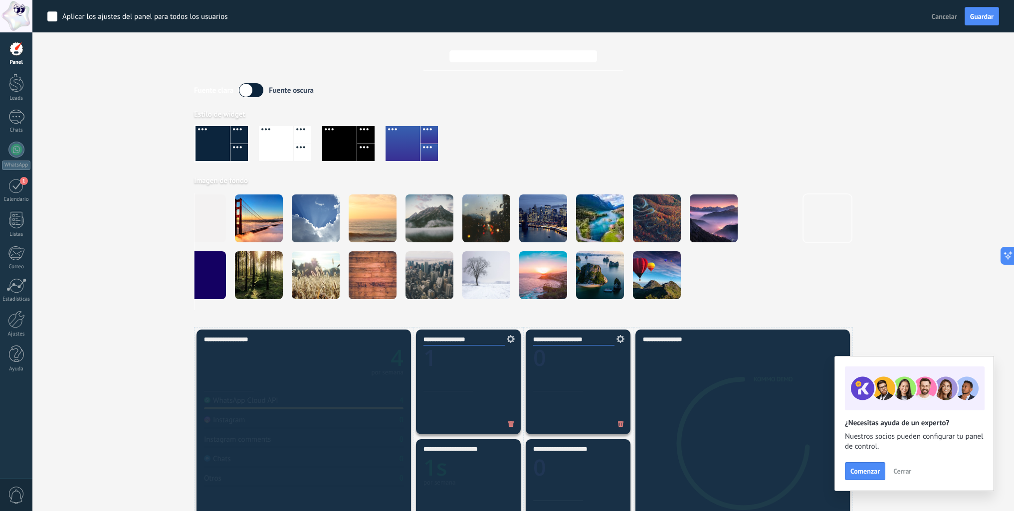
scroll to position [0, 0]
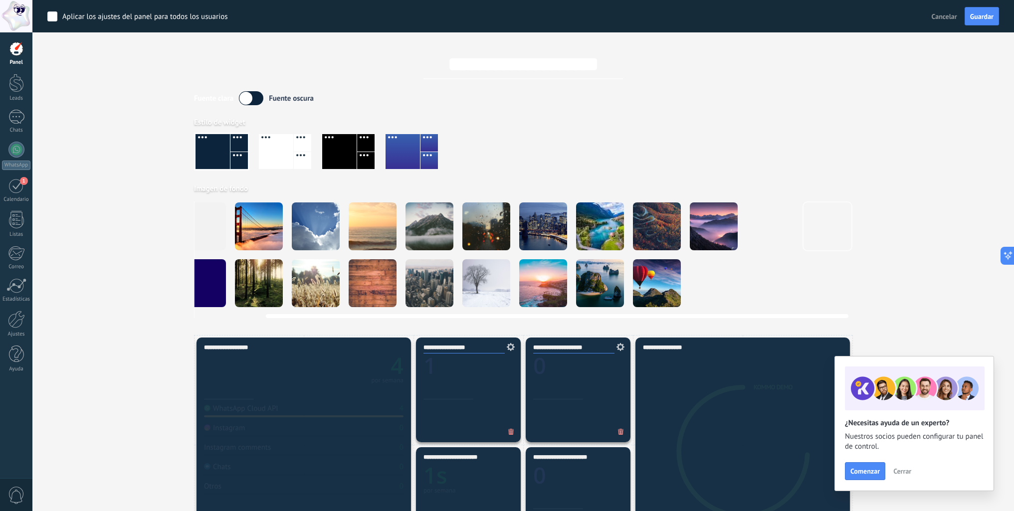
click at [645, 235] on div at bounding box center [657, 226] width 48 height 48
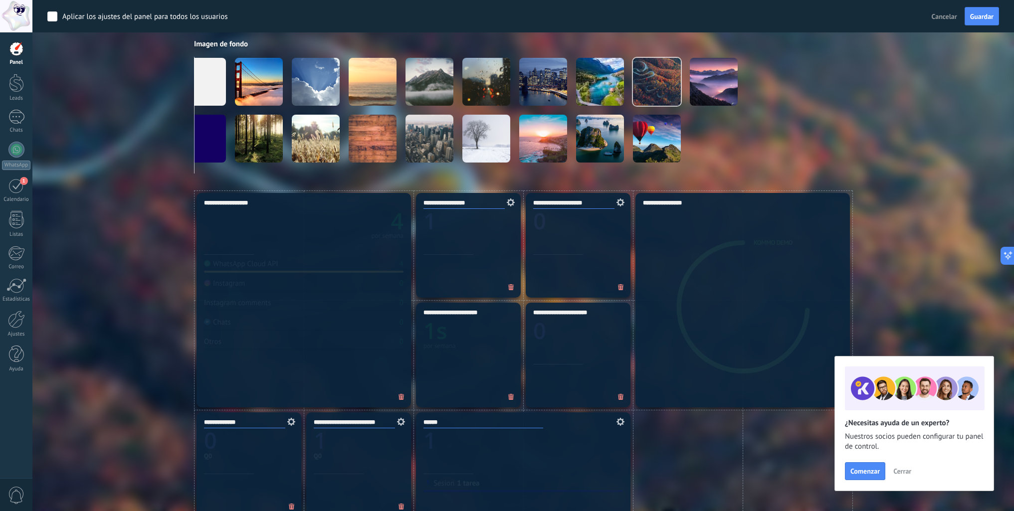
scroll to position [50, 0]
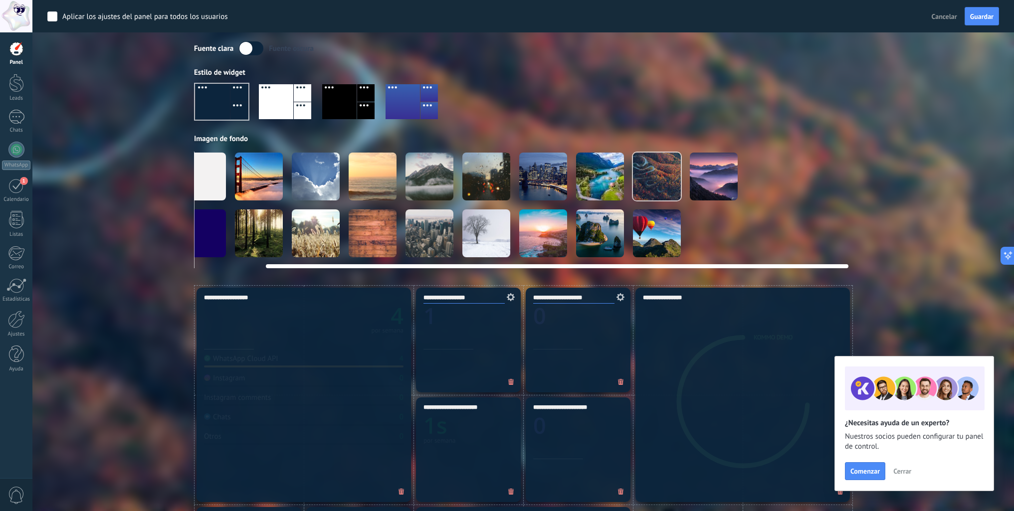
click at [430, 176] on div at bounding box center [429, 177] width 48 height 48
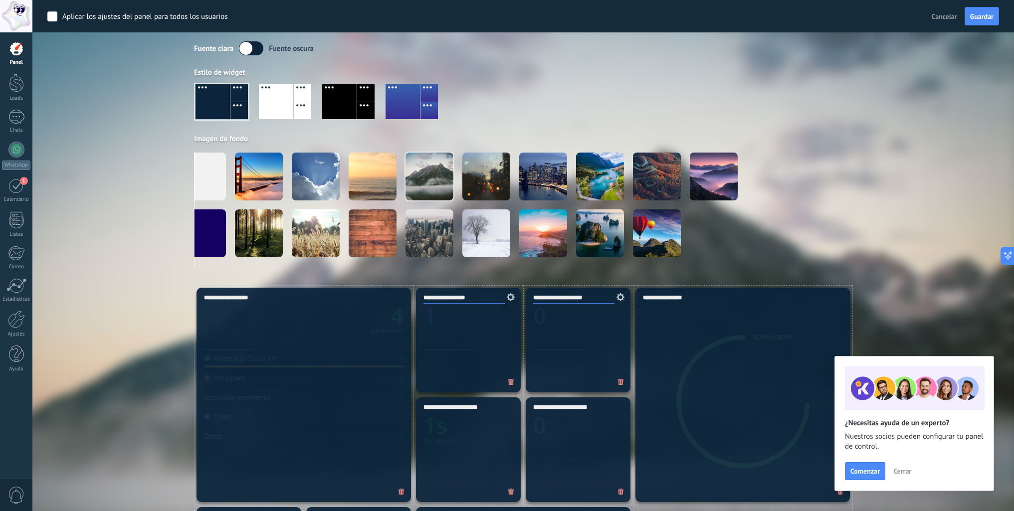
click at [340, 108] on div at bounding box center [339, 101] width 34 height 35
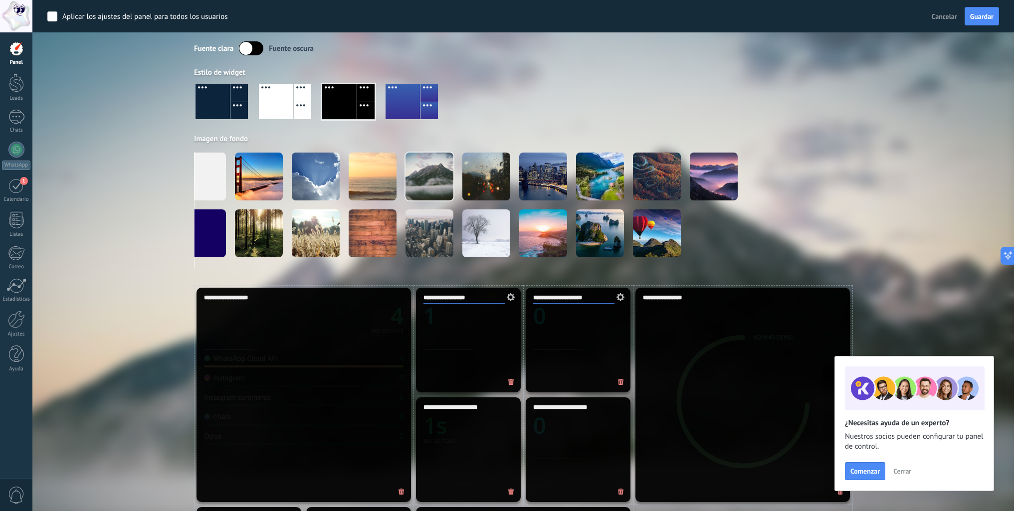
click at [271, 110] on div at bounding box center [276, 101] width 34 height 35
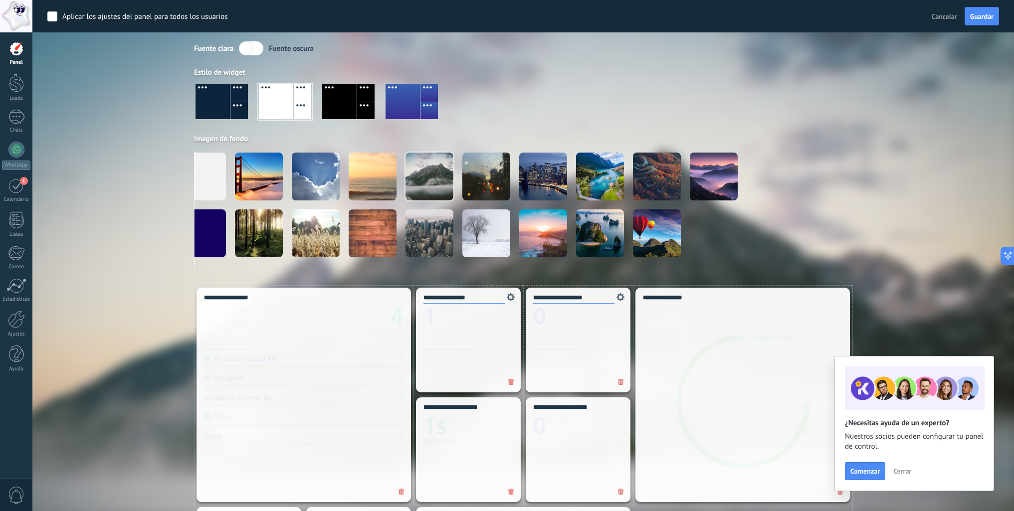
click at [233, 113] on div at bounding box center [238, 110] width 17 height 17
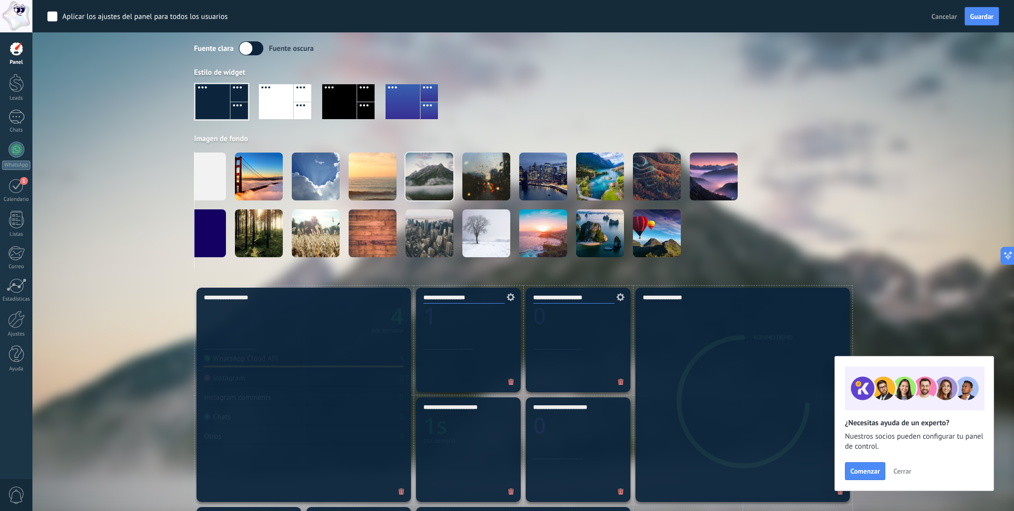
click at [256, 50] on label at bounding box center [251, 48] width 24 height 14
click at [245, 47] on label at bounding box center [251, 48] width 24 height 14
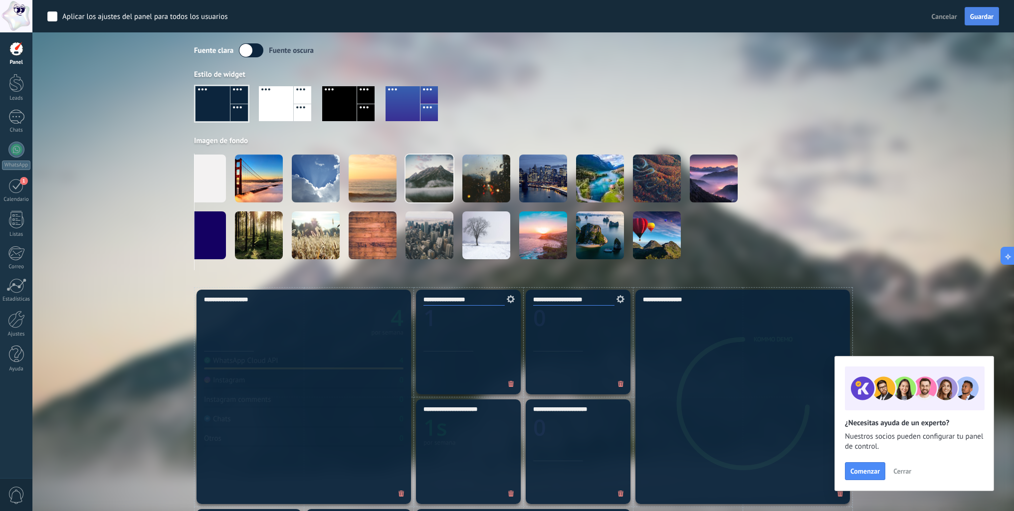
scroll to position [24, 0]
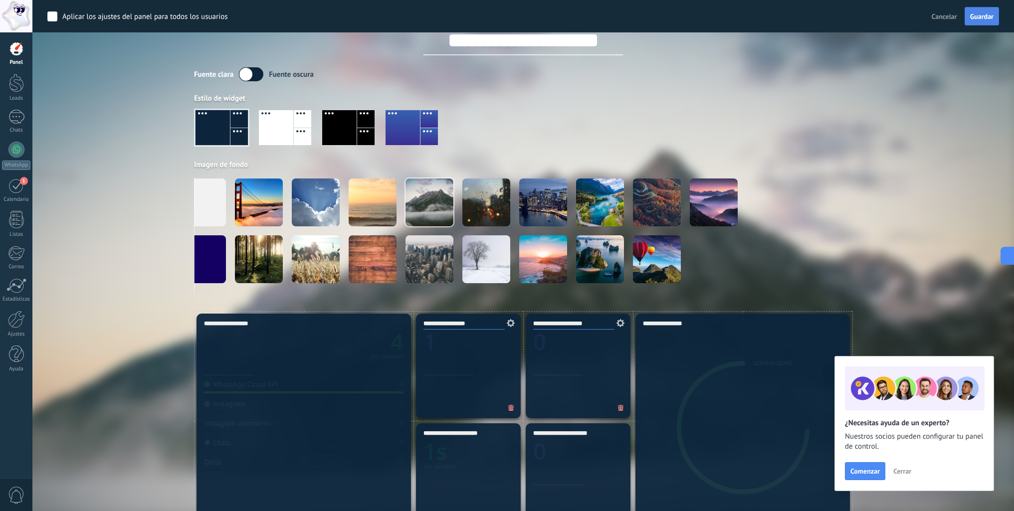
click at [978, 21] on button "Guardar" at bounding box center [981, 16] width 34 height 19
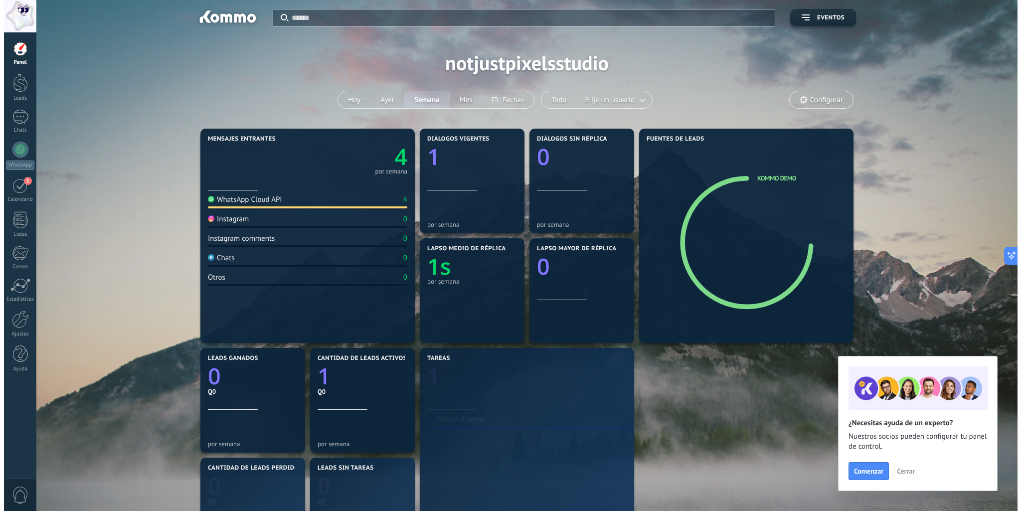
scroll to position [0, 0]
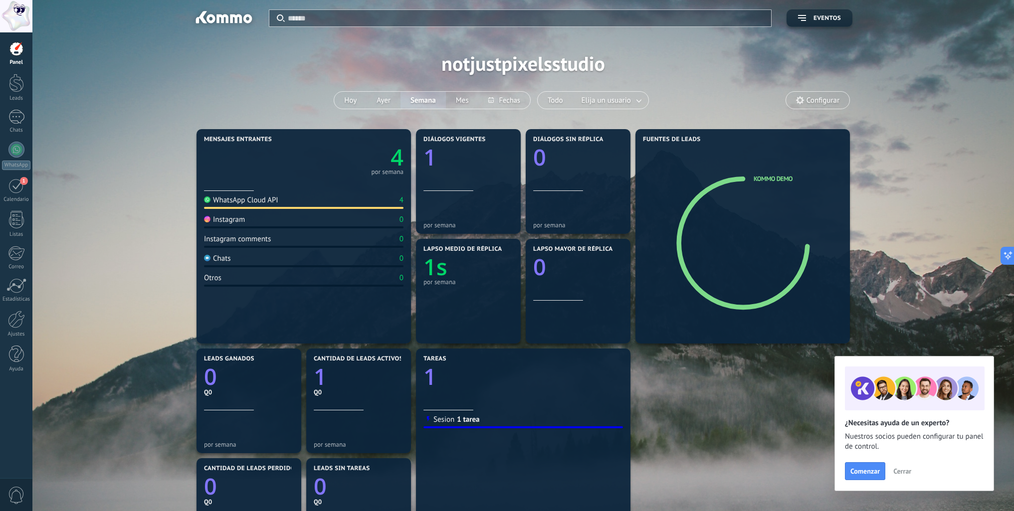
click at [533, 66] on div "Aplicar Eventos notjustpixelsstudio Hoy Ayer Semana Mes Todo Elija un usuario C…" at bounding box center [522, 63] width 951 height 127
click at [834, 18] on span "Eventos" at bounding box center [826, 18] width 27 height 7
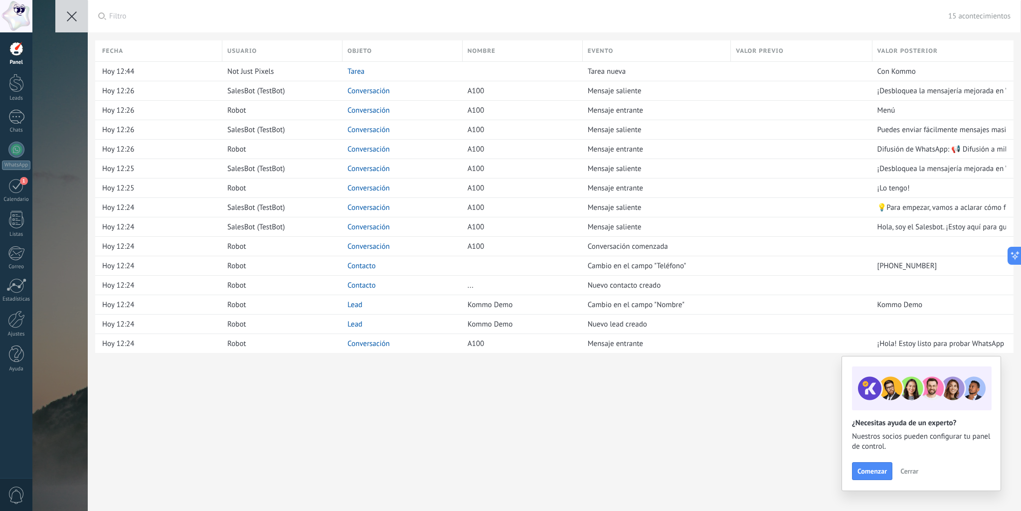
click at [58, 330] on div "Aplicar Filtro 15 acontecimientos Todos los eventos Mis eventos Eventos de hoy …" at bounding box center [526, 255] width 989 height 511
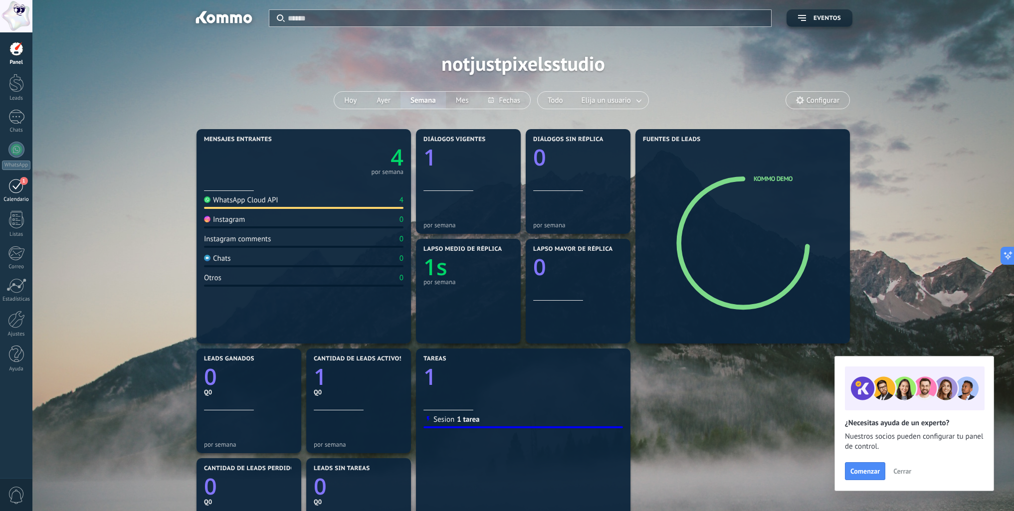
click at [25, 193] on link "1 Calendario" at bounding box center [16, 190] width 32 height 25
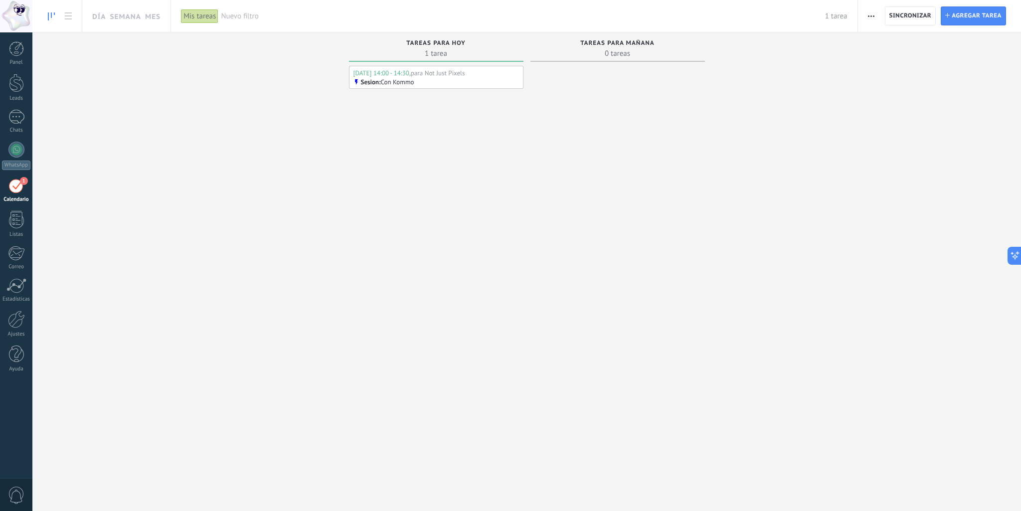
click at [467, 75] on div "Hoy 14:00 - 14:30, para Not Just Pixels" at bounding box center [437, 73] width 166 height 8
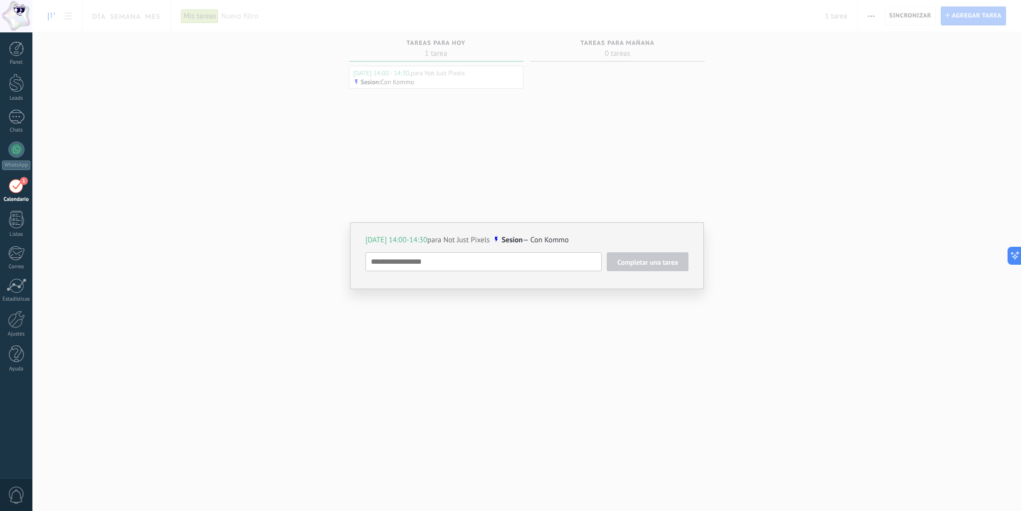
click at [544, 162] on div "Hoy 14:00-14:30 para Not Just Pixels Sesion — Con Kommo Completar una tarea Ses…" at bounding box center [526, 255] width 989 height 511
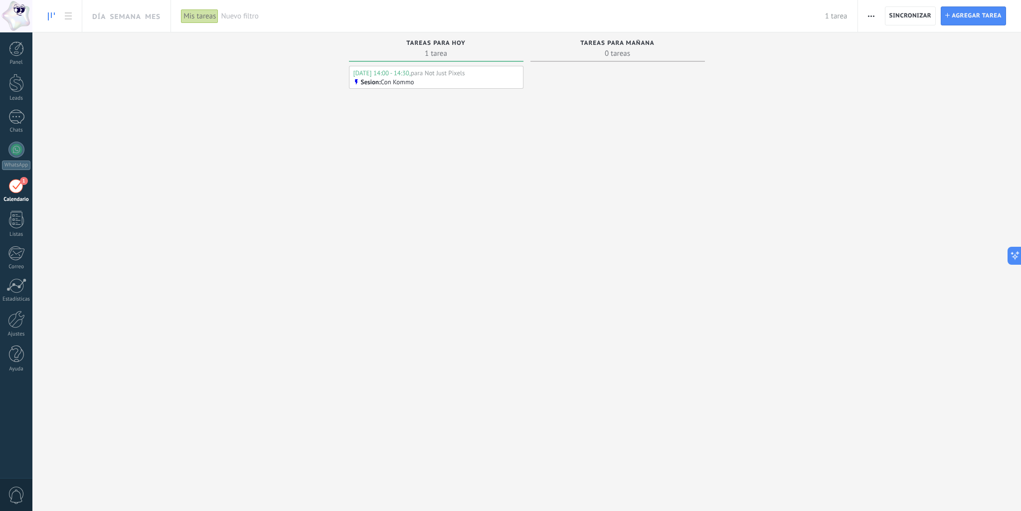
drag, startPoint x: 480, startPoint y: 87, endPoint x: 383, endPoint y: 83, distance: 96.8
click at [383, 83] on p "Con Kommo" at bounding box center [397, 82] width 33 height 8
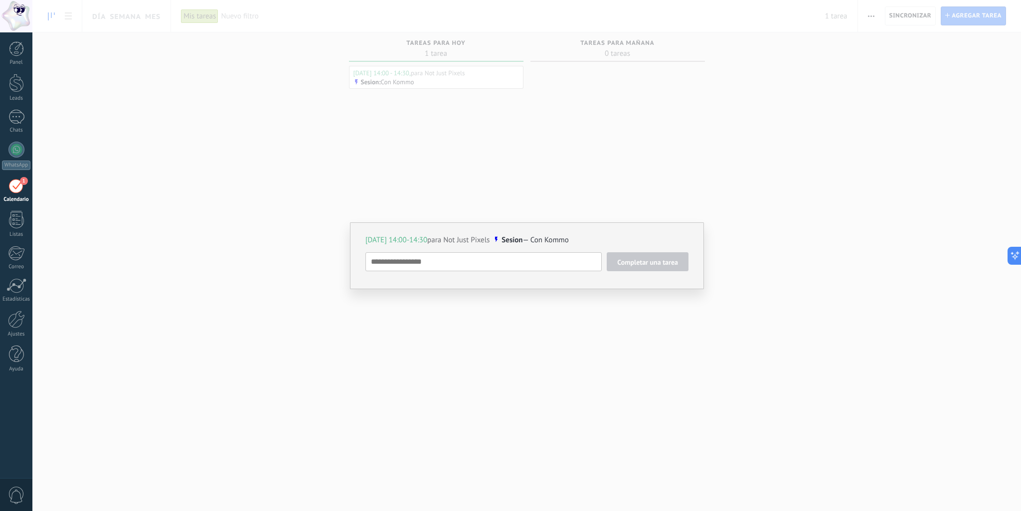
click at [548, 178] on div "Hoy 14:00-14:30 para Not Just Pixels Sesion — Con Kommo Completar una tarea Ses…" at bounding box center [526, 255] width 989 height 511
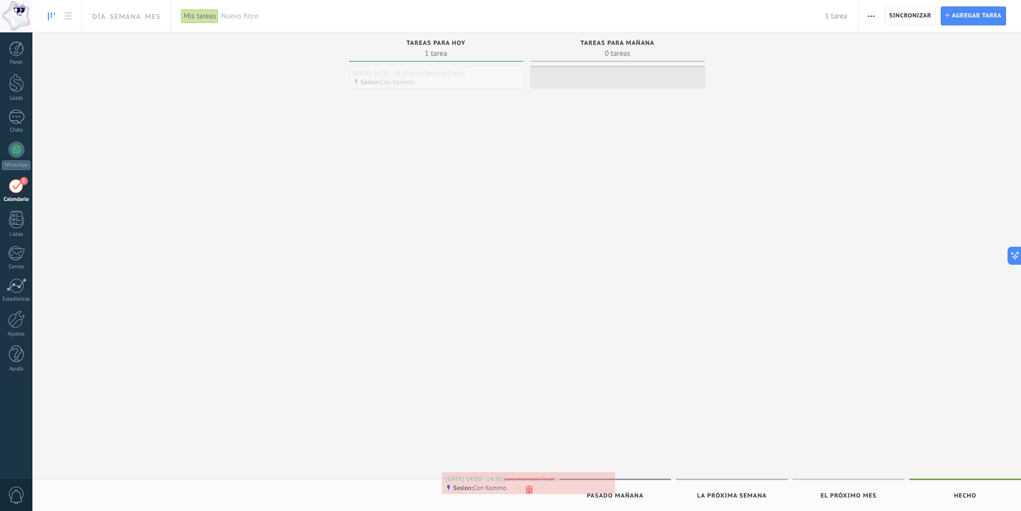
drag, startPoint x: 431, startPoint y: 84, endPoint x: 529, endPoint y: 486, distance: 414.1
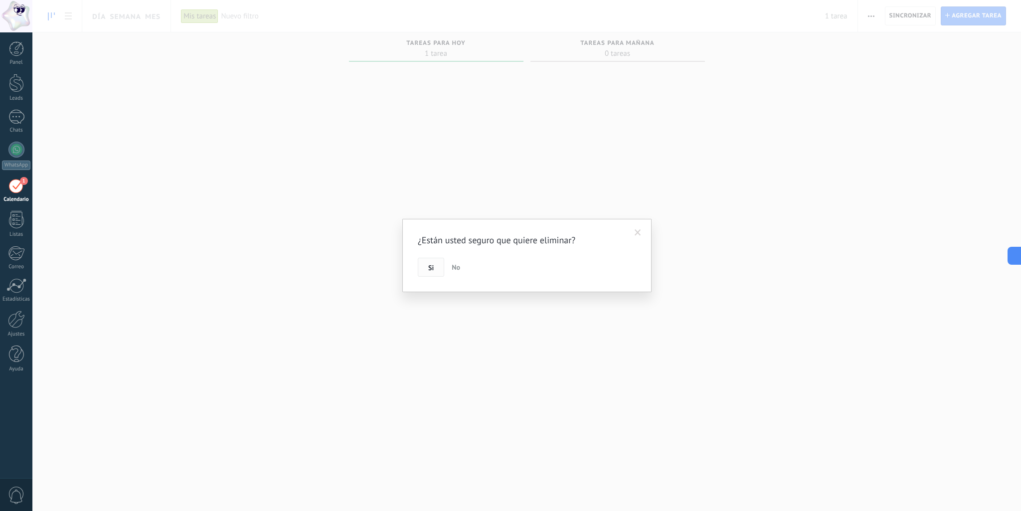
click at [425, 271] on button "Si" at bounding box center [431, 267] width 26 height 19
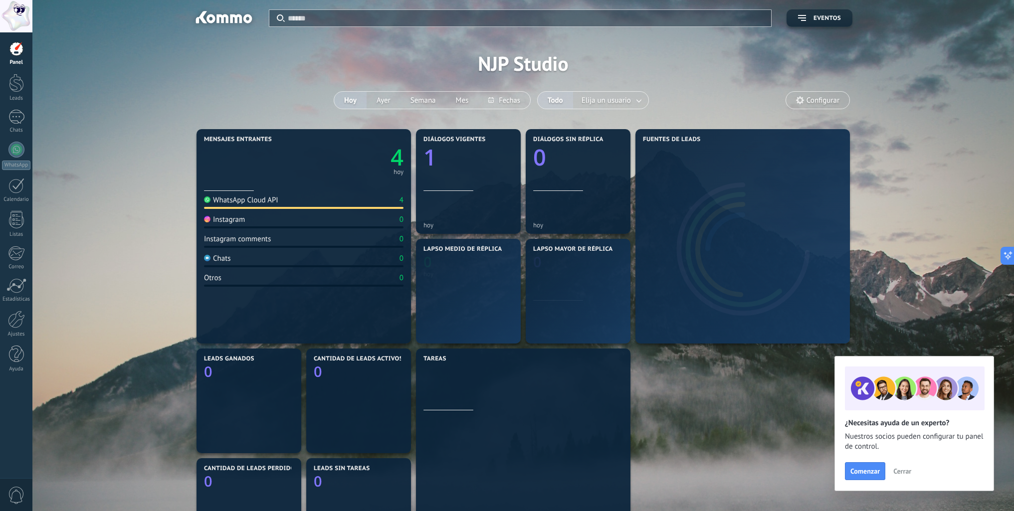
click at [15, 19] on div at bounding box center [16, 16] width 32 height 32
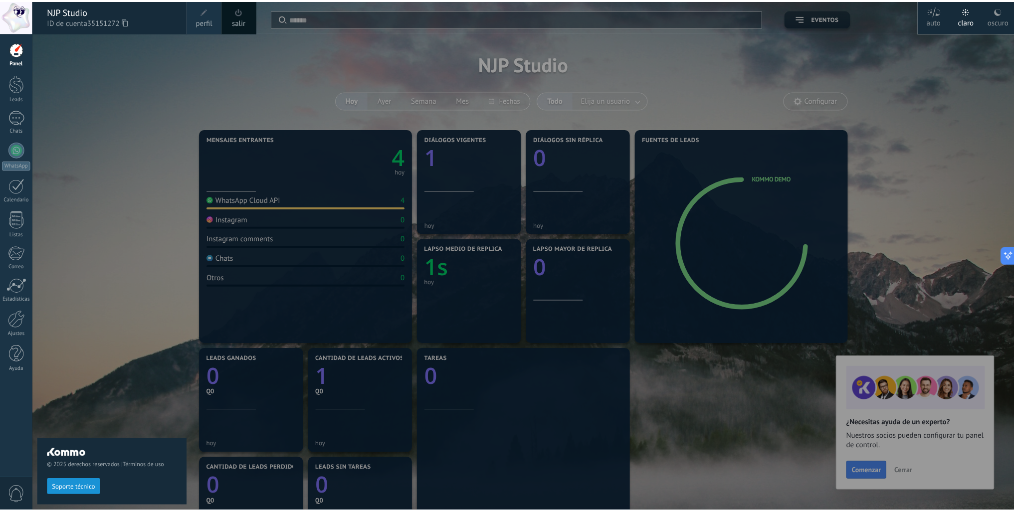
scroll to position [58, 0]
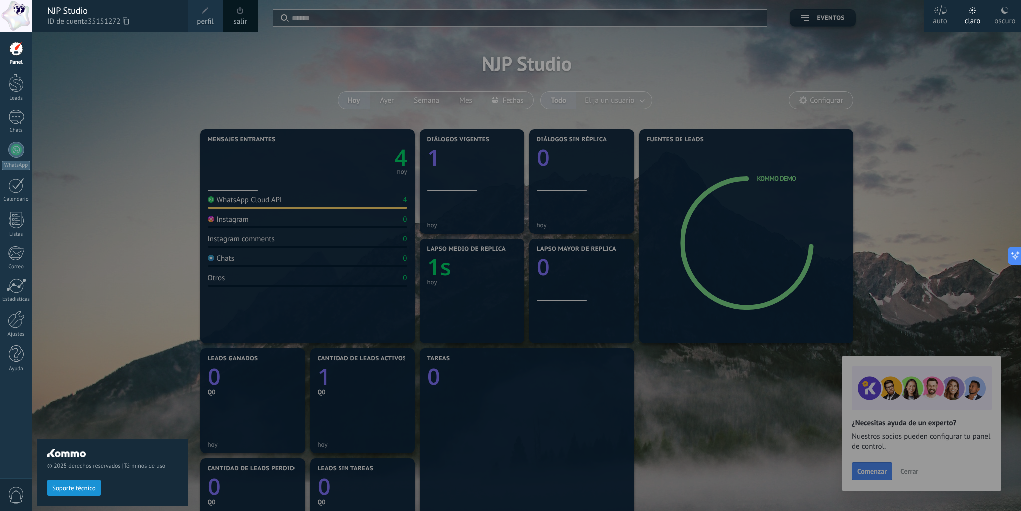
click at [242, 12] on span at bounding box center [240, 10] width 7 height 7
